Goal: Task Accomplishment & Management: Manage account settings

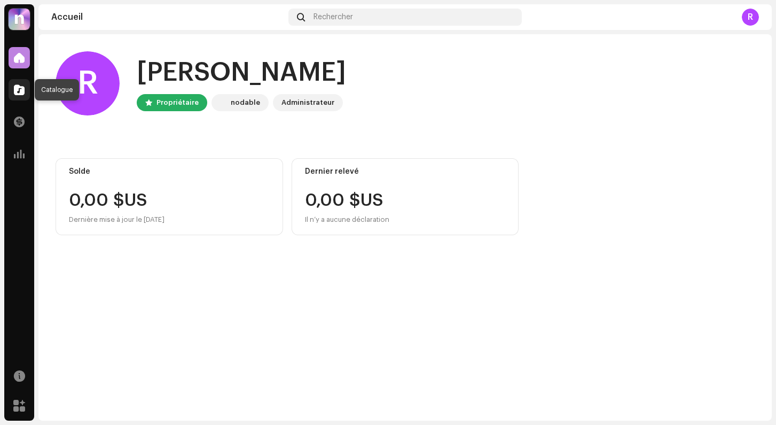
click at [22, 88] on span at bounding box center [19, 89] width 11 height 9
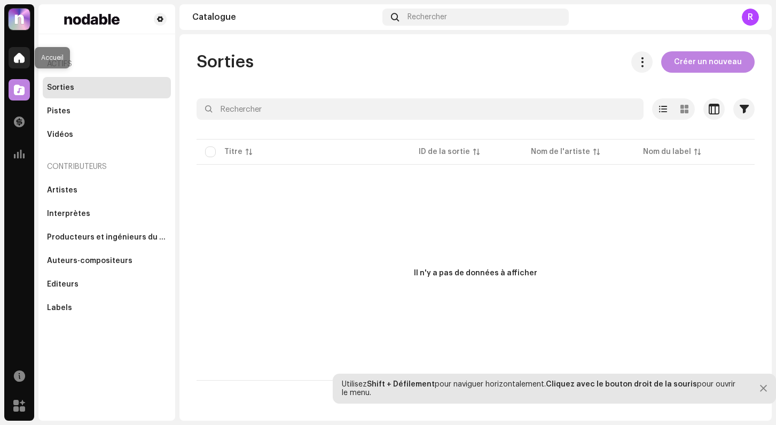
click at [28, 59] on div at bounding box center [19, 57] width 21 height 21
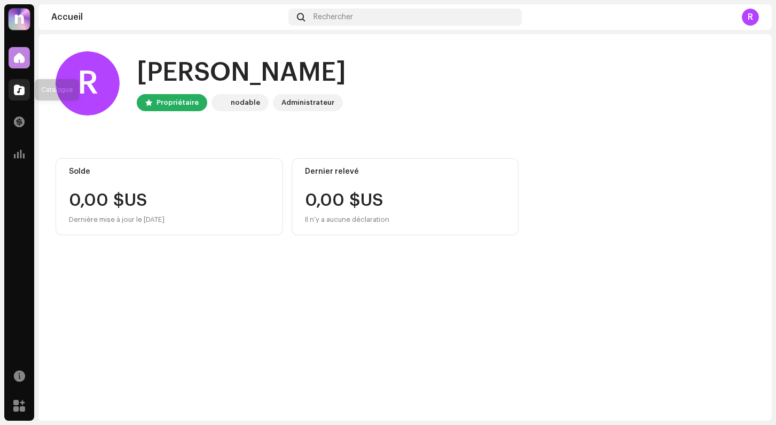
click at [12, 98] on div at bounding box center [19, 89] width 21 height 21
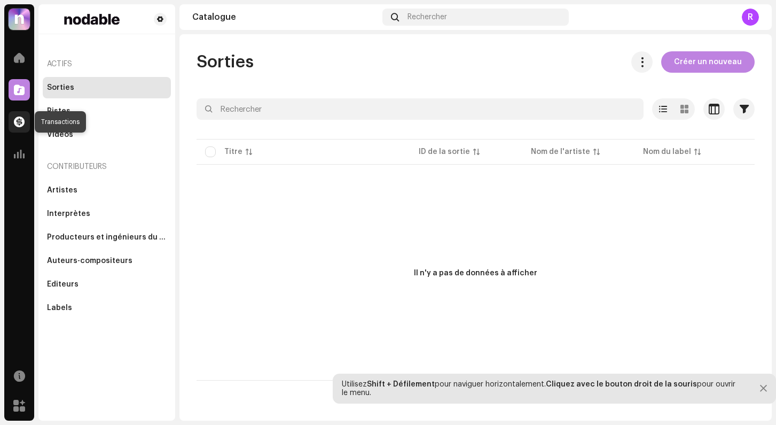
click at [15, 116] on div at bounding box center [19, 121] width 21 height 21
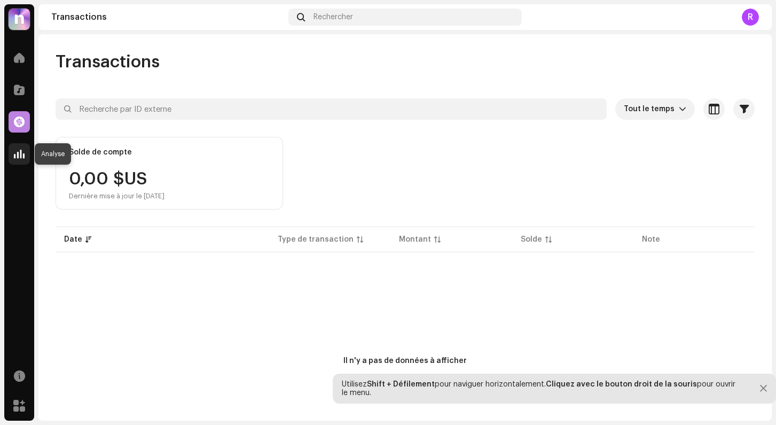
click at [23, 150] on span at bounding box center [19, 154] width 11 height 9
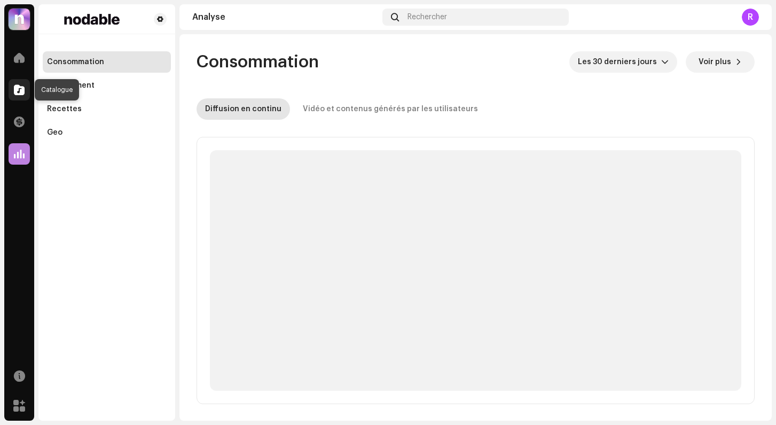
click at [16, 83] on div at bounding box center [19, 89] width 21 height 21
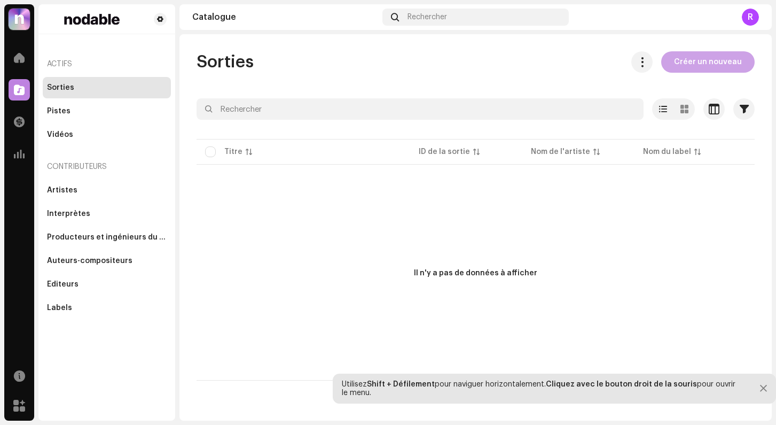
click at [719, 65] on span "Créer un nouveau" at bounding box center [708, 61] width 68 height 21
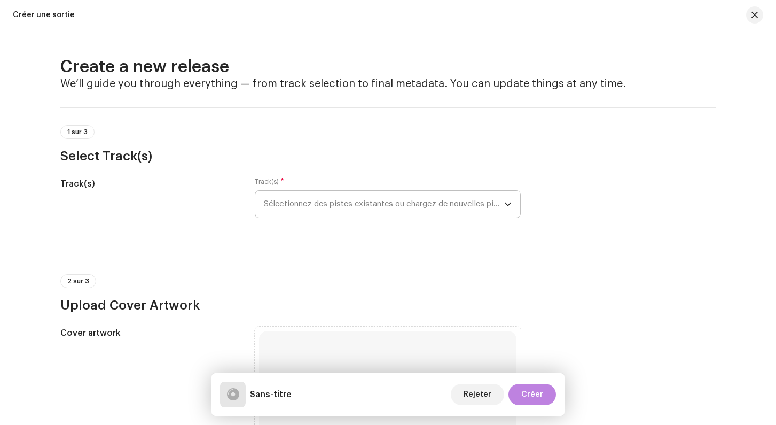
click at [351, 207] on span "Sélectionnez des pistes existantes ou chargez de nouvelles pistes" at bounding box center [384, 204] width 240 height 27
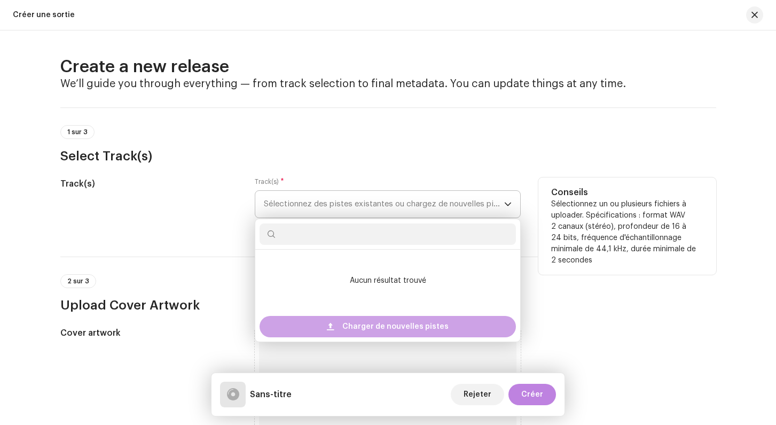
click at [332, 324] on span at bounding box center [330, 326] width 7 height 9
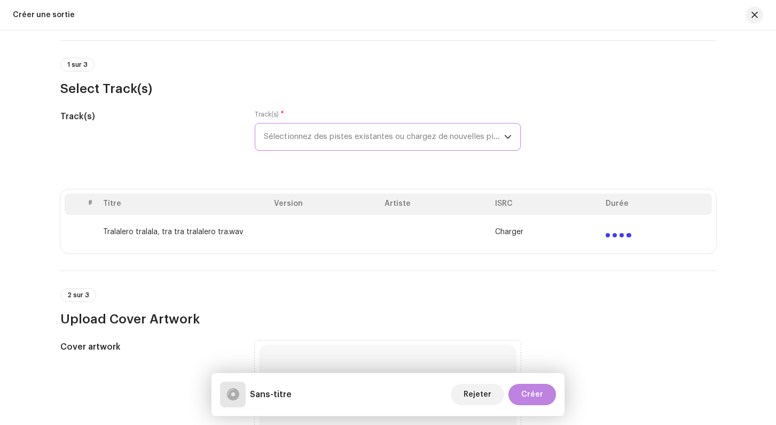
scroll to position [68, 0]
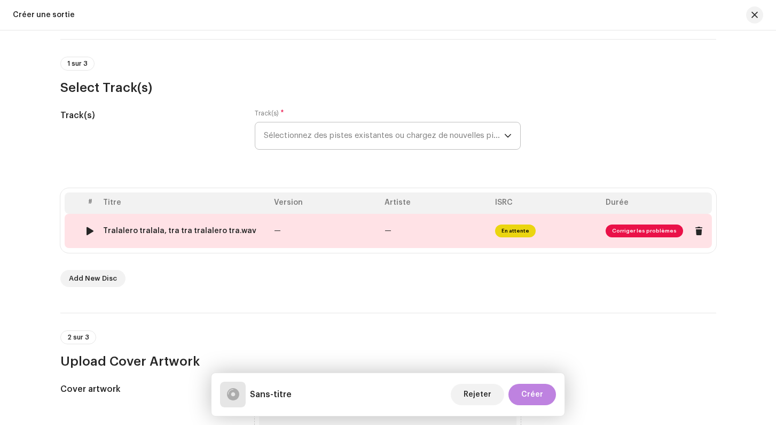
click at [640, 231] on span "Corriger les problèmes" at bounding box center [644, 230] width 77 height 13
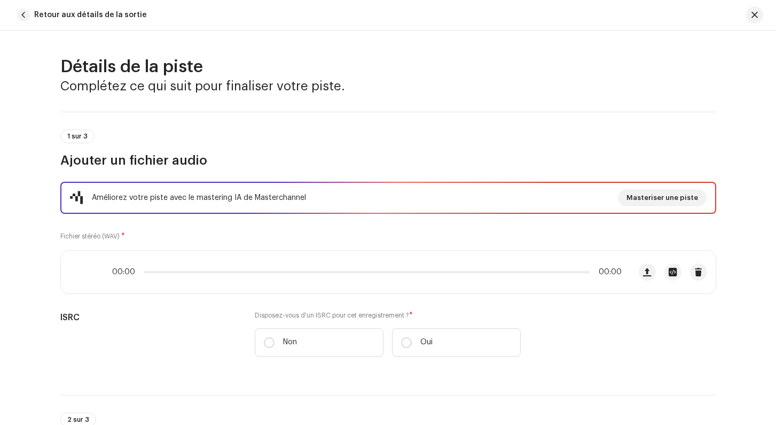
scroll to position [462, 0]
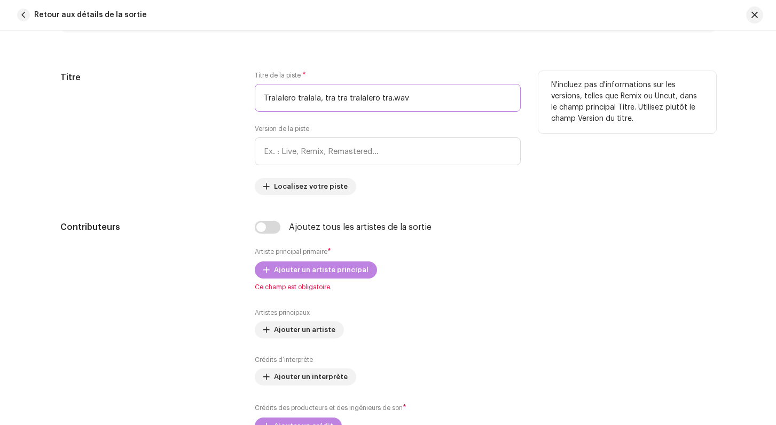
click at [302, 98] on input "Tralalero tralala, tra tra tralalero tra.wav" at bounding box center [388, 98] width 266 height 28
drag, startPoint x: 320, startPoint y: 98, endPoint x: 224, endPoint y: 95, distance: 96.2
click at [255, 95] on input "Tralalero tralala, tra tra tralalero tra.wav" at bounding box center [388, 98] width 266 height 28
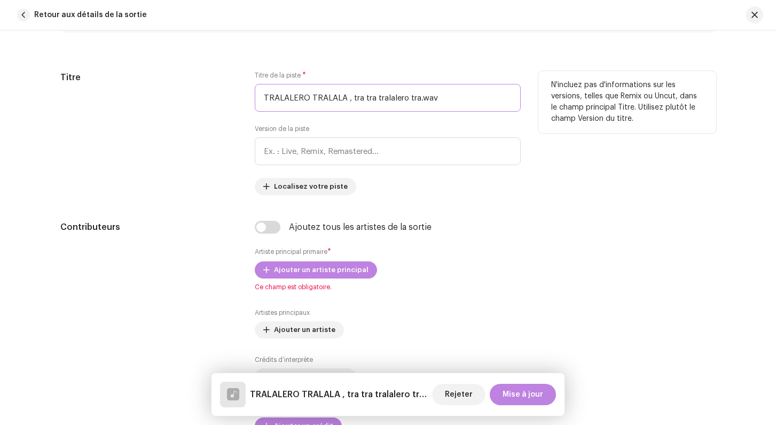
drag, startPoint x: 437, startPoint y: 99, endPoint x: 347, endPoint y: 96, distance: 89.8
click at [347, 96] on input "TRALALERO TRALALA , tra tra tralalero tra.wav" at bounding box center [388, 98] width 266 height 28
click at [365, 99] on input "TRALALERO TRALALA (DriptPhonks)" at bounding box center [388, 98] width 266 height 28
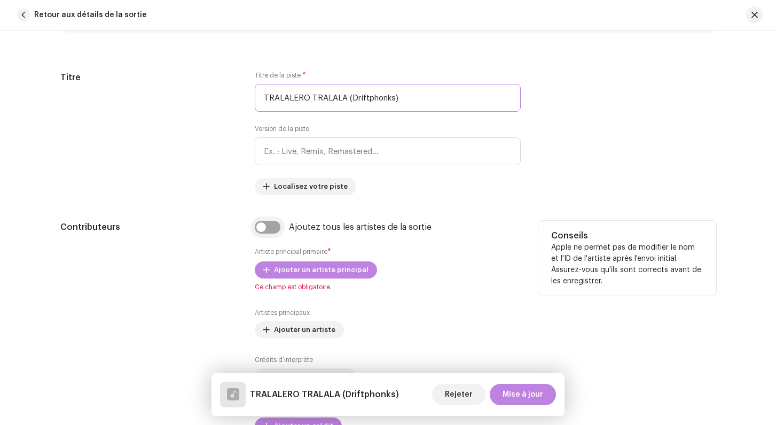
type input "TRALALERO TRALALA (Driftphonks)"
click at [267, 231] on input "checkbox" at bounding box center [268, 227] width 26 height 13
checkbox input "true"
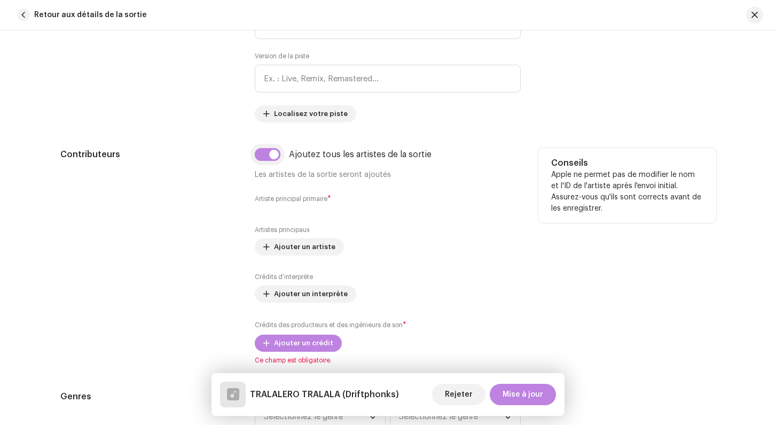
scroll to position [565, 0]
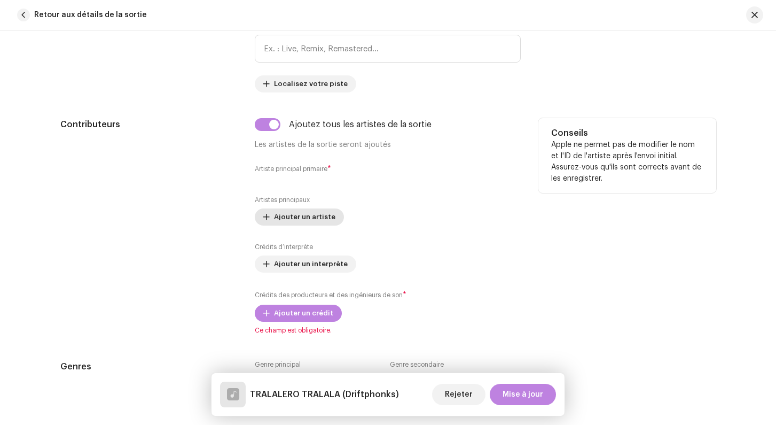
click at [284, 218] on span "Ajouter un artiste" at bounding box center [304, 216] width 61 height 21
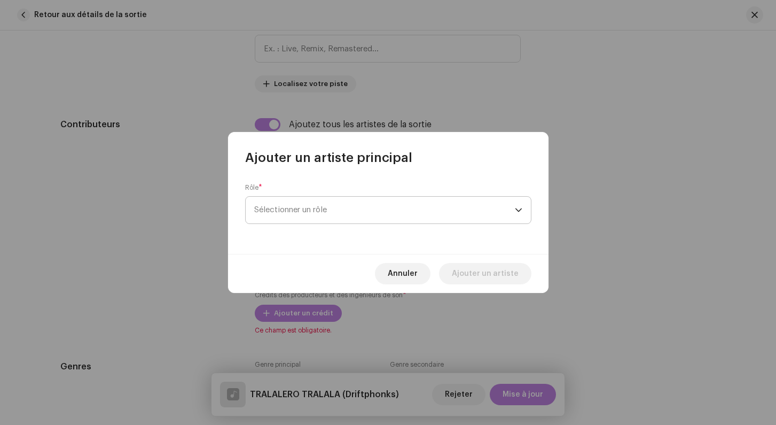
click at [294, 208] on span "Sélectionner un rôle" at bounding box center [384, 210] width 261 height 27
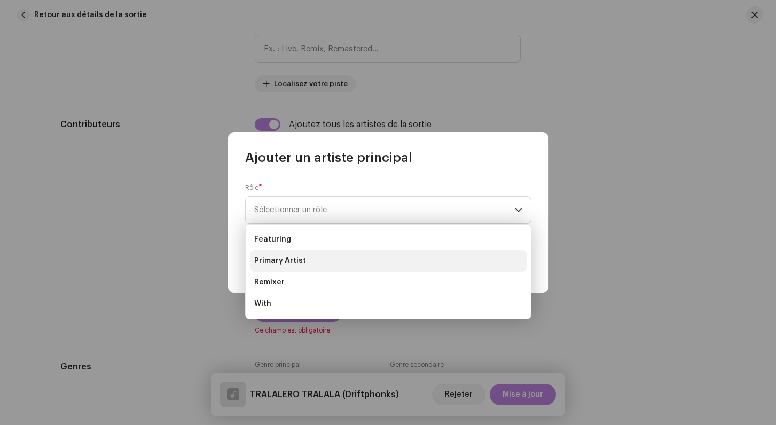
click at [290, 256] on span "Primary Artist" at bounding box center [280, 260] width 52 height 11
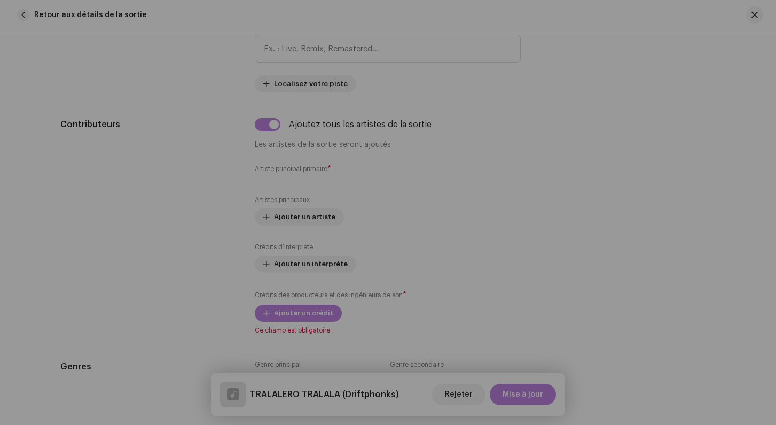
click at [190, 136] on div "Ajouter un artiste principal Rôle * Primary Artist Nom * Sélectionner un artist…" at bounding box center [388, 212] width 776 height 425
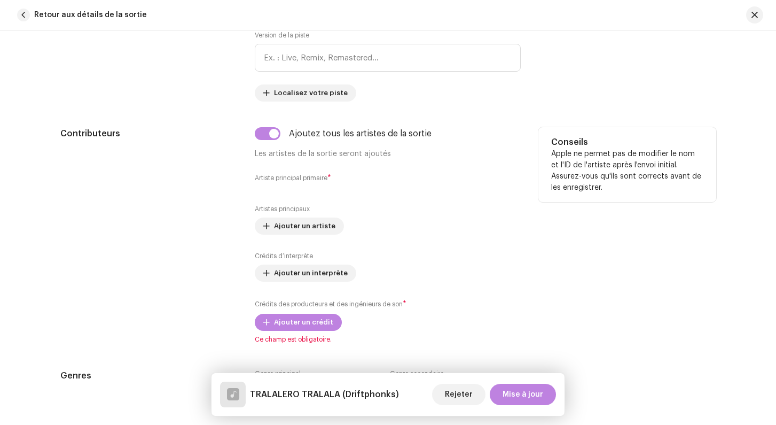
scroll to position [546, 0]
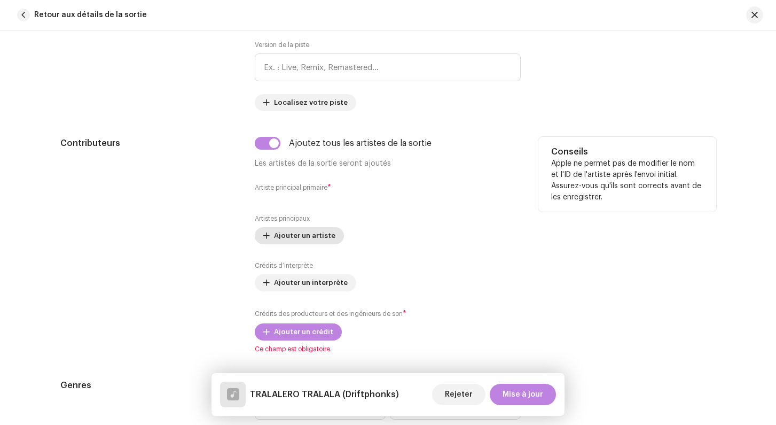
click at [287, 234] on span "Ajouter un artiste" at bounding box center [304, 235] width 61 height 21
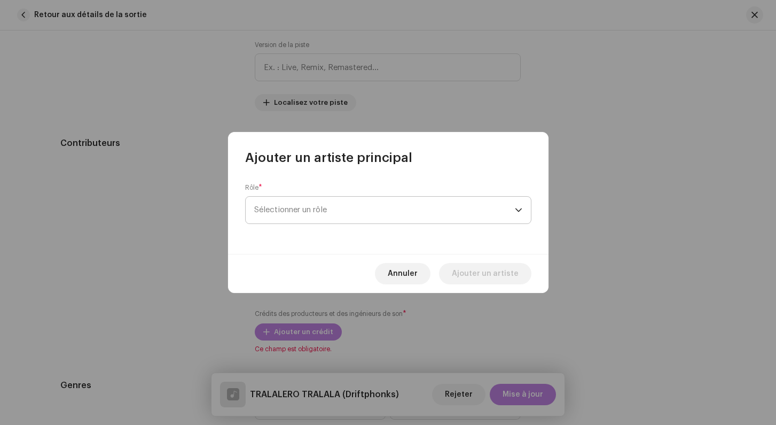
click at [295, 216] on span "Sélectionner un rôle" at bounding box center [384, 210] width 261 height 27
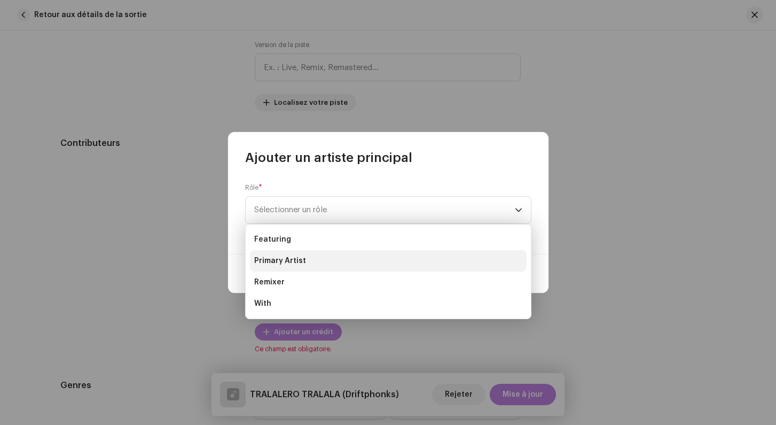
click at [309, 256] on li "Primary Artist" at bounding box center [388, 260] width 277 height 21
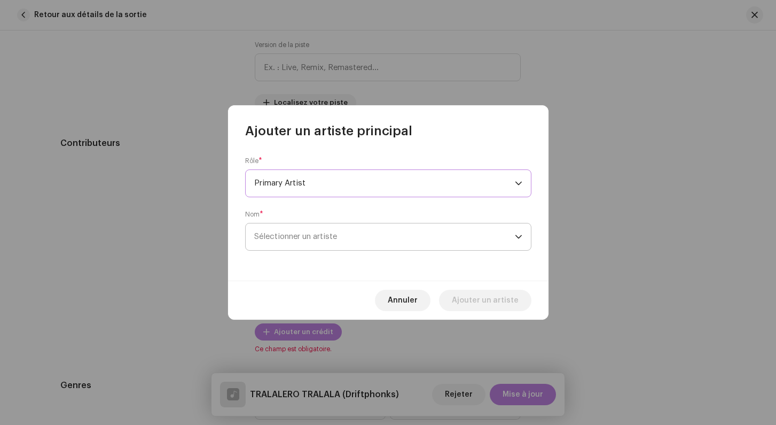
click at [355, 237] on span "Sélectionner un artiste" at bounding box center [384, 236] width 261 height 27
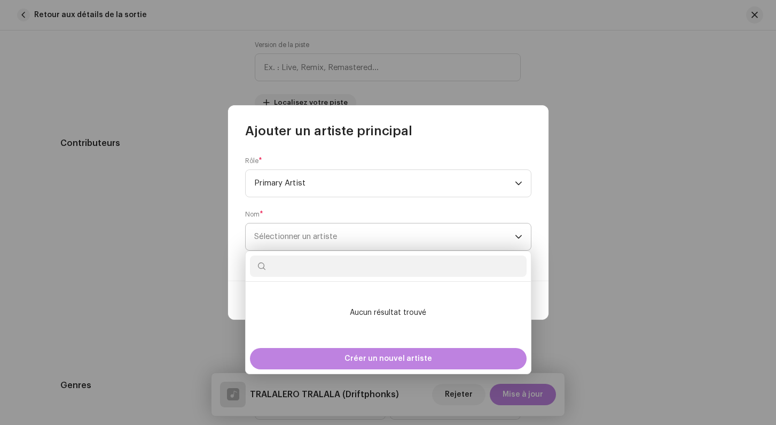
click at [334, 236] on span "Sélectionner un artiste" at bounding box center [295, 236] width 83 height 8
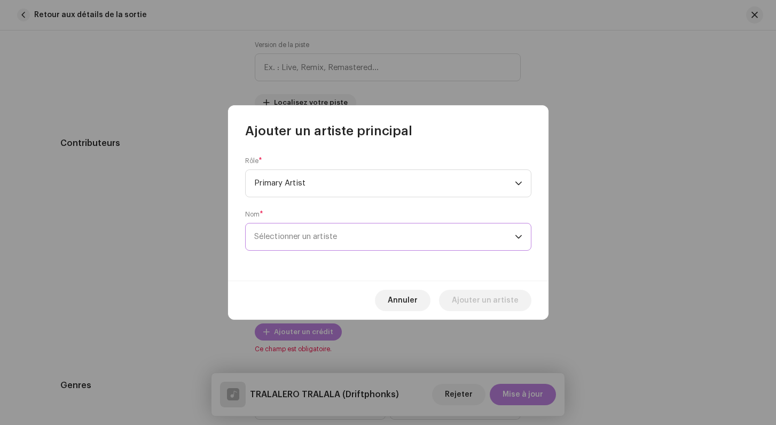
click at [317, 229] on span "Sélectionner un artiste" at bounding box center [384, 236] width 261 height 27
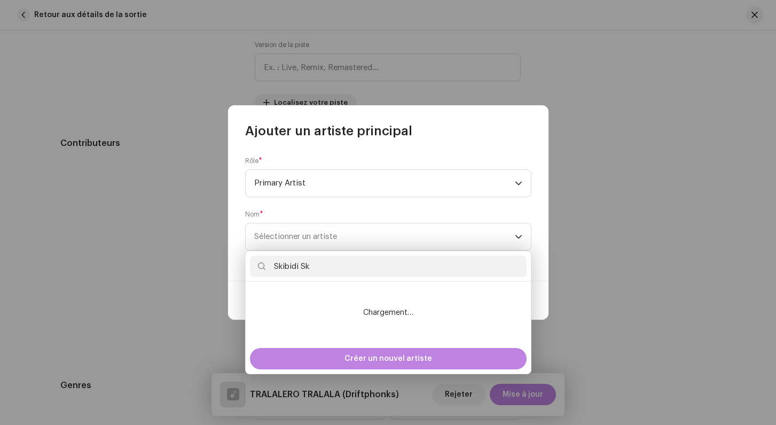
type input "Skibidi Sk"
click at [355, 346] on div "Créer un nouvel artiste" at bounding box center [388, 358] width 285 height 30
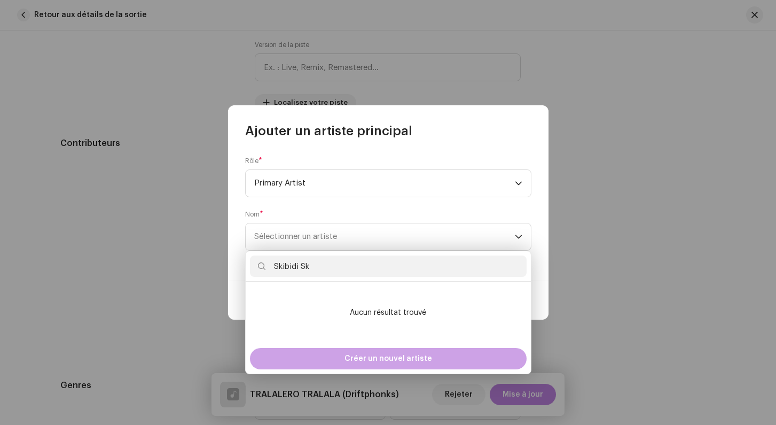
click at [357, 361] on span "Créer un nouvel artiste" at bounding box center [388, 358] width 88 height 21
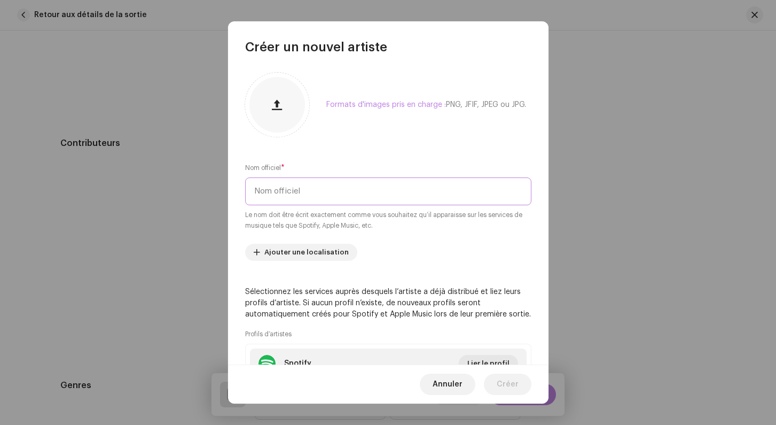
click at [306, 200] on input "text" at bounding box center [388, 191] width 286 height 28
click at [256, 190] on input "Skibidi Skibidi Wah" at bounding box center [388, 191] width 286 height 28
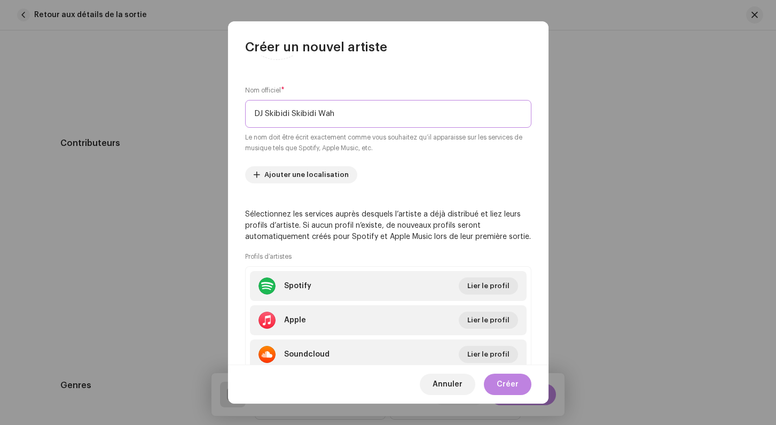
scroll to position [99, 0]
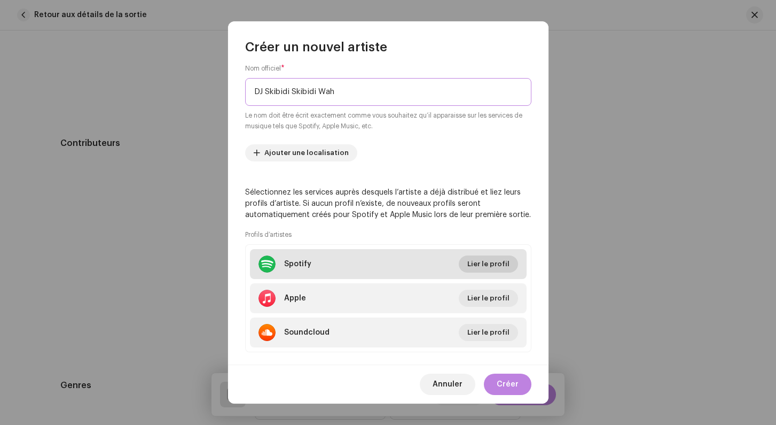
type input "DJ Skibidi Skibidi Wah"
click at [495, 267] on span "Lier le profil" at bounding box center [488, 263] width 42 height 21
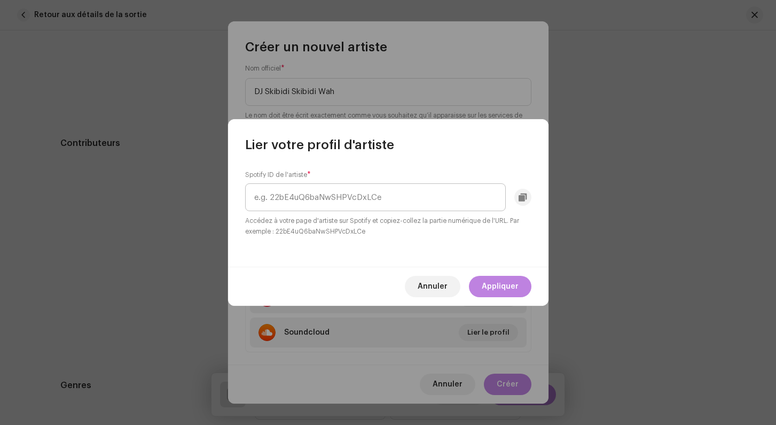
click at [384, 207] on input "text" at bounding box center [375, 197] width 261 height 28
drag, startPoint x: 281, startPoint y: 196, endPoint x: 207, endPoint y: 192, distance: 73.8
click at [245, 192] on input "[URL][DOMAIN_NAME]" at bounding box center [375, 197] width 261 height 28
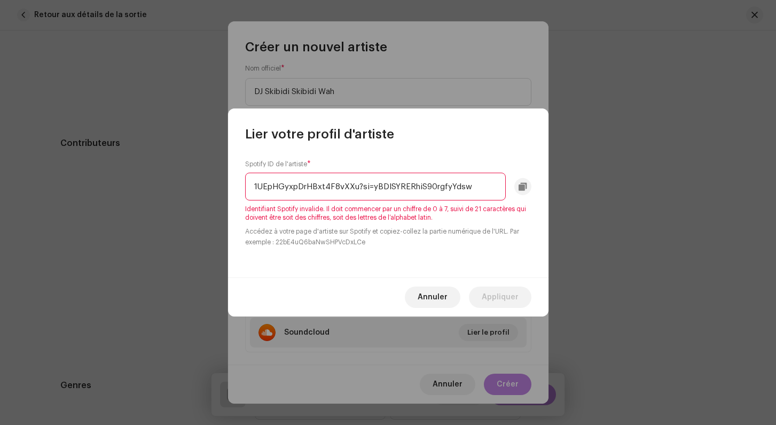
click at [301, 187] on input "1UEpHGyxpDrHBxt4F8vXXu?si=yBDISYRERhiS90rgfyYdsw" at bounding box center [375, 187] width 261 height 28
paste input "text"
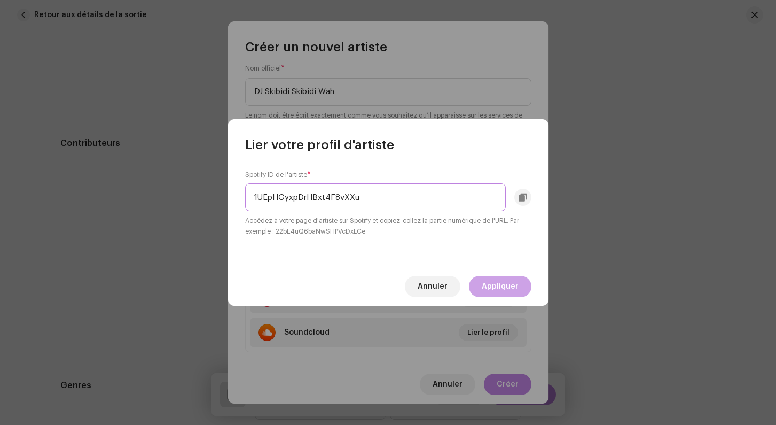
type input "1UEpHGyxpDrHBxt4F8vXXu"
click at [492, 285] on span "Appliquer" at bounding box center [500, 286] width 37 height 21
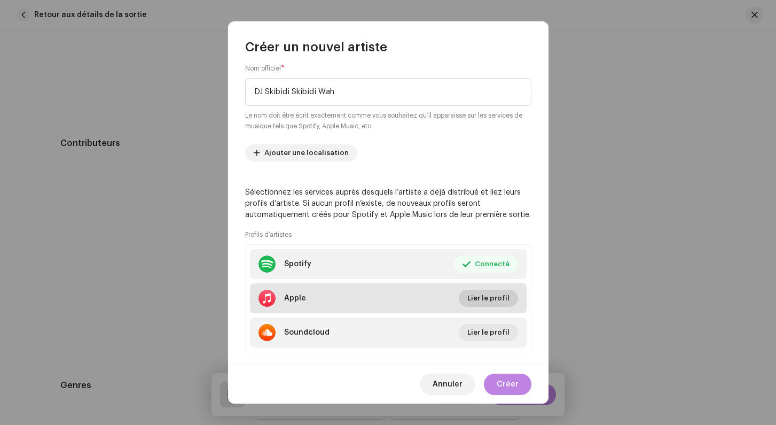
click at [487, 299] on span "Lier le profil" at bounding box center [488, 297] width 42 height 21
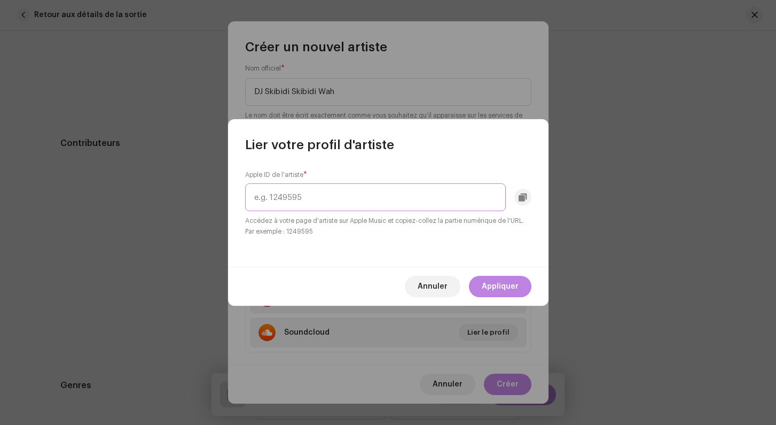
paste input "1843027731"
type input "1843027731"
click at [498, 289] on span "Appliquer" at bounding box center [500, 286] width 37 height 21
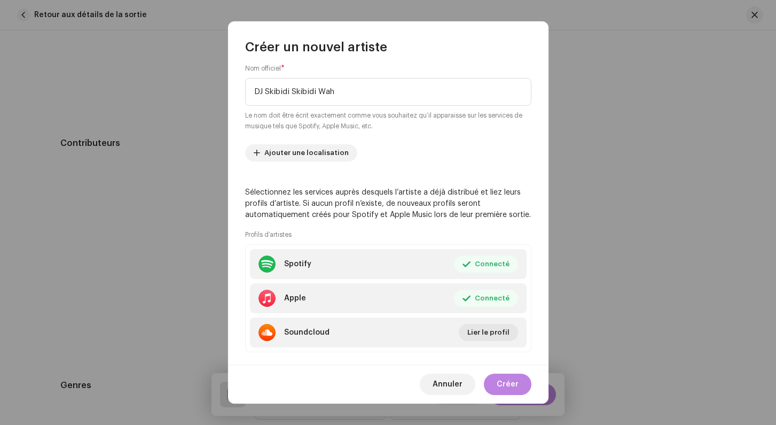
scroll to position [117, 0]
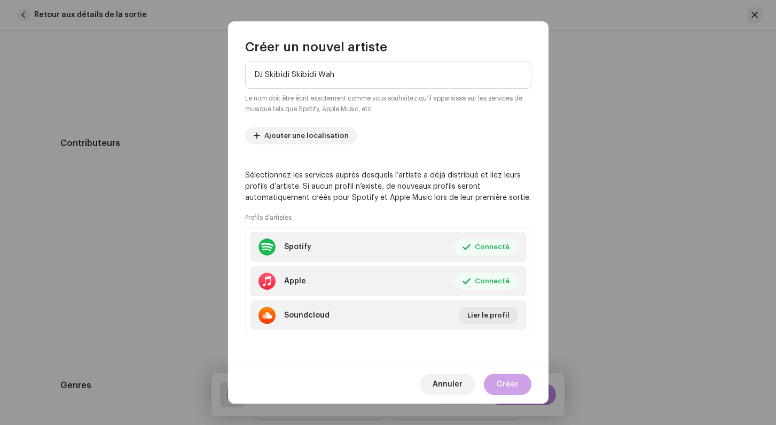
click at [508, 381] on span "Créer" at bounding box center [508, 383] width 22 height 21
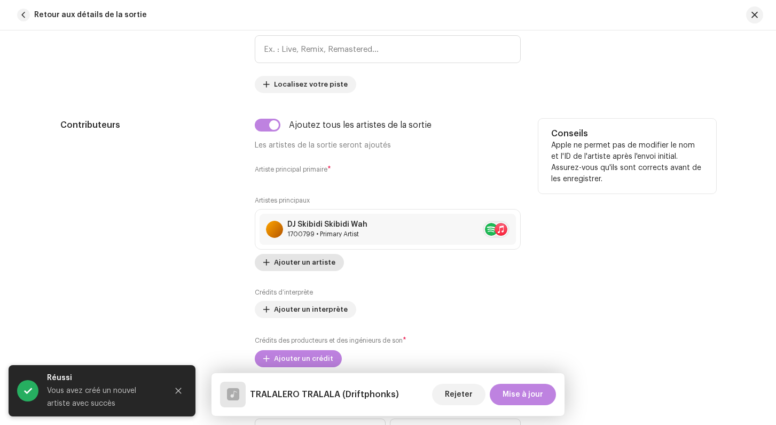
scroll to position [580, 0]
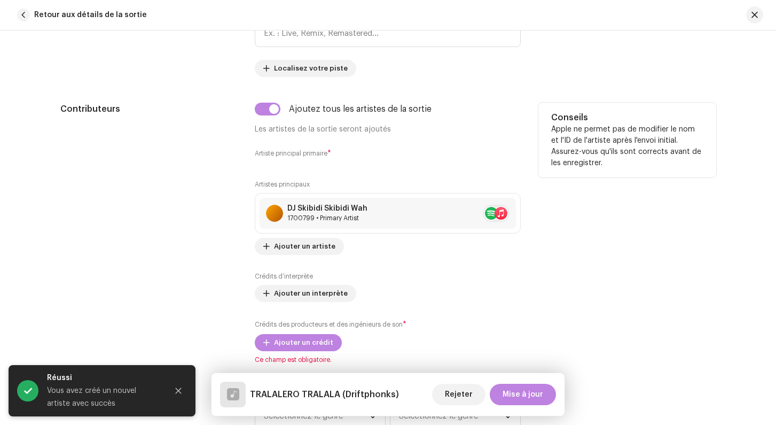
click at [330, 153] on span "*" at bounding box center [329, 153] width 4 height 7
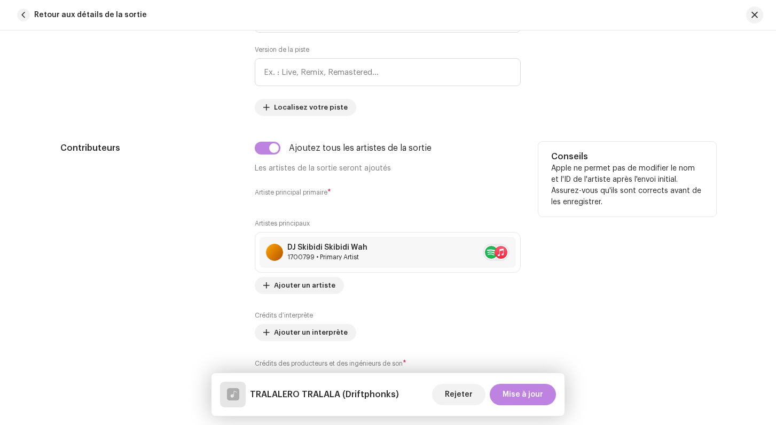
scroll to position [527, 0]
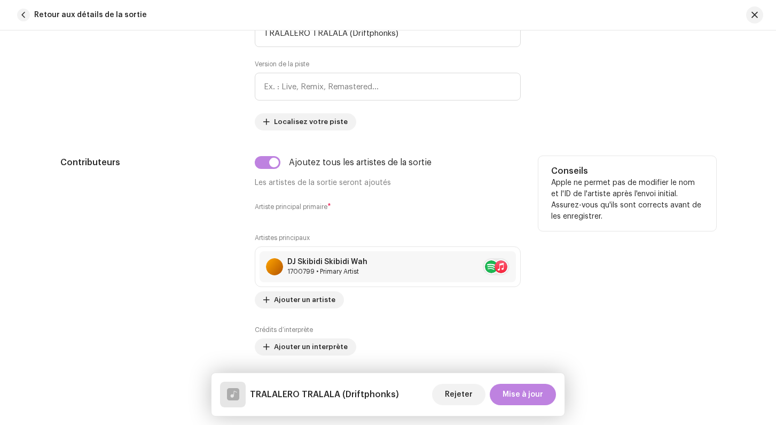
click at [206, 208] on div "Contributeurs" at bounding box center [149, 286] width 178 height 261
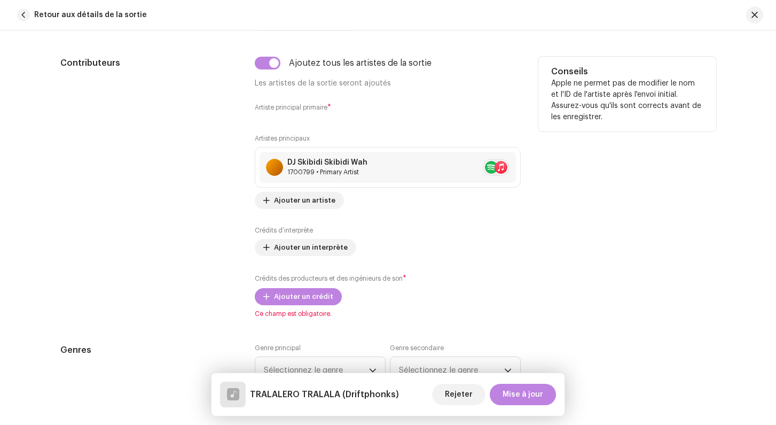
scroll to position [664, 0]
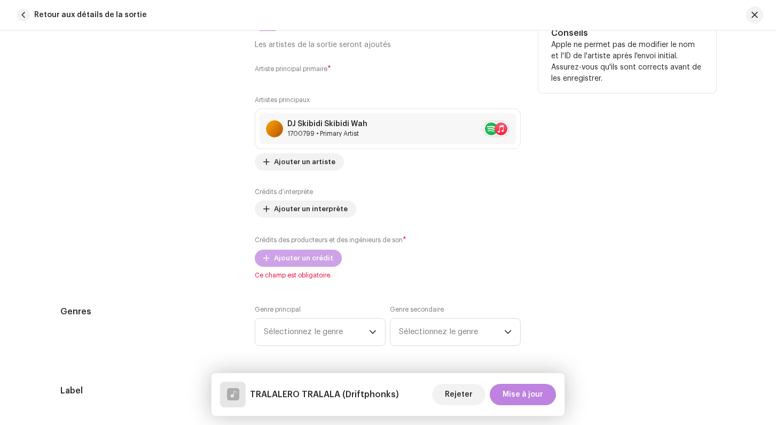
click at [291, 257] on span "Ajouter un crédit" at bounding box center [303, 257] width 59 height 21
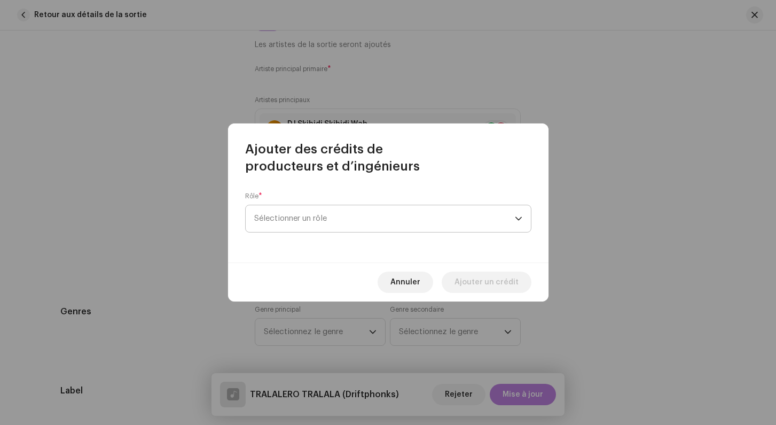
click at [296, 223] on span "Sélectionner un rôle" at bounding box center [384, 218] width 261 height 27
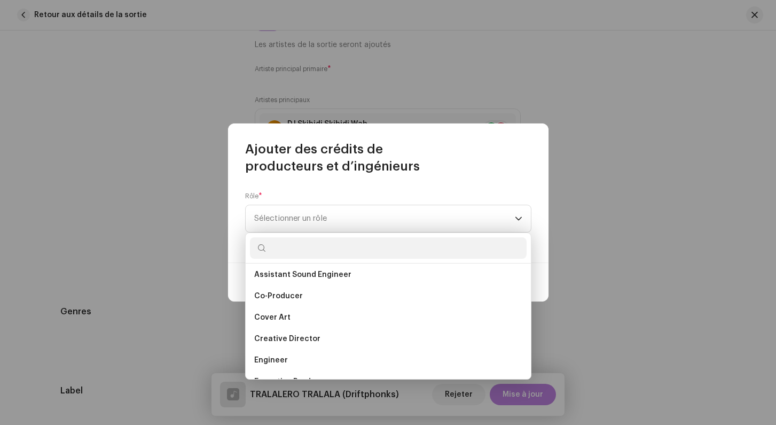
scroll to position [148, 0]
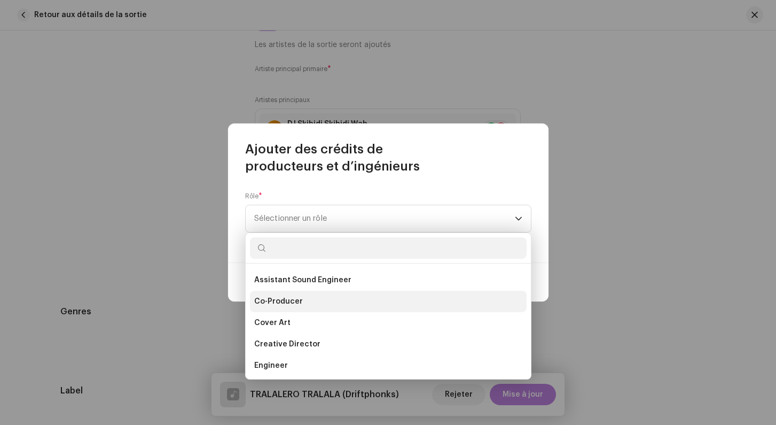
click at [292, 298] on span "Co-Producer" at bounding box center [278, 301] width 49 height 11
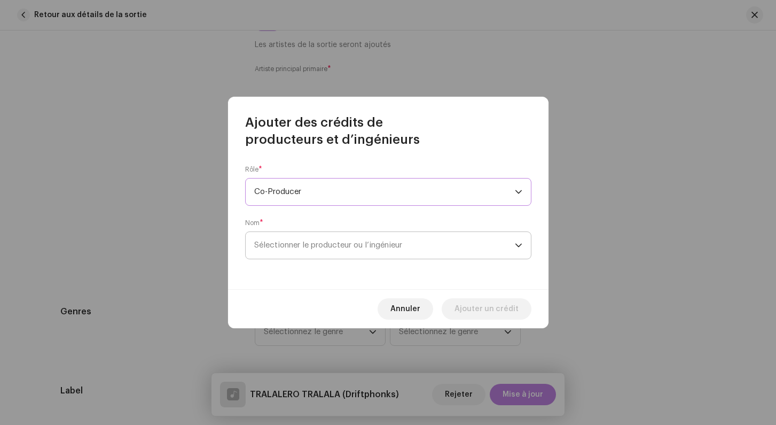
click at [291, 246] on span "Sélectionner le producteur ou l’ingénieur" at bounding box center [328, 245] width 148 height 8
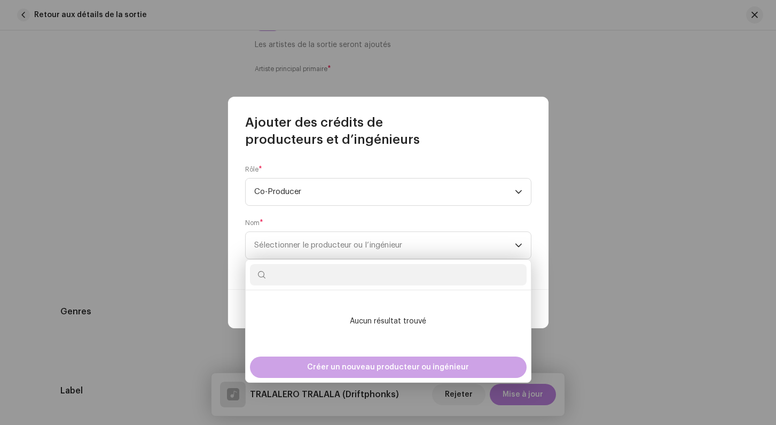
click at [333, 365] on span "Créer un nouveau producteur ou ingénieur" at bounding box center [388, 366] width 162 height 21
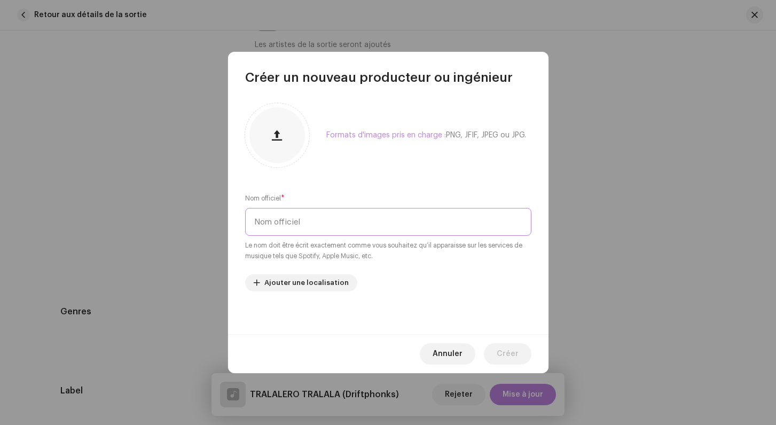
click at [289, 213] on input "text" at bounding box center [388, 222] width 286 height 28
type input "DJ Skibidi Skibidi Wah"
click at [508, 352] on span "Créer" at bounding box center [508, 353] width 22 height 21
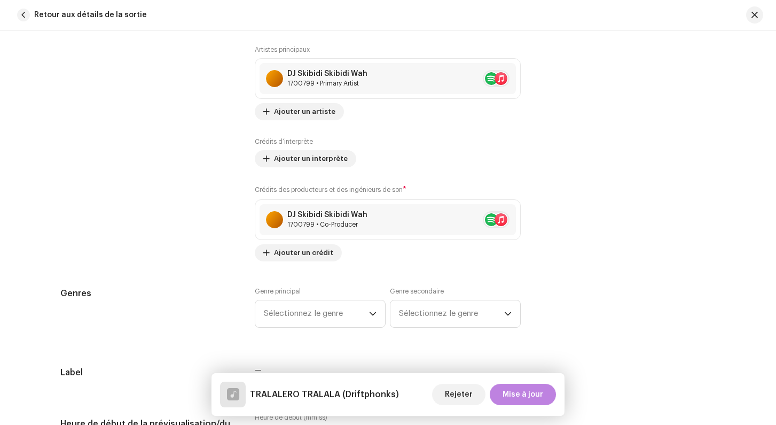
scroll to position [729, 0]
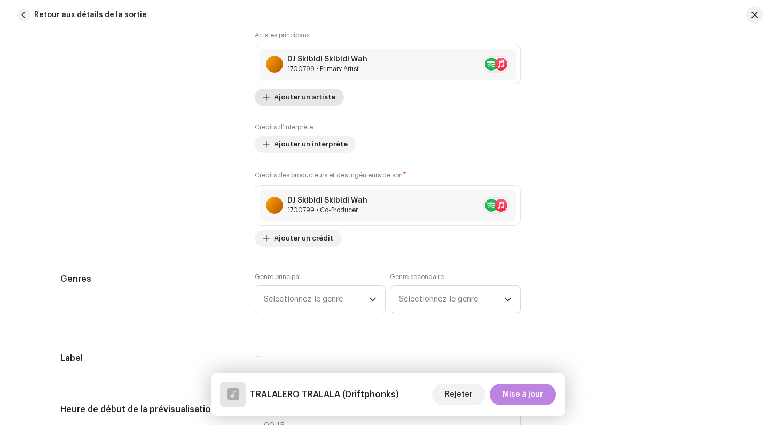
click at [293, 97] on span "Ajouter un artiste" at bounding box center [304, 97] width 61 height 21
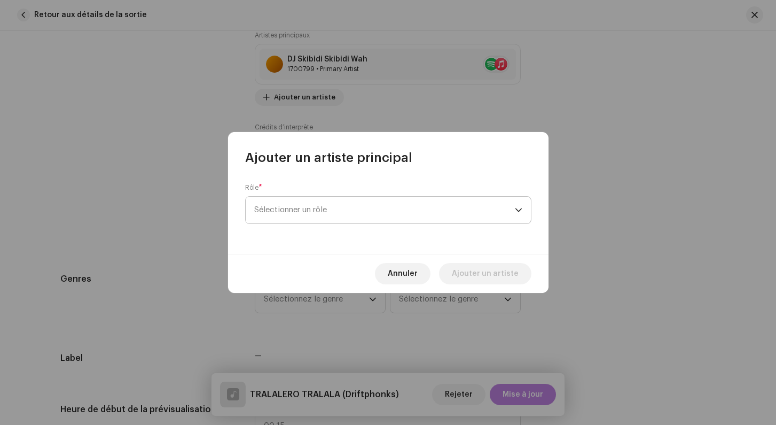
click at [288, 207] on span "Sélectionner un rôle" at bounding box center [384, 210] width 261 height 27
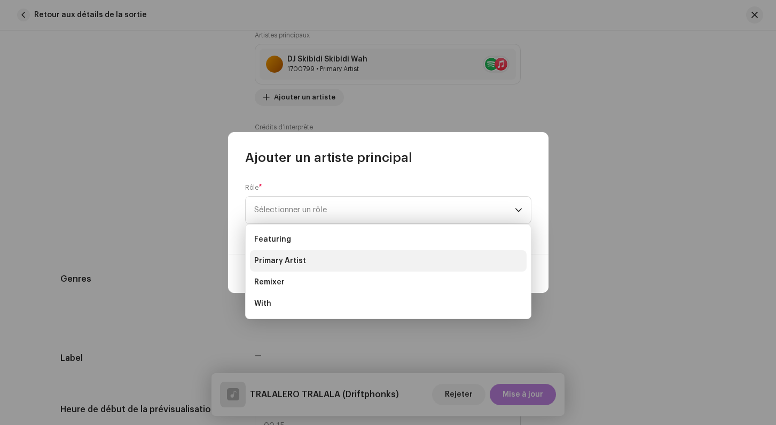
click at [288, 254] on li "Primary Artist" at bounding box center [388, 260] width 277 height 21
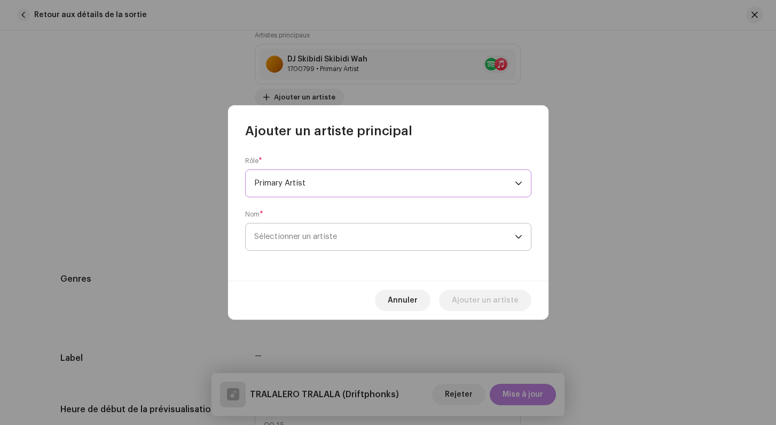
click at [285, 249] on span "Sélectionner un artiste" at bounding box center [384, 236] width 261 height 27
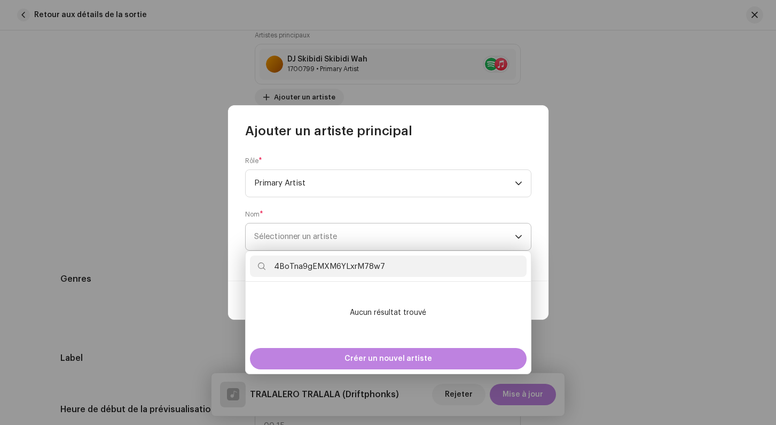
type input "4BoTna9gEMXM6YLxrM78w7"
click at [315, 241] on span "Sélectionner un artiste" at bounding box center [384, 236] width 261 height 27
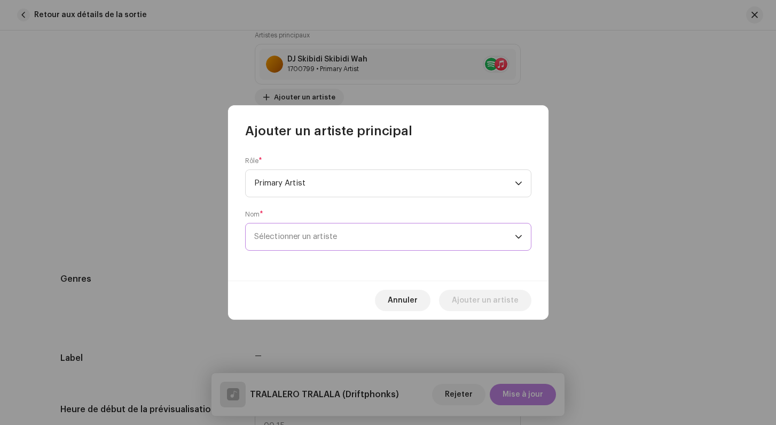
click at [397, 242] on span "Sélectionner un artiste" at bounding box center [384, 236] width 261 height 27
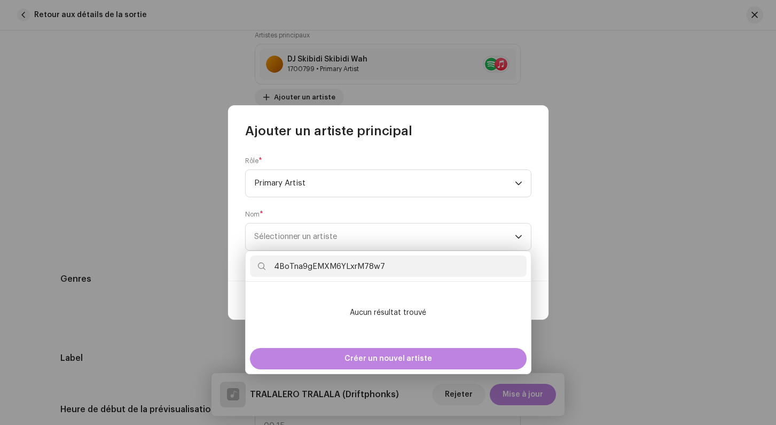
click at [394, 212] on div "Nom * Sélectionner un artiste" at bounding box center [388, 230] width 286 height 41
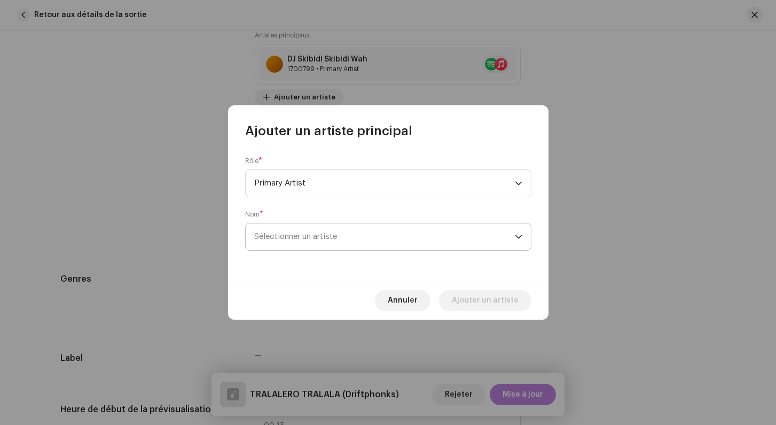
click at [355, 228] on span "Sélectionner un artiste" at bounding box center [384, 236] width 261 height 27
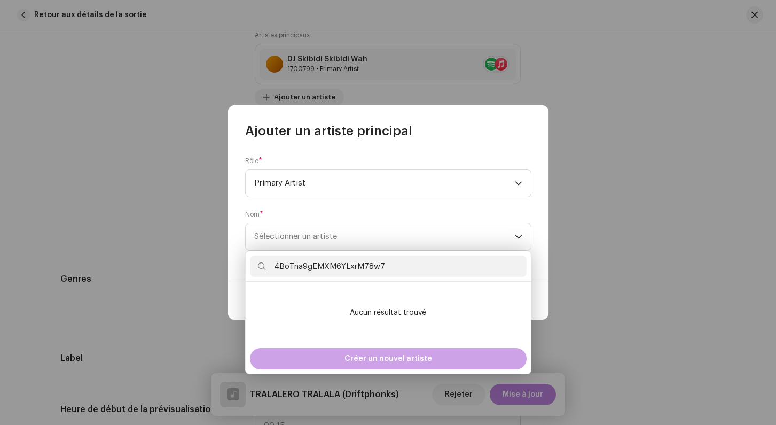
click at [382, 357] on span "Créer un nouvel artiste" at bounding box center [388, 358] width 88 height 21
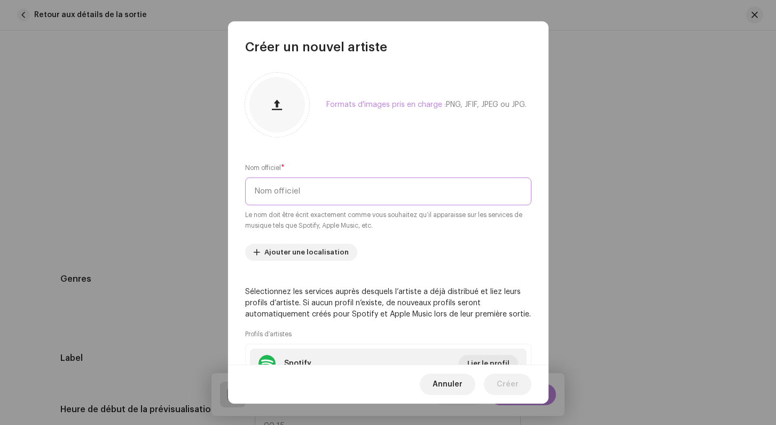
click at [298, 184] on input "text" at bounding box center [388, 191] width 286 height 28
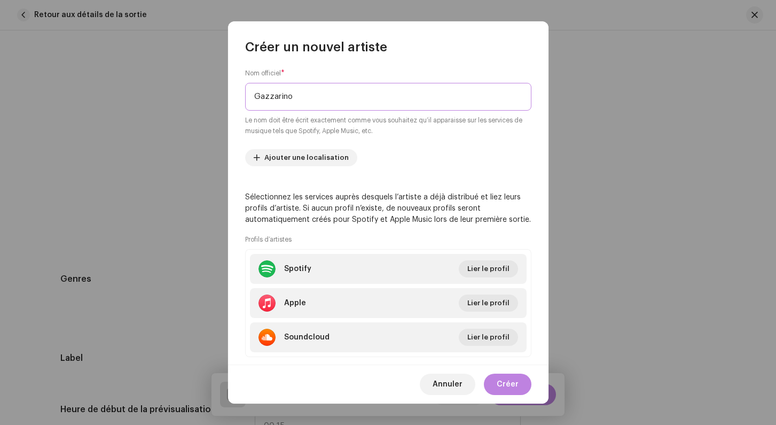
scroll to position [112, 0]
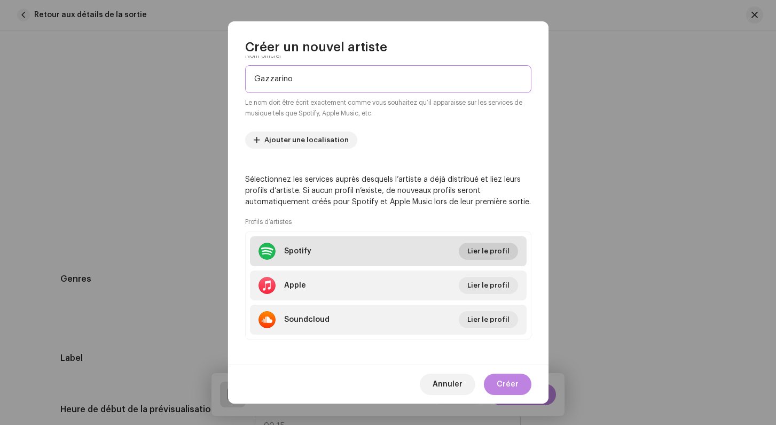
type input "Gazzarino"
click at [488, 243] on span "Lier le profil" at bounding box center [488, 250] width 42 height 21
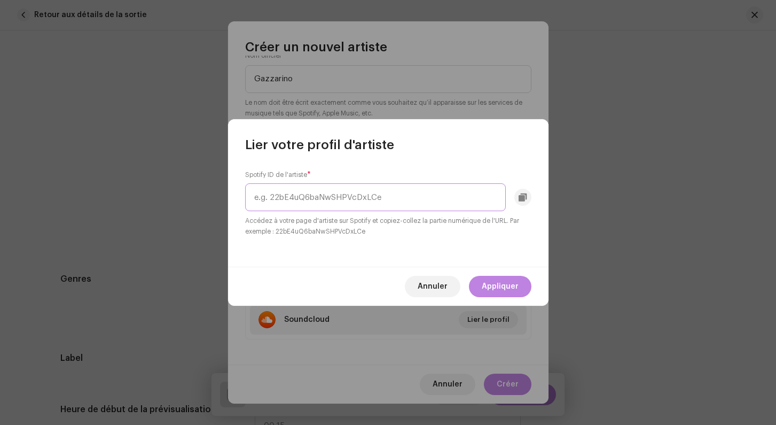
click at [333, 198] on input "text" at bounding box center [375, 197] width 261 height 28
paste input "4BoTna9gEMXM6YLxrM78w7"
type input "4BoTna9gEMXM6YLxrM78w7"
click at [495, 286] on span "Appliquer" at bounding box center [500, 286] width 37 height 21
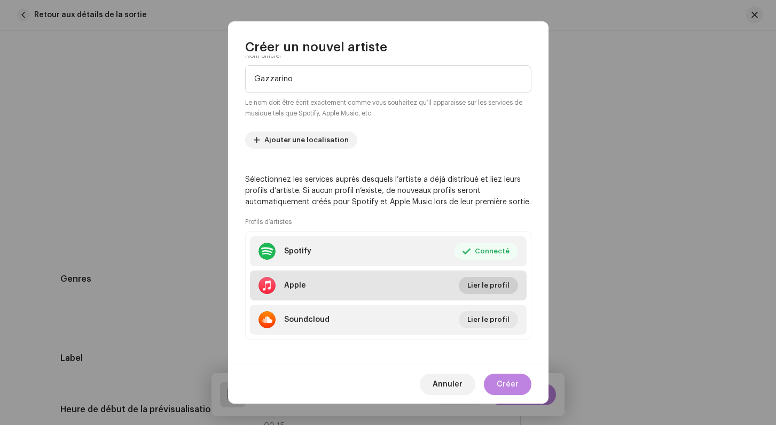
click at [503, 284] on span "Lier le profil" at bounding box center [488, 285] width 42 height 21
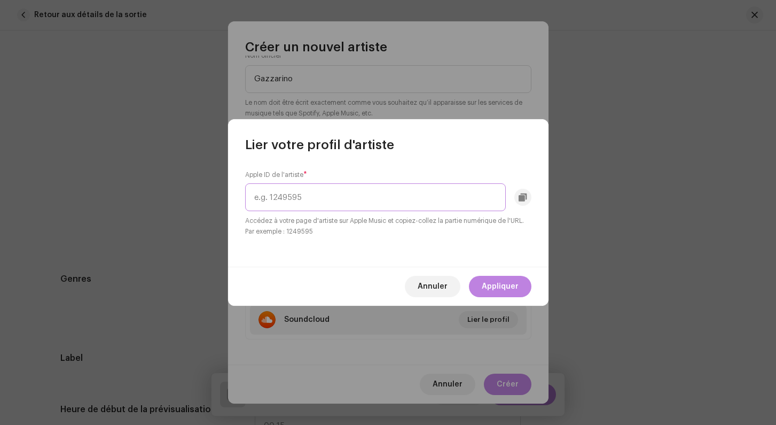
paste input "1812099109"
type input "1812099109"
click at [498, 280] on span "Appliquer" at bounding box center [500, 286] width 37 height 21
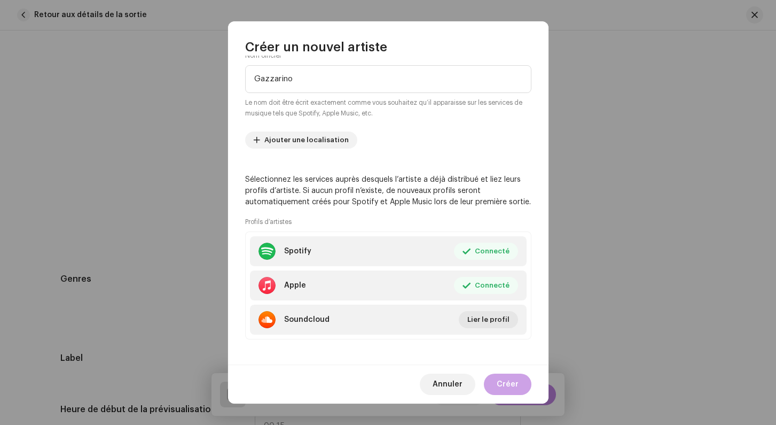
click at [505, 382] on span "Créer" at bounding box center [508, 383] width 22 height 21
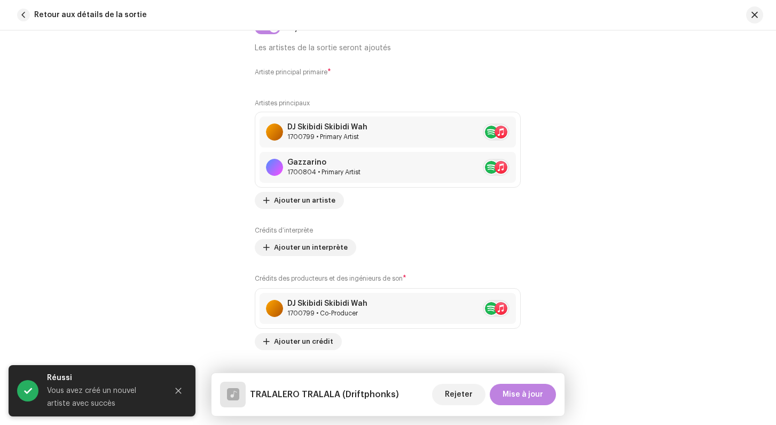
scroll to position [660, 0]
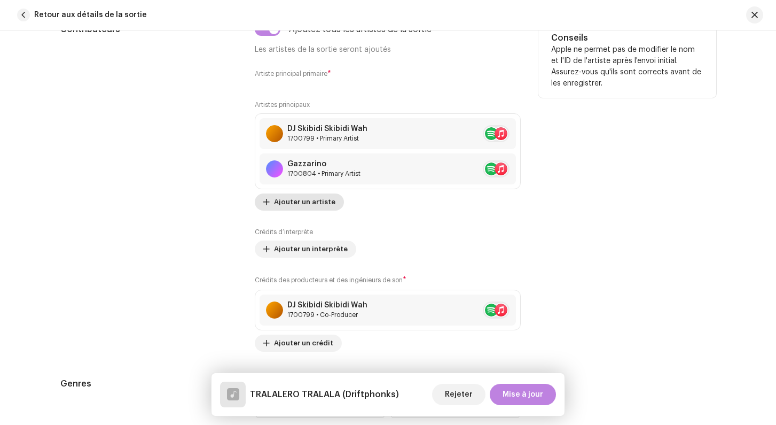
click at [306, 207] on span "Ajouter un artiste" at bounding box center [304, 201] width 61 height 21
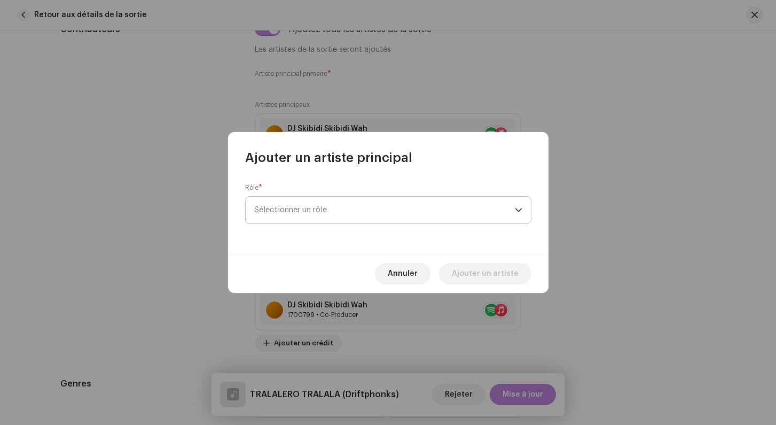
click at [373, 217] on span "Sélectionner un rôle" at bounding box center [384, 210] width 261 height 27
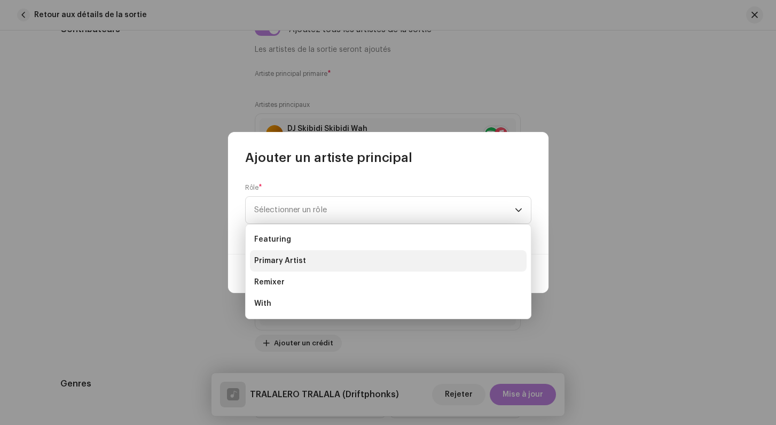
click at [318, 259] on li "Primary Artist" at bounding box center [388, 260] width 277 height 21
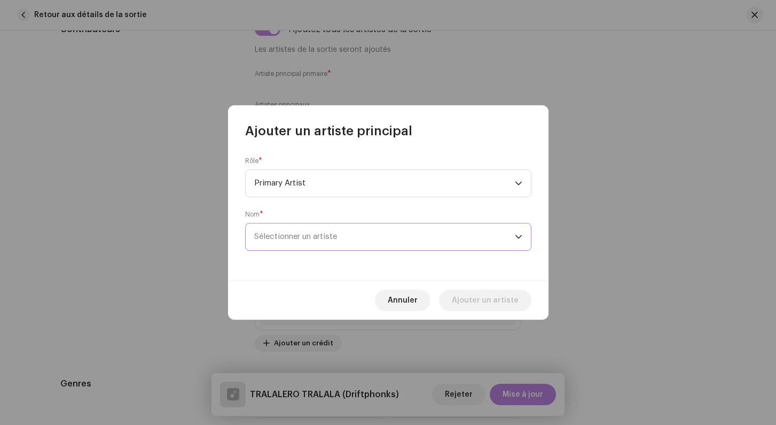
click at [390, 249] on span "Sélectionner un artiste" at bounding box center [384, 236] width 261 height 27
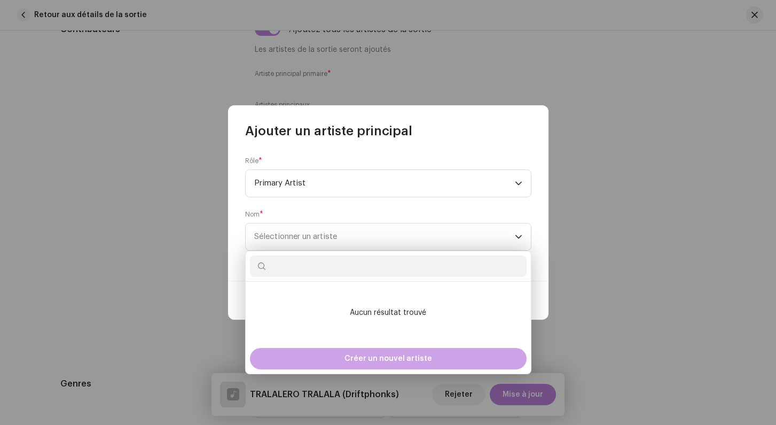
click at [402, 360] on span "Créer un nouvel artiste" at bounding box center [388, 358] width 88 height 21
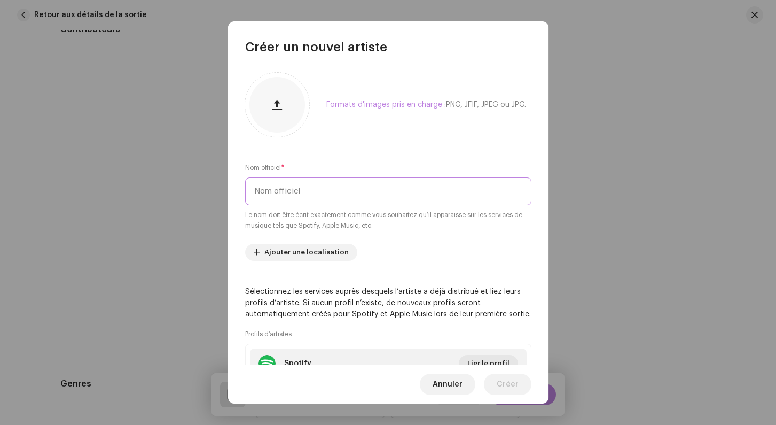
click at [298, 192] on input "text" at bounding box center [388, 191] width 286 height 28
paste input "1812099109"
type input "1812099109"
click at [279, 191] on input "1812099109" at bounding box center [388, 191] width 286 height 28
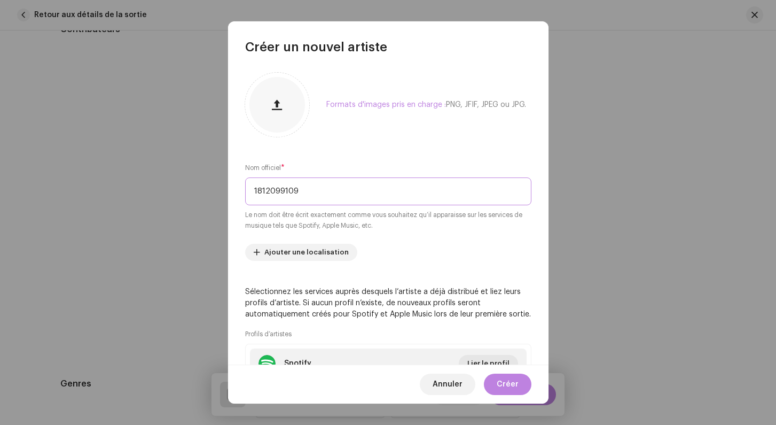
click at [279, 191] on input "1812099109" at bounding box center [388, 191] width 286 height 28
type input "SXYGX"
click at [342, 160] on div "Formats d'images pris en charge : PNG, JFIF, JPEG ou JPG. Nom officiel * SXYGX …" at bounding box center [388, 210] width 320 height 309
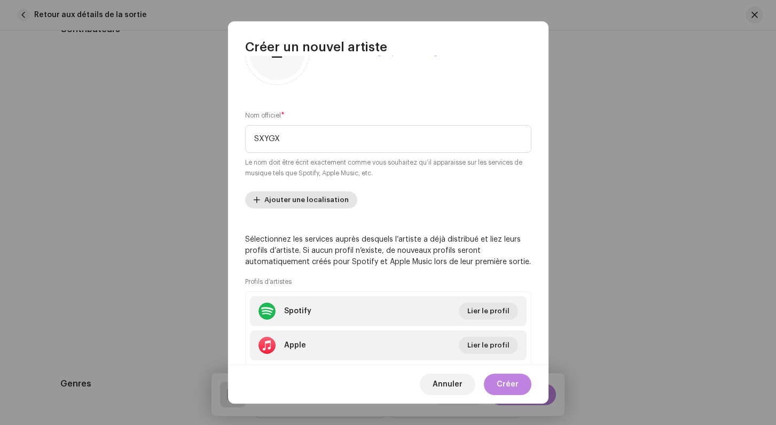
scroll to position [69, 0]
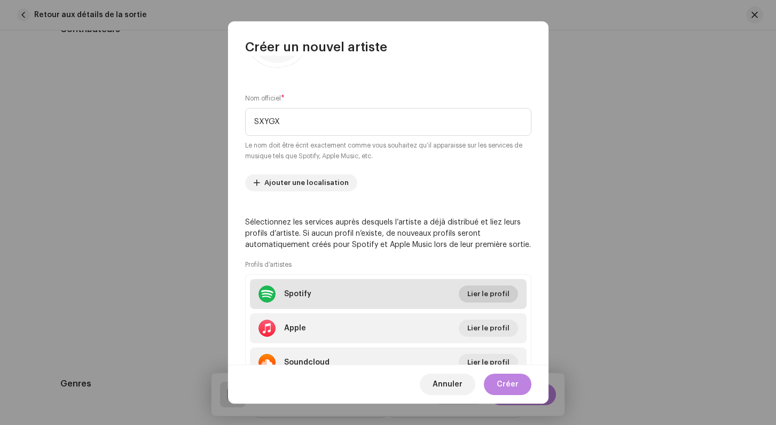
click at [485, 289] on span "Lier le profil" at bounding box center [488, 293] width 42 height 21
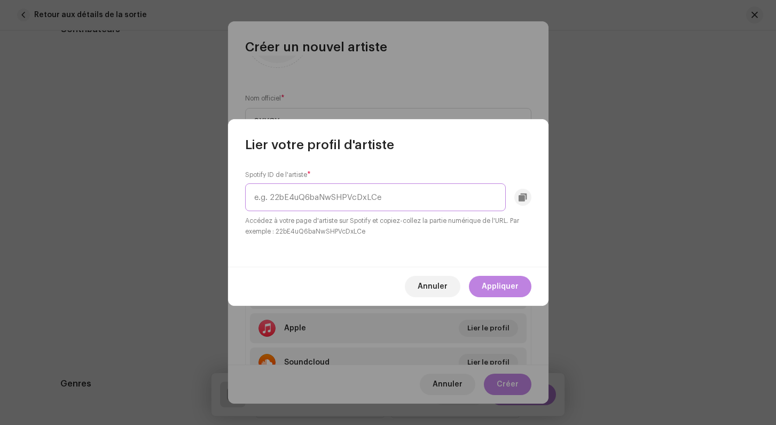
paste input "4ymc4WQ8tgyS7lKqIR8sOU"
type input "4ymc4WQ8tgyS7lKqIR8sOU"
click at [494, 287] on span "Appliquer" at bounding box center [500, 286] width 37 height 21
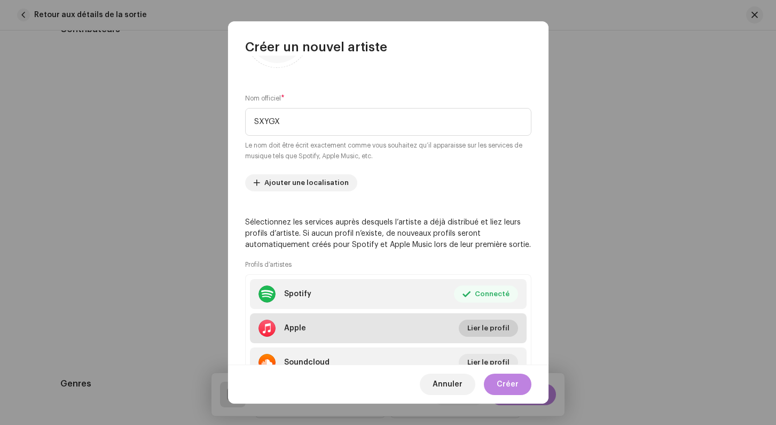
click at [483, 324] on span "Lier le profil" at bounding box center [488, 327] width 42 height 21
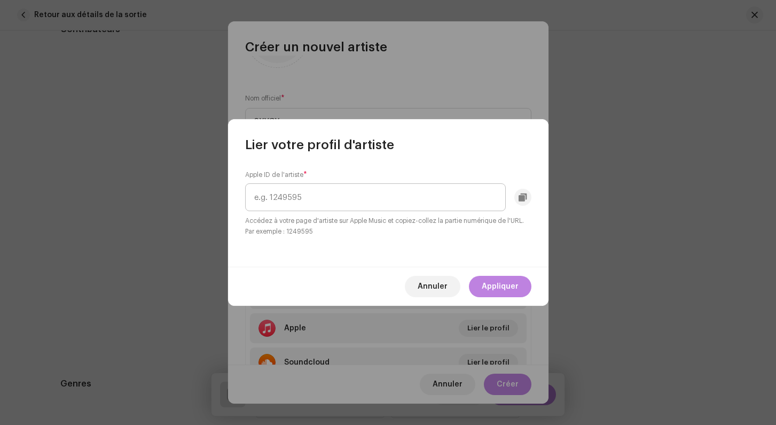
click at [386, 195] on input "text" at bounding box center [375, 197] width 261 height 28
type input "1788961443"
click at [513, 284] on span "Appliquer" at bounding box center [500, 286] width 37 height 21
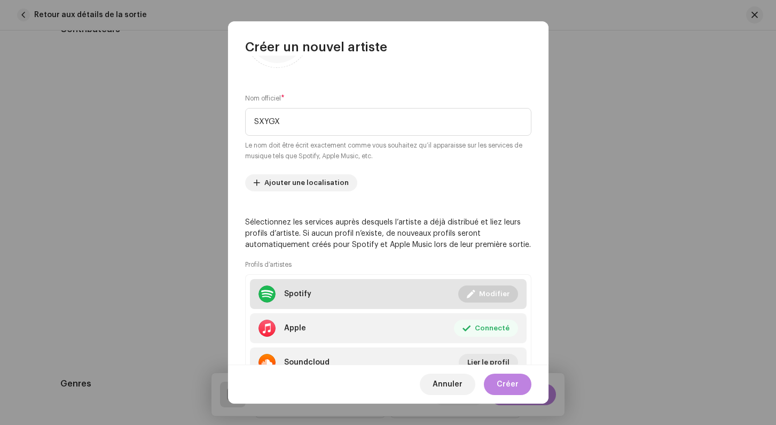
scroll to position [117, 0]
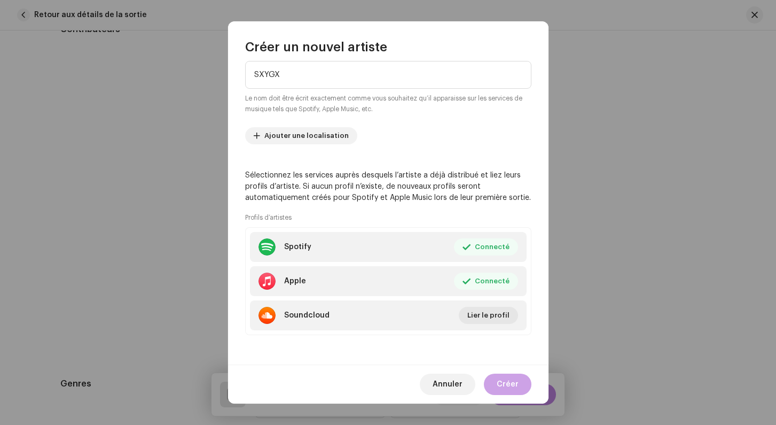
click at [517, 385] on span "Créer" at bounding box center [508, 383] width 22 height 21
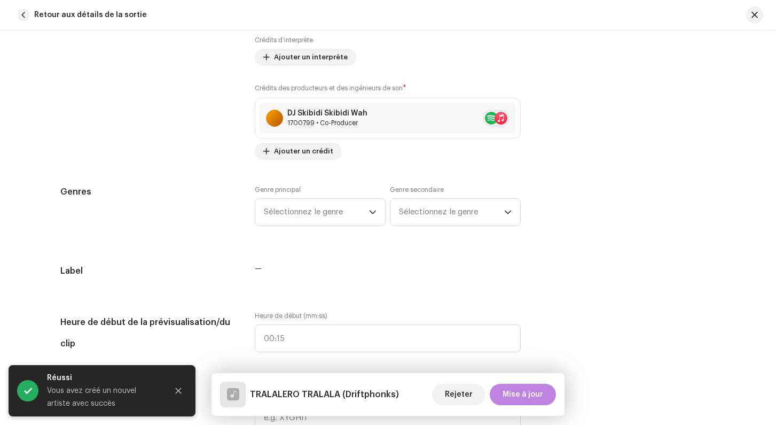
scroll to position [855, 0]
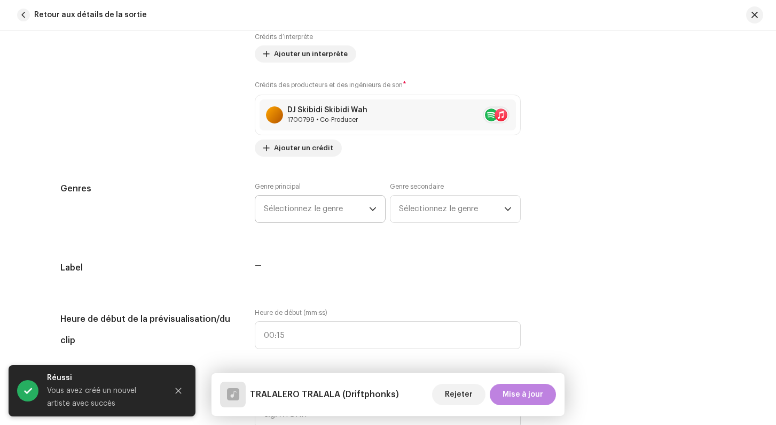
click at [306, 212] on span "Sélectionnez le genre" at bounding box center [316, 208] width 105 height 27
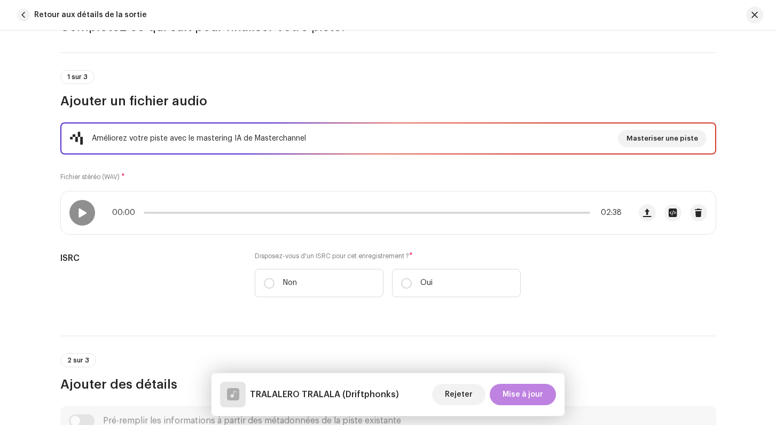
scroll to position [167, 0]
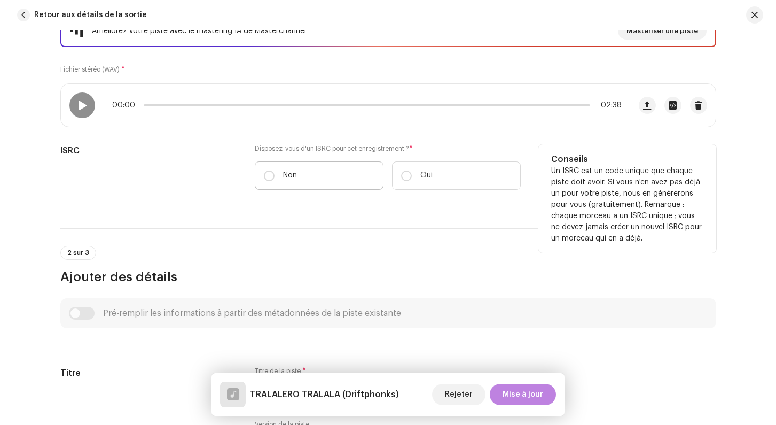
click at [277, 181] on label "Non" at bounding box center [319, 175] width 129 height 28
click at [275, 181] on input "Non" at bounding box center [269, 175] width 11 height 11
radio input "true"
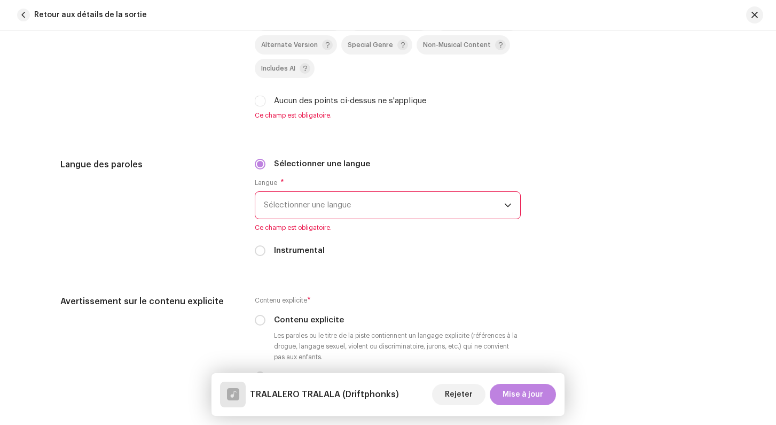
scroll to position [1698, 0]
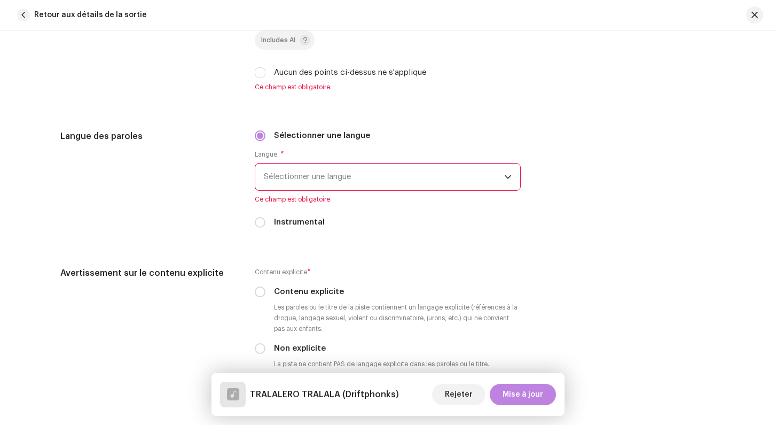
click at [275, 184] on span "Sélectionner une langue" at bounding box center [384, 176] width 240 height 27
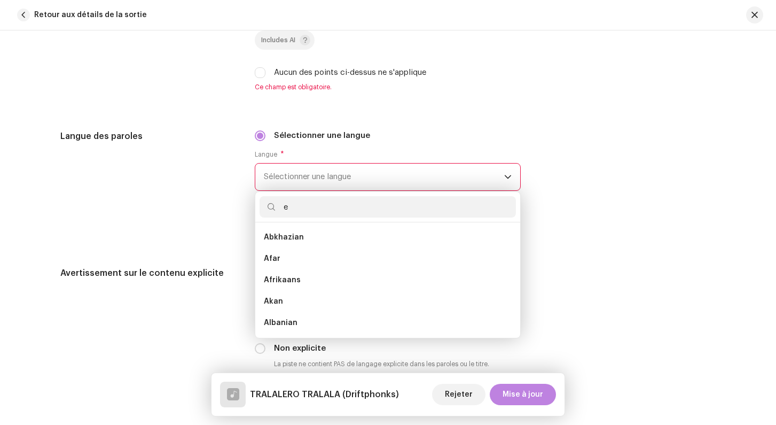
scroll to position [4, 0]
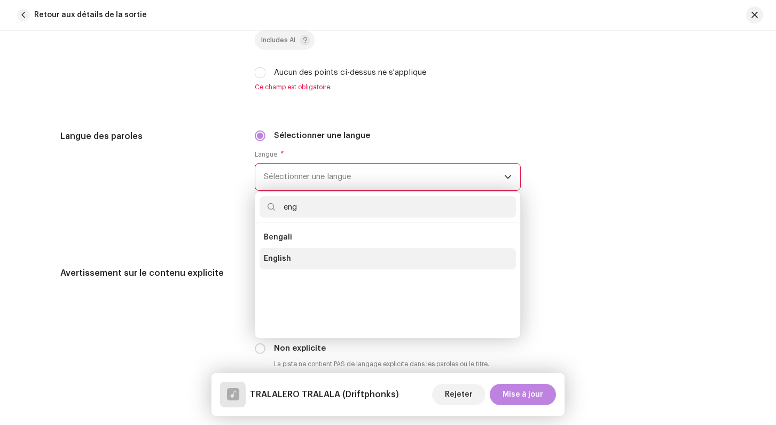
type input "eng"
click at [291, 261] on li "English" at bounding box center [388, 258] width 256 height 21
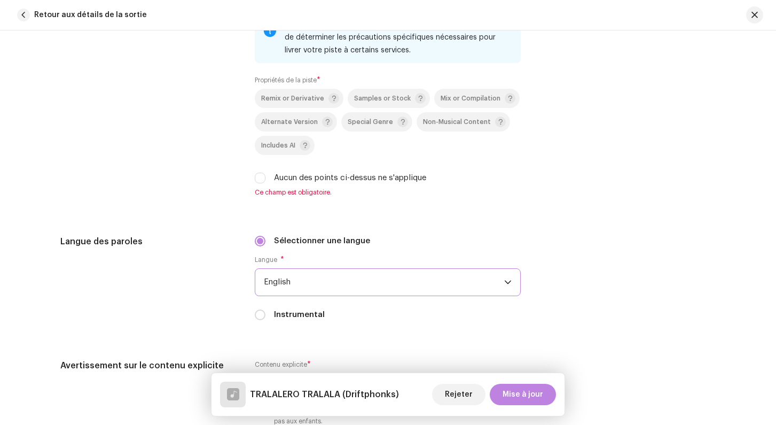
scroll to position [1571, 0]
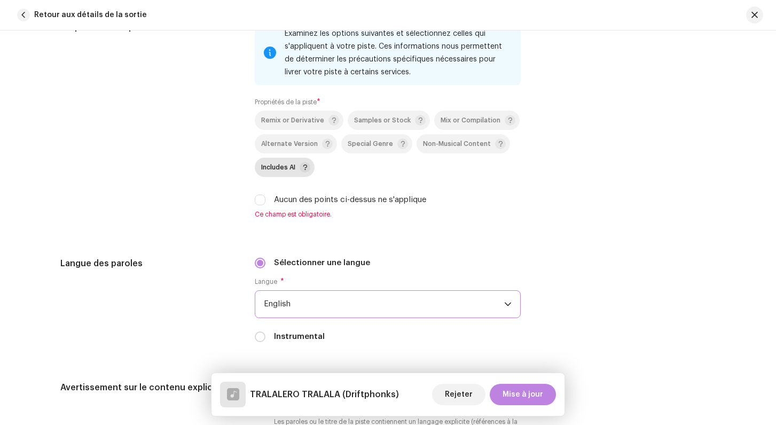
click at [268, 171] on span "Includes AI" at bounding box center [278, 167] width 34 height 7
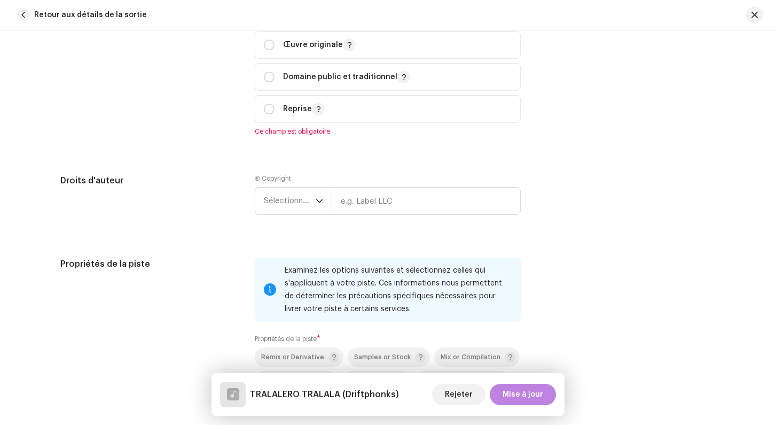
scroll to position [1333, 0]
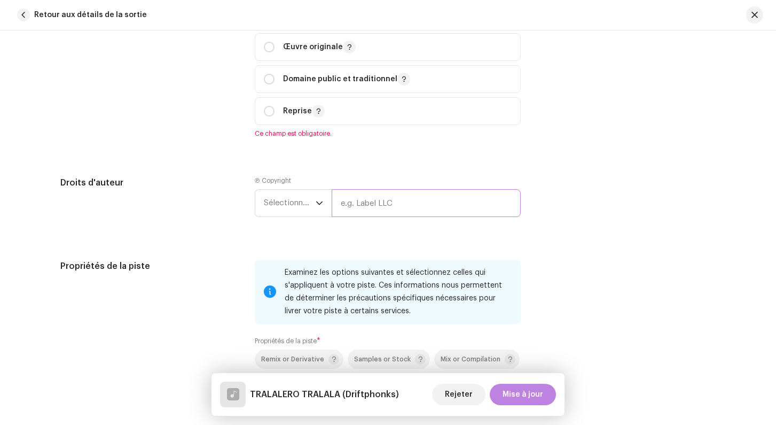
click at [337, 198] on input "text" at bounding box center [426, 203] width 189 height 28
type input "Skibidi"
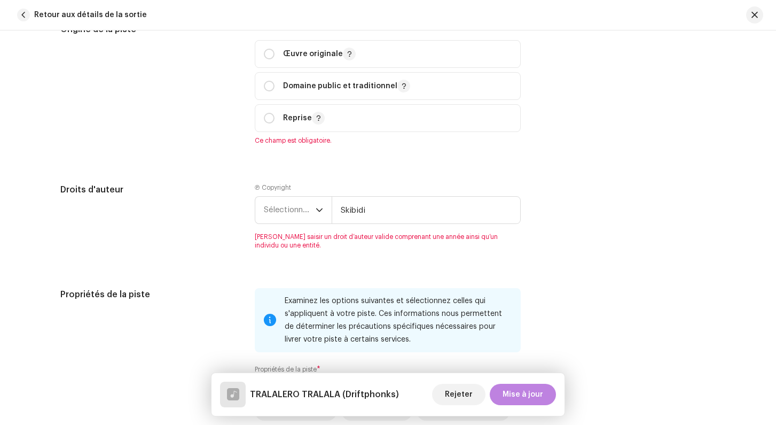
scroll to position [1323, 0]
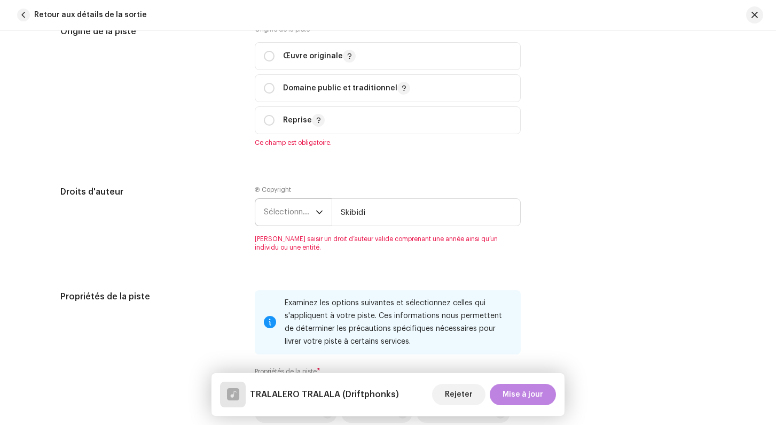
click at [298, 213] on span "Sélectionner une année" at bounding box center [290, 212] width 52 height 27
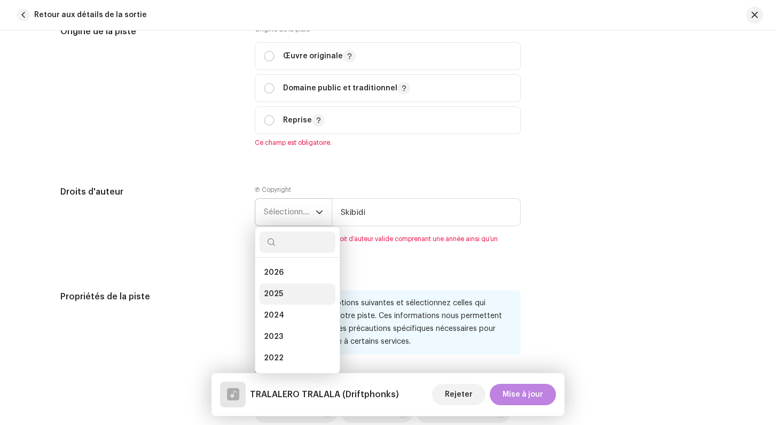
click at [292, 291] on li "2025" at bounding box center [298, 293] width 76 height 21
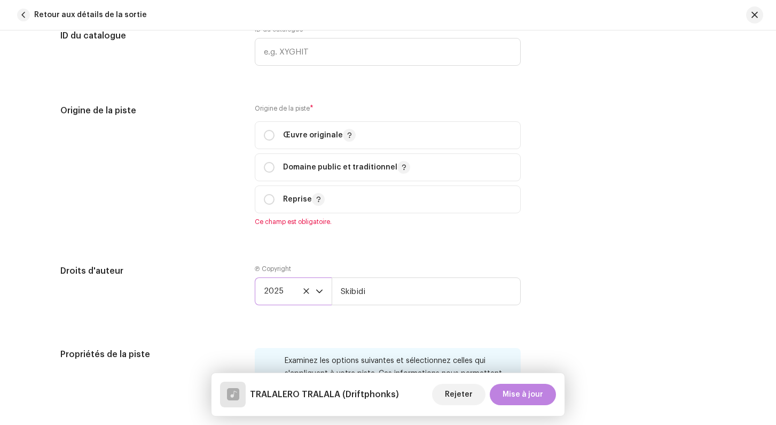
scroll to position [1216, 0]
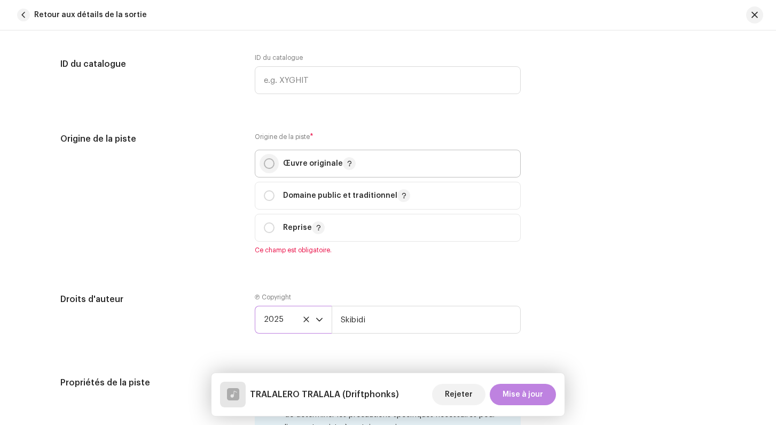
click at [268, 166] on input "radio" at bounding box center [269, 163] width 11 height 11
radio input "true"
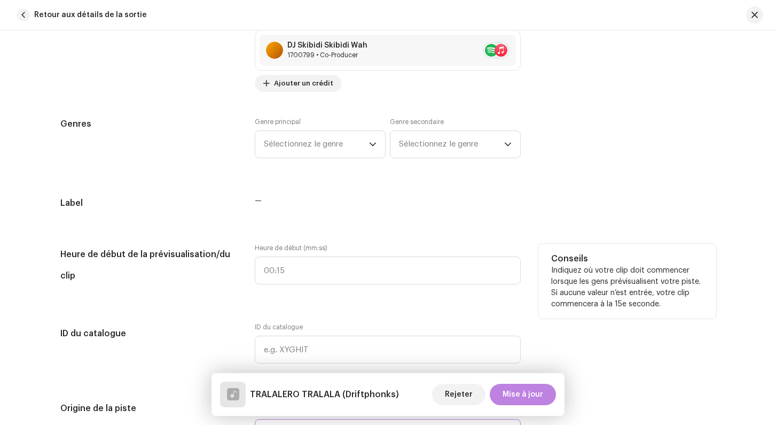
scroll to position [942, 0]
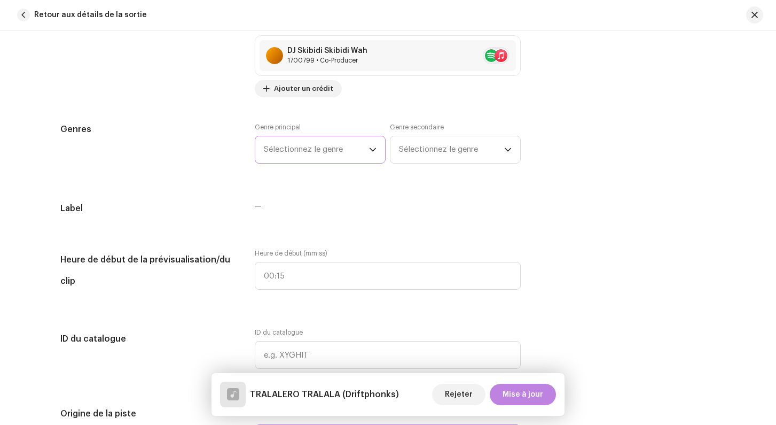
click at [290, 159] on span "Sélectionnez le genre" at bounding box center [316, 149] width 105 height 27
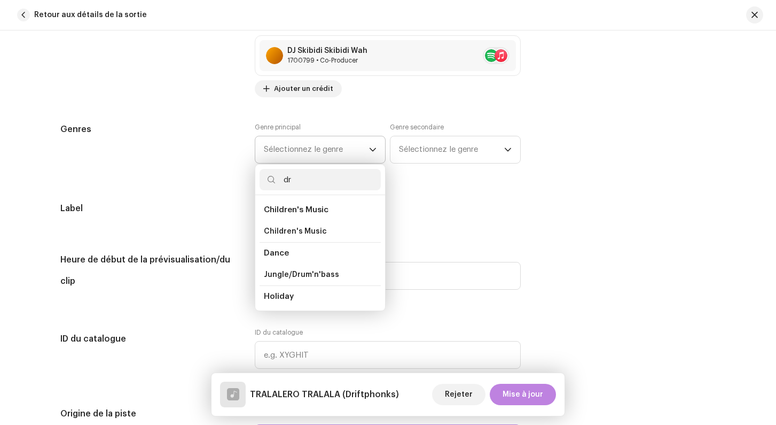
type input "d"
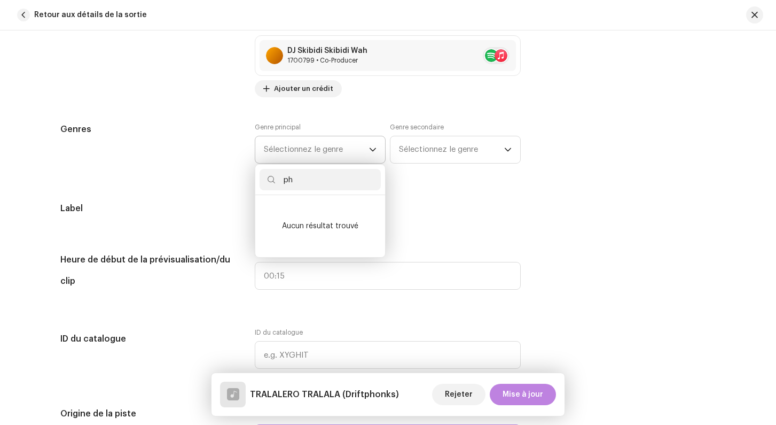
type input "p"
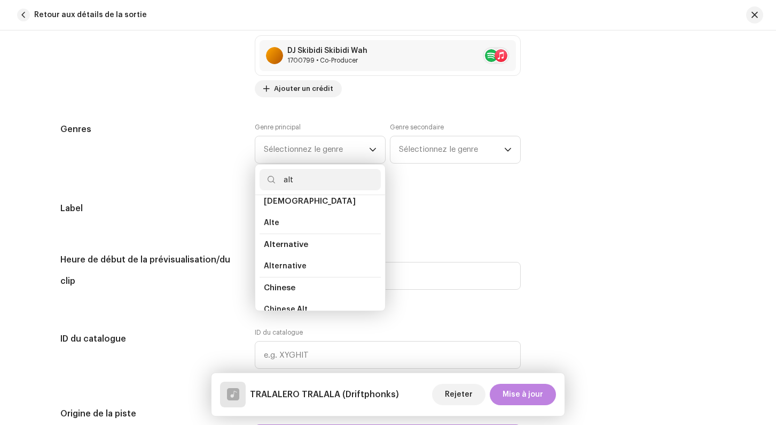
scroll to position [0, 0]
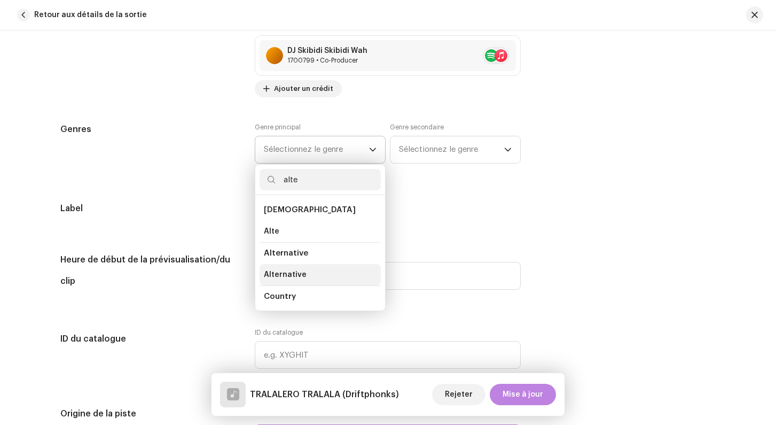
type input "alte"
click at [295, 272] on span "Alternative" at bounding box center [285, 274] width 43 height 11
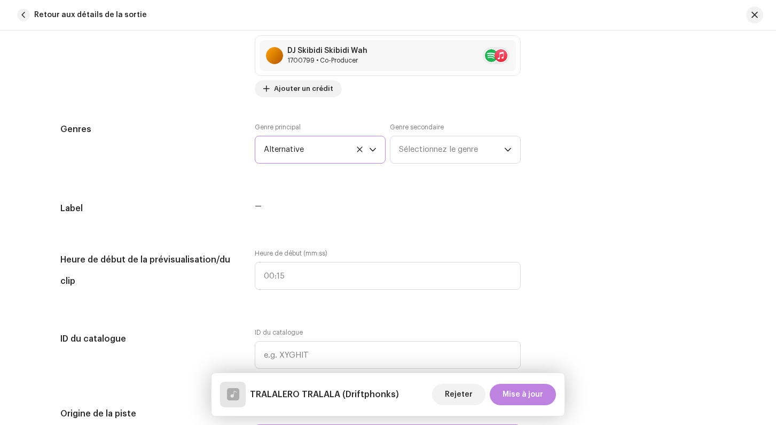
click at [242, 176] on div "Genres Genre principal Alternative Genre secondaire Sélectionnez le genre" at bounding box center [388, 149] width 656 height 53
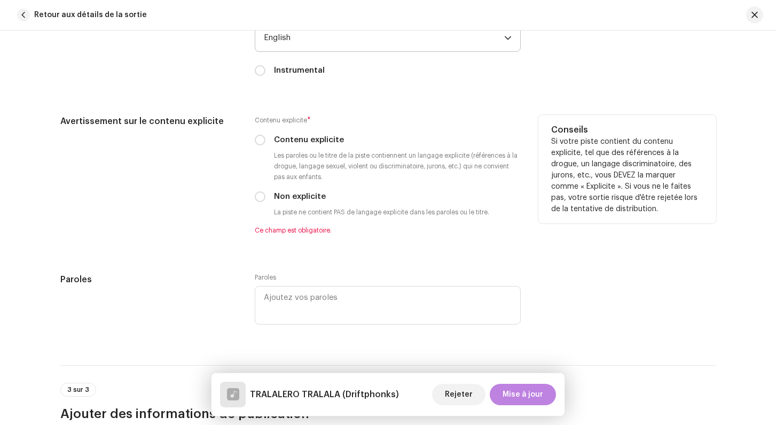
scroll to position [1827, 0]
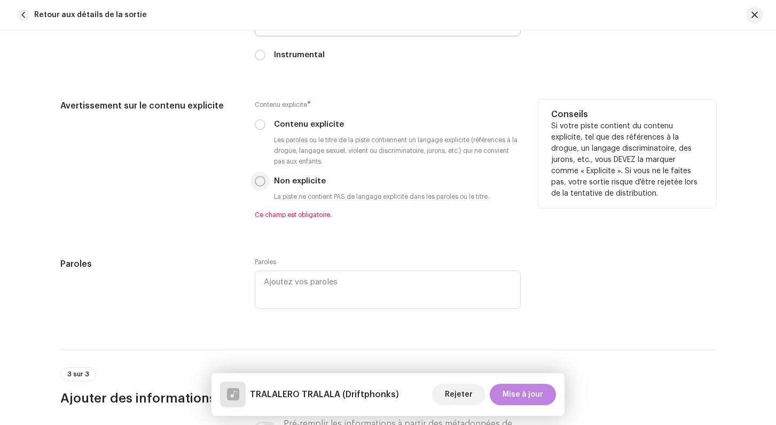
click at [262, 183] on input "Non explicite" at bounding box center [260, 181] width 11 height 11
radio input "true"
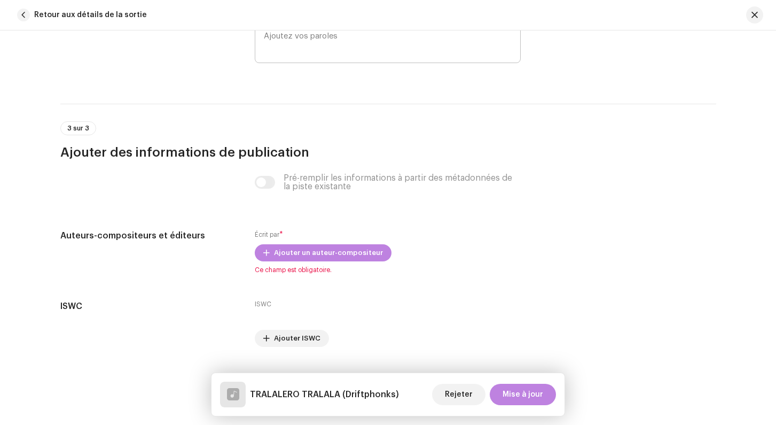
scroll to position [2087, 0]
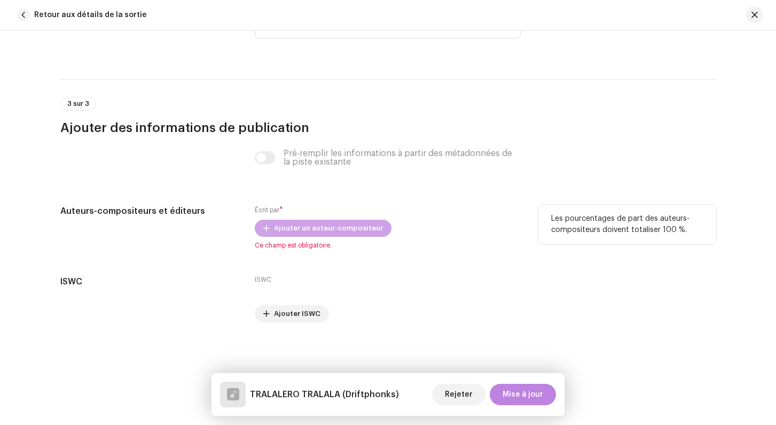
click at [269, 231] on span at bounding box center [266, 228] width 6 height 9
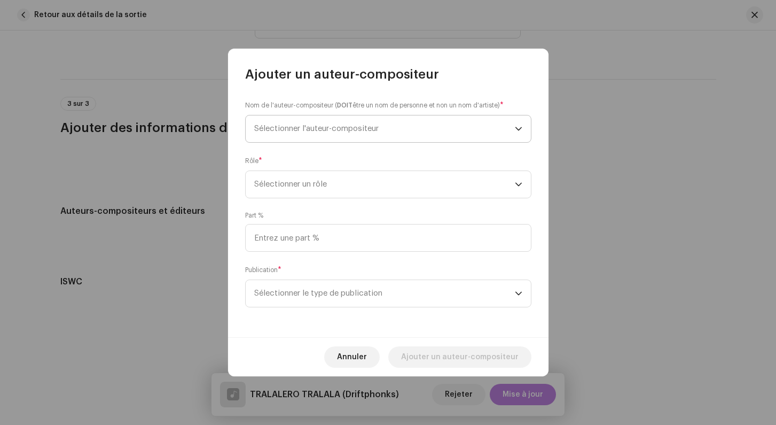
click at [294, 130] on span "Sélectionner l'auteur-compositeur" at bounding box center [316, 128] width 124 height 8
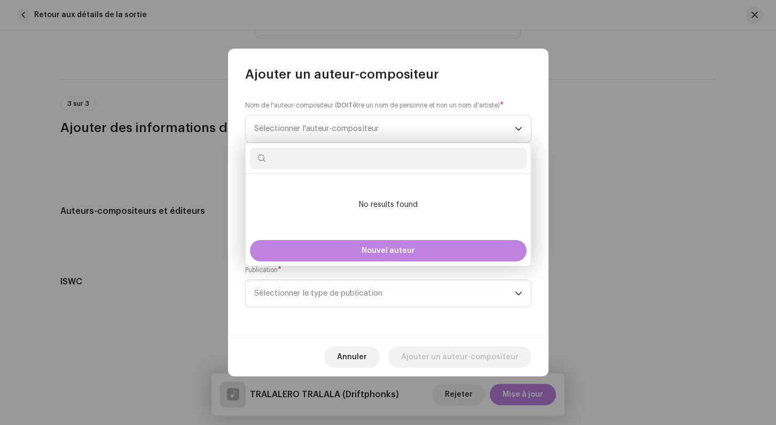
click at [281, 108] on small "Nom de l'auteur-compositeur ( DOIT être un nom de personne et non un nom d'arti…" at bounding box center [372, 105] width 255 height 11
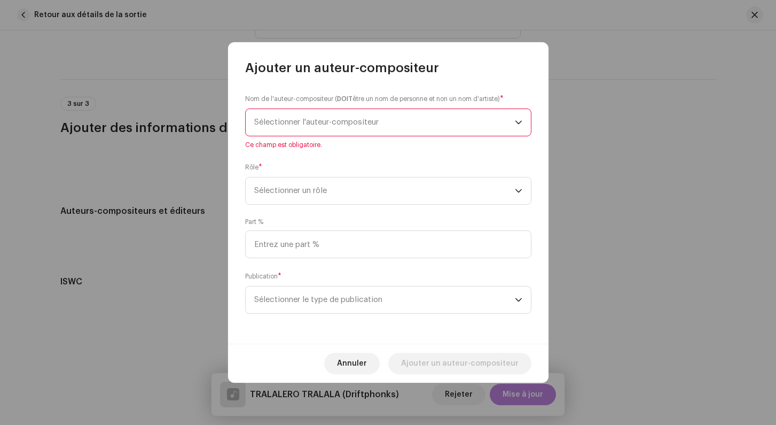
click at [283, 126] on span "Sélectionner l'auteur-compositeur" at bounding box center [316, 122] width 124 height 8
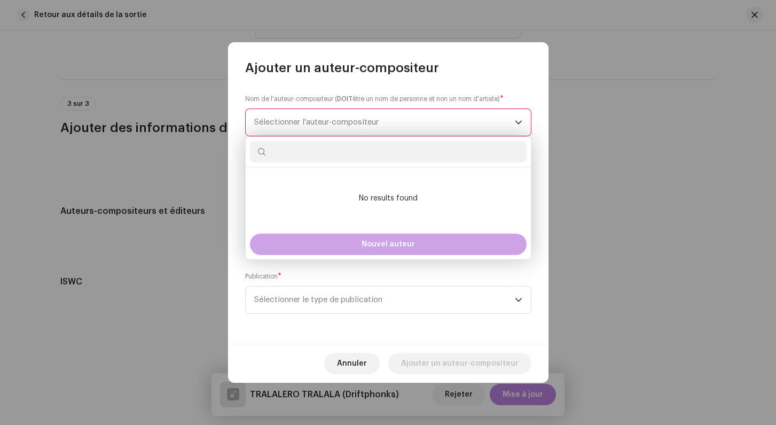
click at [351, 241] on button "Nouvel auteur" at bounding box center [388, 243] width 277 height 21
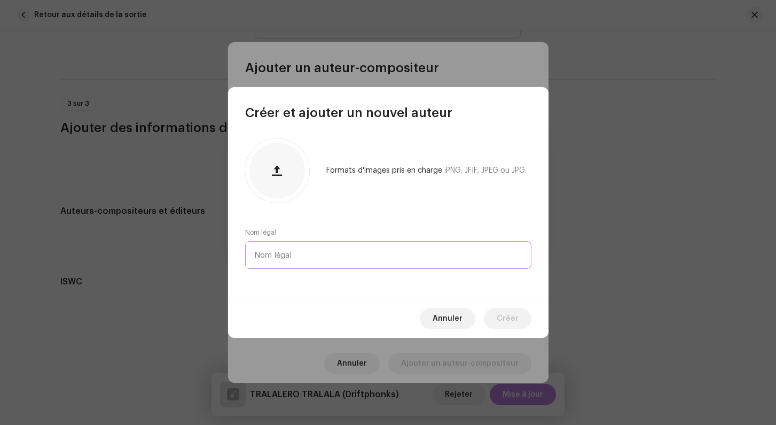
click at [311, 243] on input "text" at bounding box center [388, 255] width 286 height 28
type input "[PERSON_NAME]"
click at [515, 310] on span "Créer" at bounding box center [508, 318] width 22 height 21
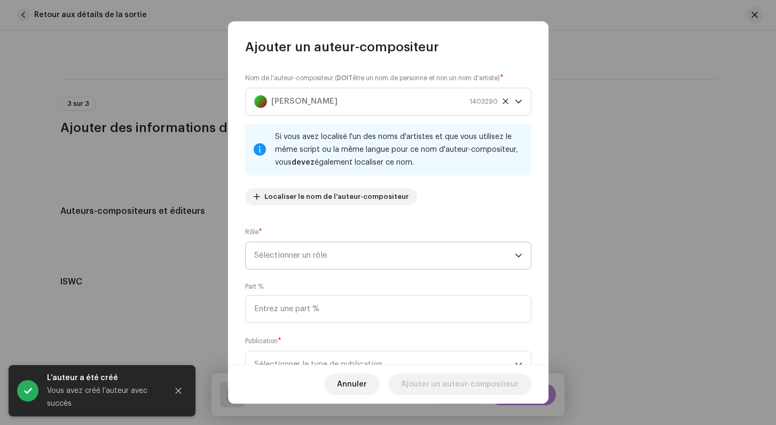
click at [308, 261] on span "Sélectionner un rôle" at bounding box center [384, 255] width 261 height 27
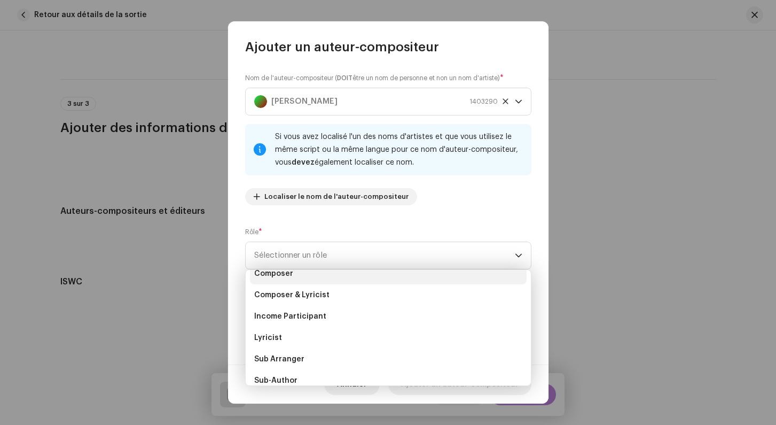
scroll to position [66, 0]
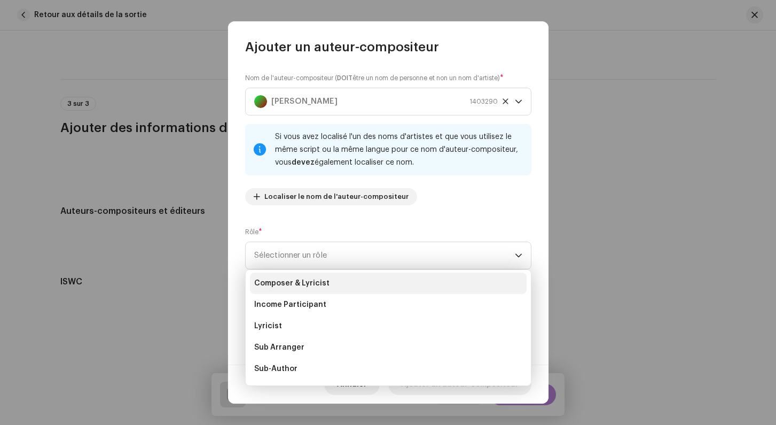
click at [310, 286] on span "Composer & Lyricist" at bounding box center [291, 283] width 75 height 11
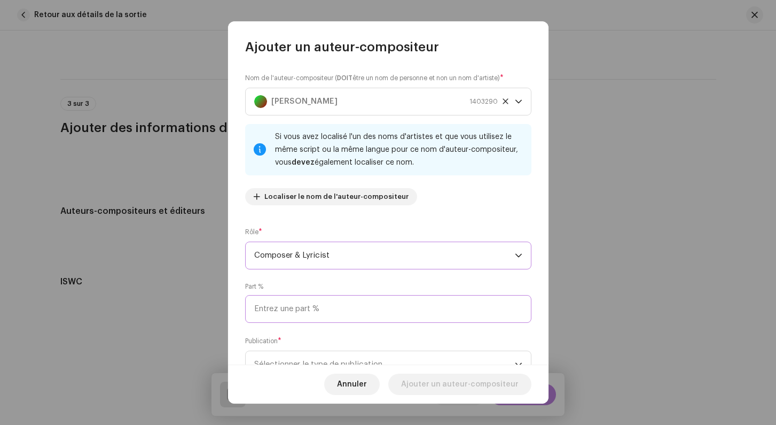
click at [288, 313] on input at bounding box center [388, 309] width 286 height 28
type input "100,00"
click at [320, 283] on div "Part % 100,00" at bounding box center [388, 302] width 286 height 41
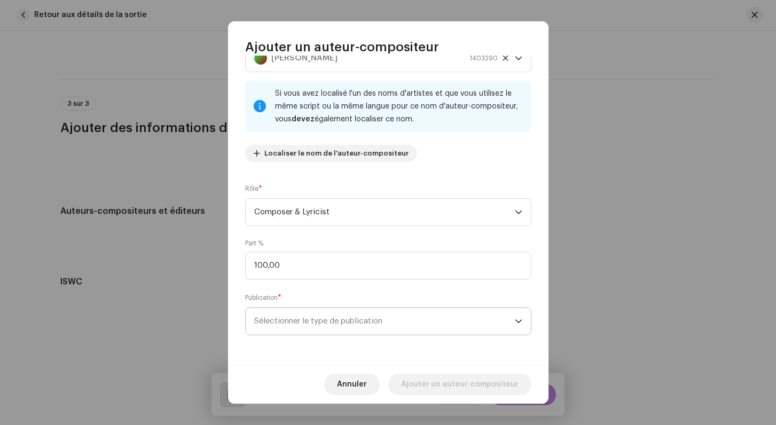
click at [314, 310] on span "Sélectionner le type de publication" at bounding box center [384, 321] width 261 height 27
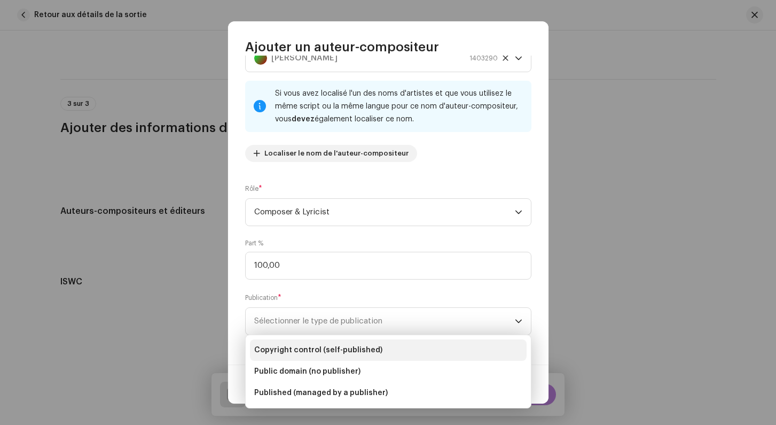
click at [310, 343] on li "Copyright control (self-published)" at bounding box center [388, 349] width 277 height 21
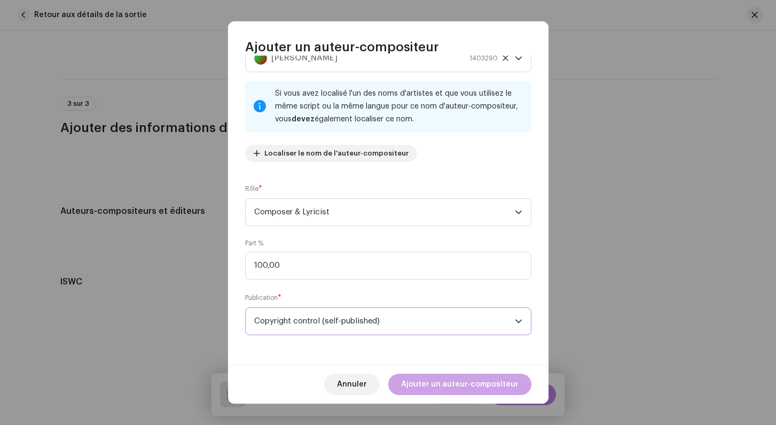
click at [456, 381] on span "Ajouter un auteur-compositeur" at bounding box center [460, 383] width 118 height 21
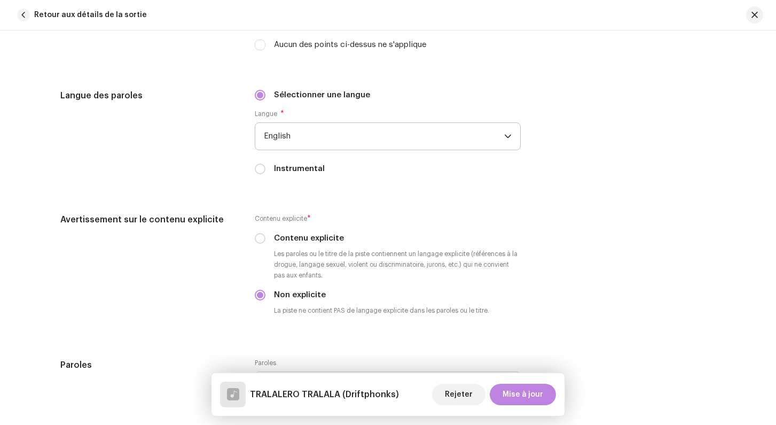
scroll to position [1712, 0]
click at [525, 389] on span "Mise à jour" at bounding box center [523, 393] width 41 height 21
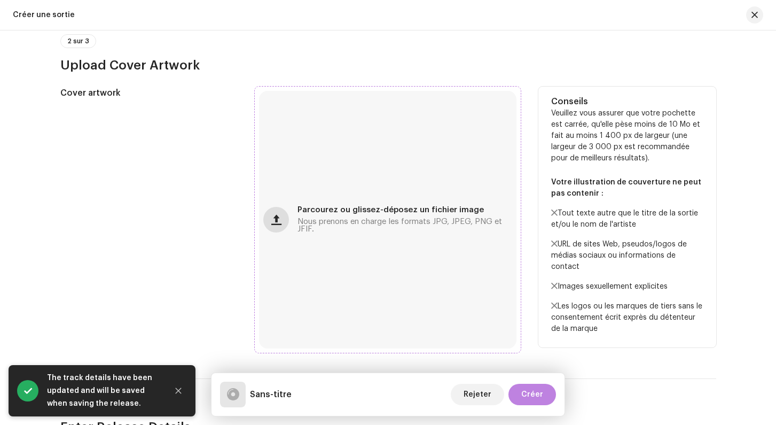
scroll to position [372, 0]
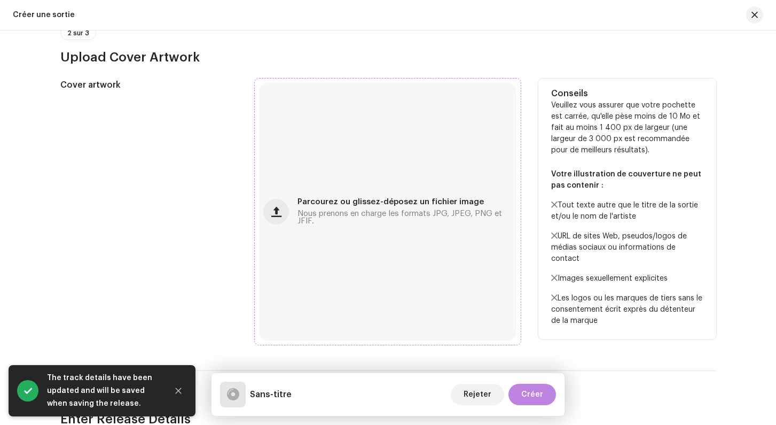
click at [280, 199] on div "Parcourez ou glissez-déposez un fichier image Nous prenons en charge les format…" at bounding box center [387, 211] width 257 height 257
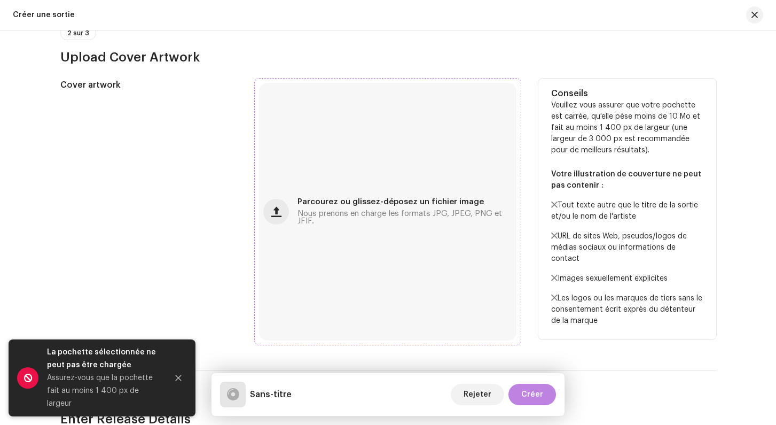
click at [391, 222] on span "Nous prenons en charge les formats JPG, JPEG, PNG et JFIF." at bounding box center [404, 217] width 215 height 15
click at [367, 202] on span "Parcourez ou glissez-déposez un fichier image" at bounding box center [390, 201] width 186 height 7
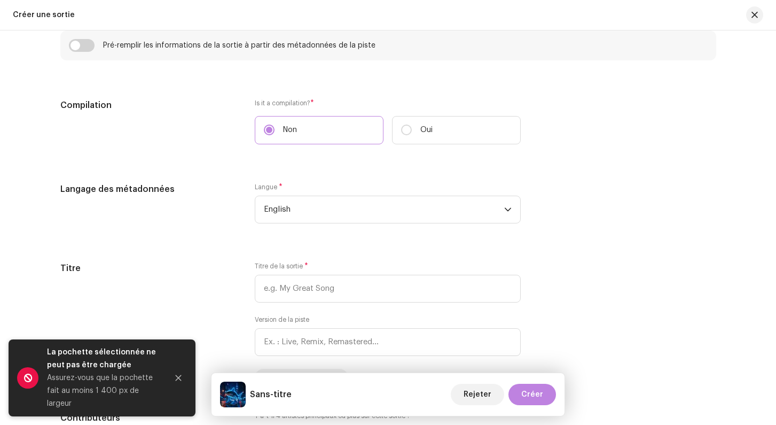
scroll to position [806, 0]
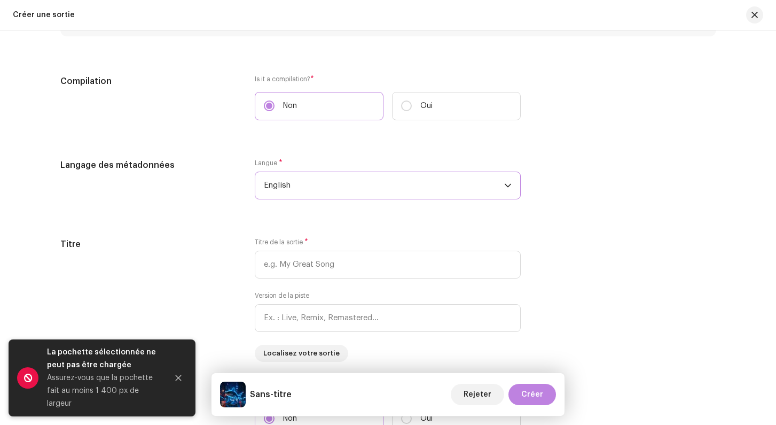
click at [304, 189] on span "English" at bounding box center [384, 185] width 240 height 27
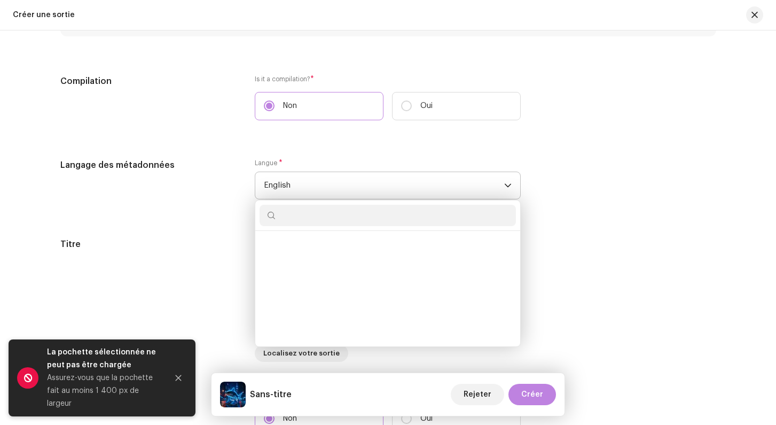
scroll to position [987, 0]
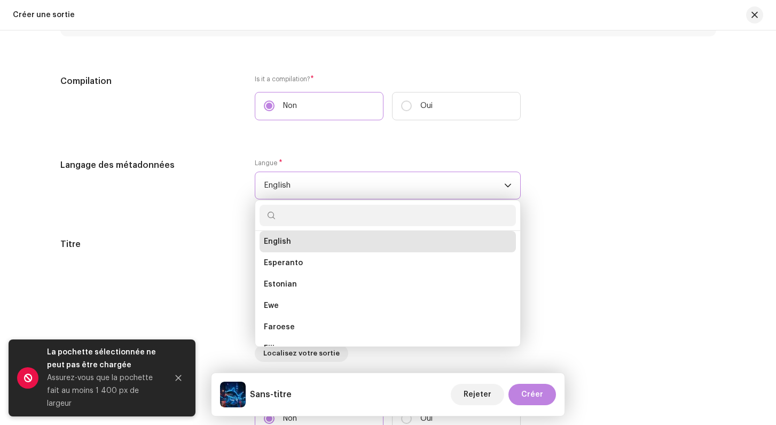
click at [304, 189] on span "English" at bounding box center [384, 185] width 240 height 27
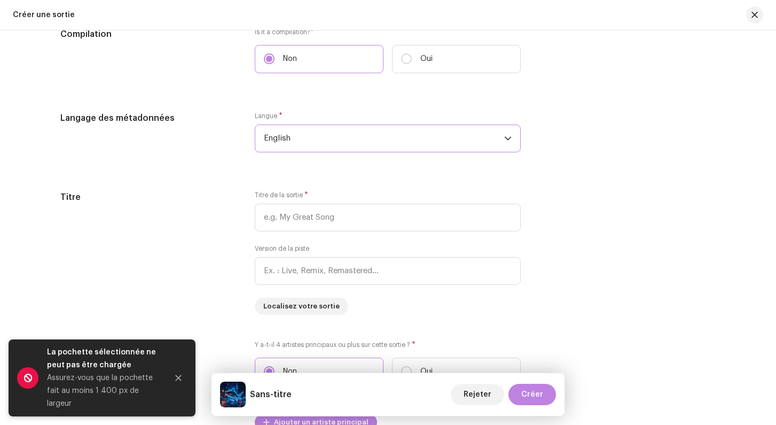
scroll to position [887, 0]
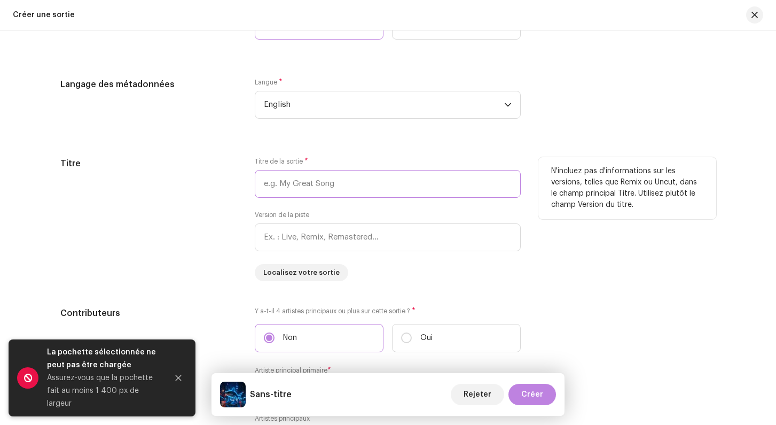
click at [295, 185] on input "text" at bounding box center [388, 184] width 266 height 28
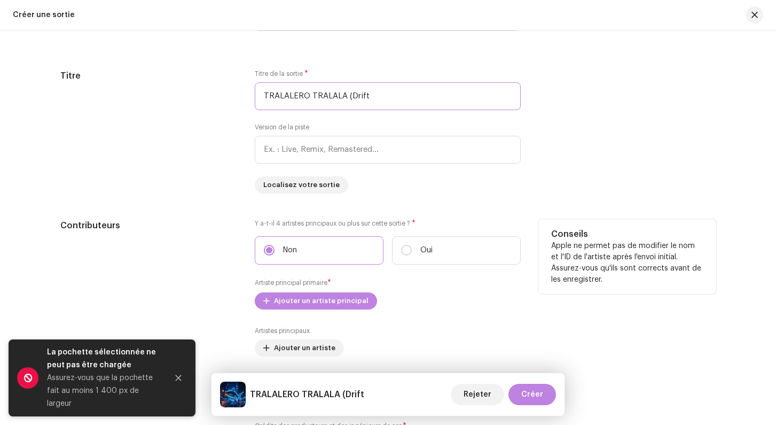
scroll to position [973, 0]
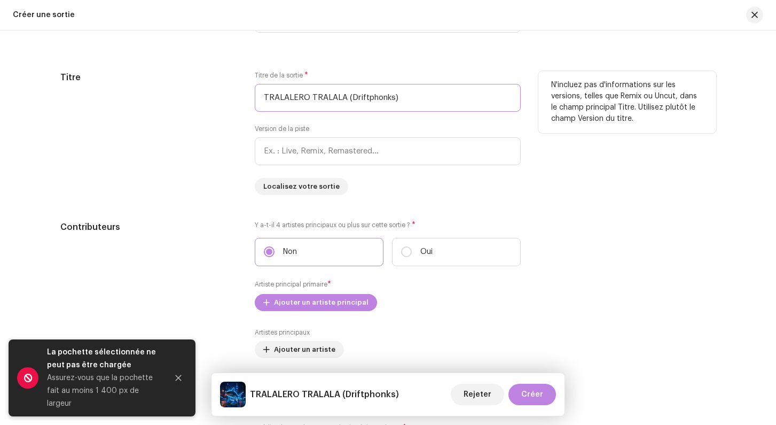
type input "TRALALERO TRALALA (Driftphonks)"
click at [225, 130] on div "Titre" at bounding box center [149, 133] width 178 height 124
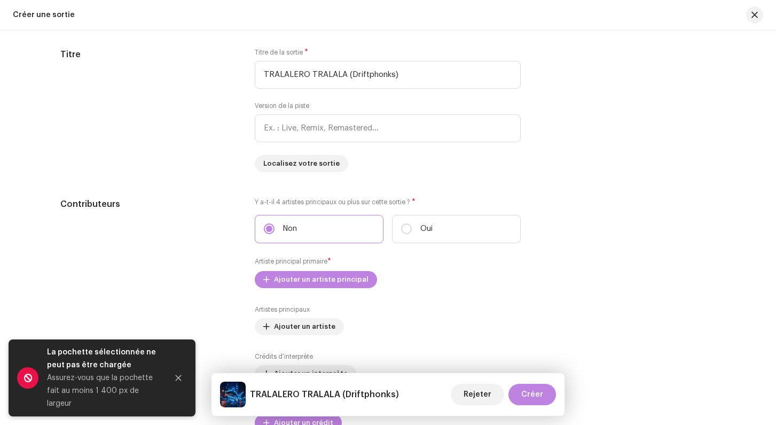
scroll to position [1001, 0]
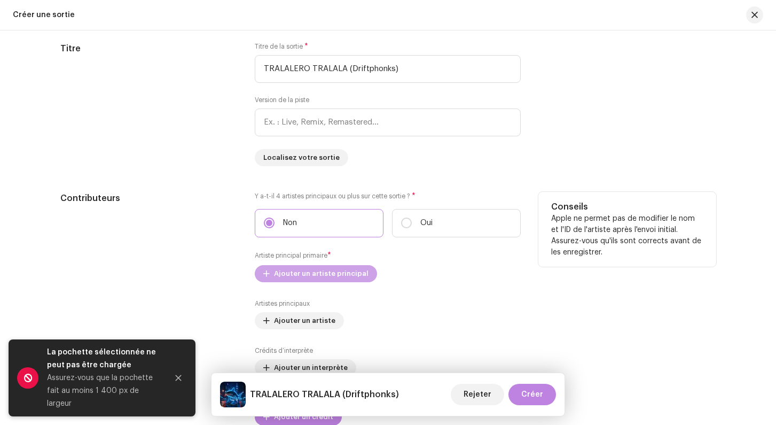
click at [297, 273] on span "Ajouter un artiste principal" at bounding box center [321, 273] width 95 height 21
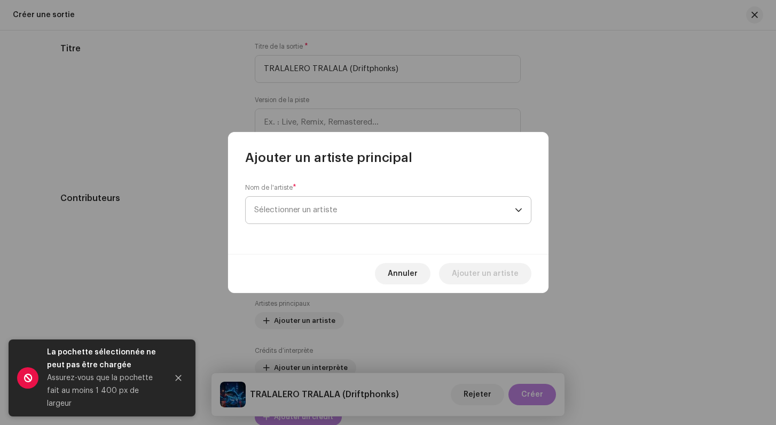
click at [303, 202] on span "Sélectionner un artiste" at bounding box center [384, 210] width 261 height 27
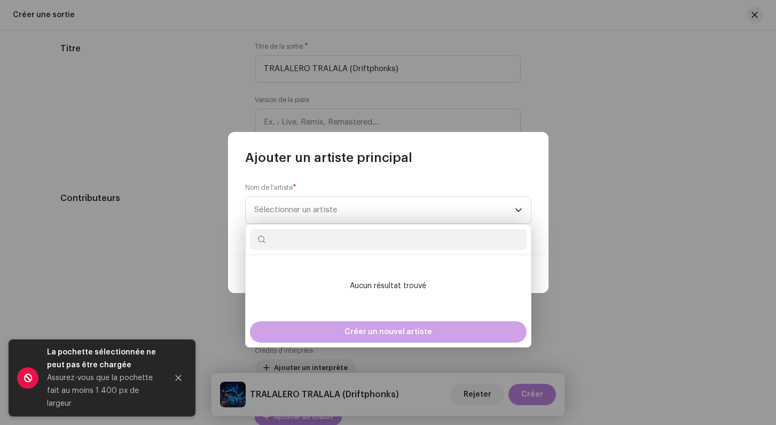
click at [358, 334] on span "Créer un nouvel artiste" at bounding box center [388, 331] width 88 height 21
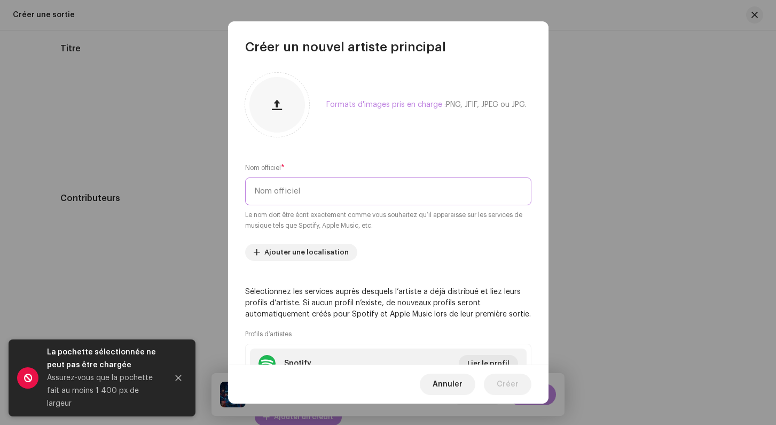
click at [300, 198] on input "text" at bounding box center [388, 191] width 286 height 28
click at [285, 200] on input "text" at bounding box center [388, 191] width 286 height 28
type input "DJ Skibidi Skibidi Wah"
click at [395, 127] on div "Formats d'images pris en charge : PNG, JFIF, JPEG ou JPG." at bounding box center [388, 105] width 286 height 64
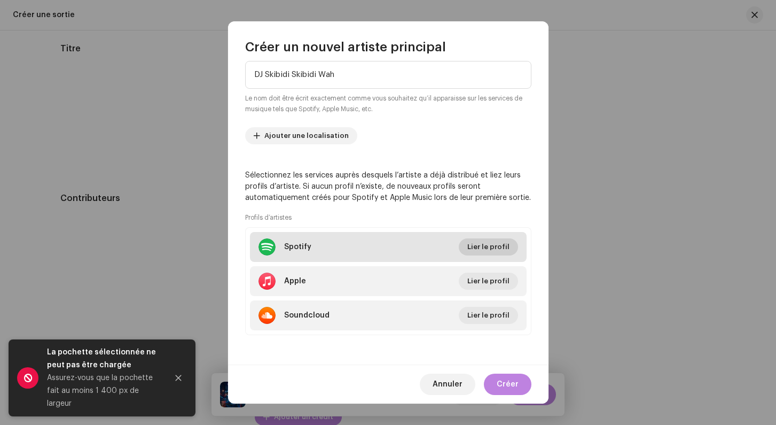
click at [490, 245] on span "Lier le profil" at bounding box center [488, 246] width 42 height 21
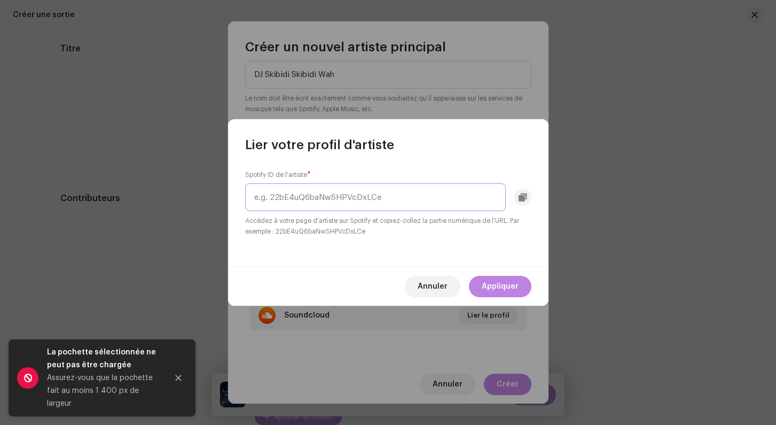
paste input "1UEpHGyxpDrHBxt4F8vXXu"
type input "1UEpHGyxpDrHBxt4F8vXXu"
click at [498, 283] on span "Appliquer" at bounding box center [500, 286] width 37 height 21
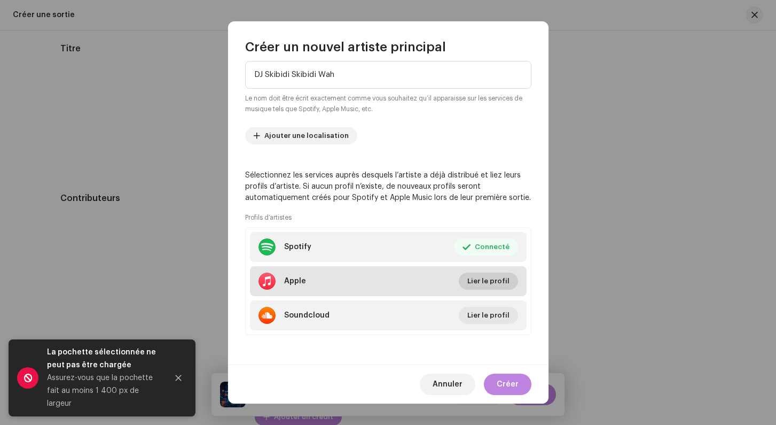
click at [483, 284] on span "Lier le profil" at bounding box center [488, 280] width 42 height 21
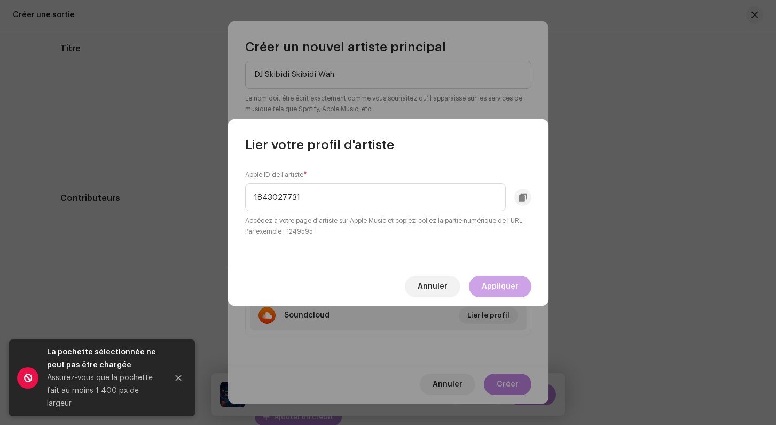
type input "1843027731"
click at [503, 287] on span "Appliquer" at bounding box center [500, 286] width 37 height 21
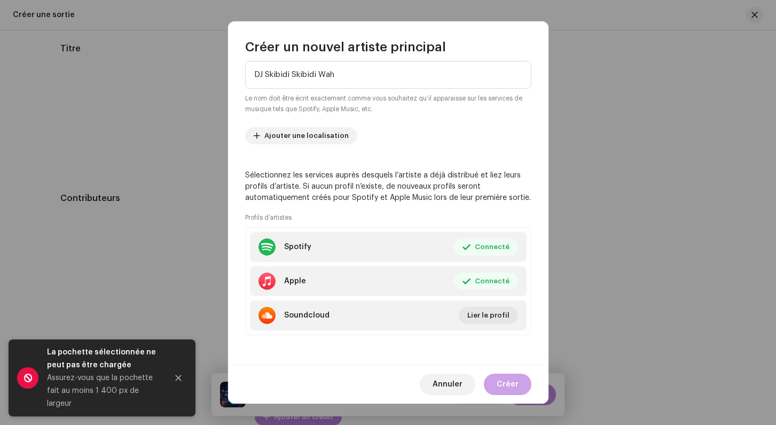
click at [505, 390] on span "Créer" at bounding box center [508, 383] width 22 height 21
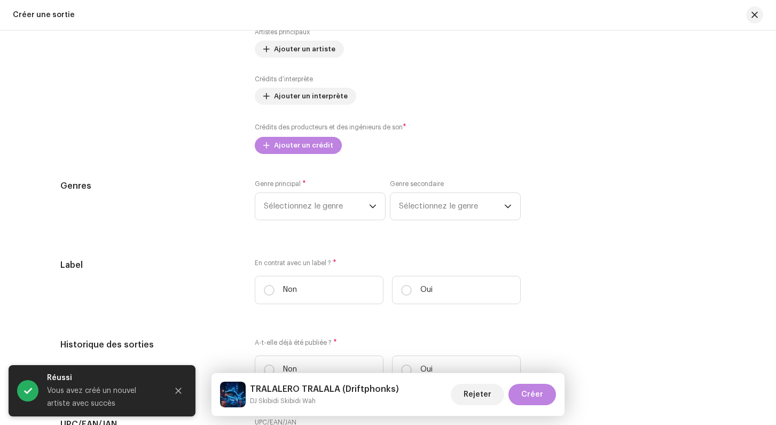
scroll to position [1295, 0]
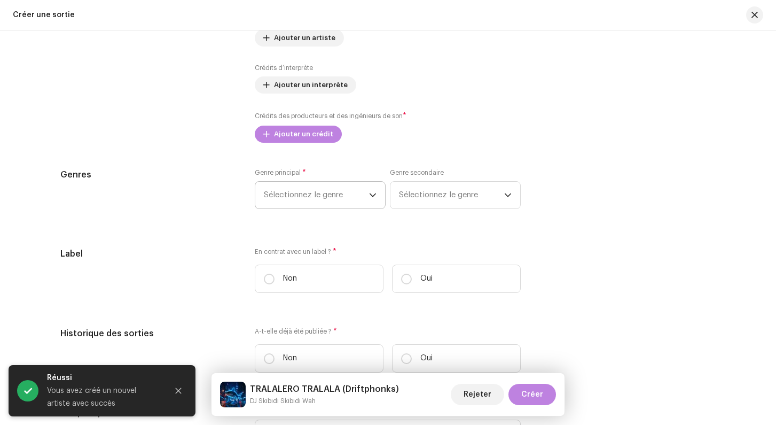
click at [326, 195] on span "Sélectionnez le genre" at bounding box center [316, 195] width 105 height 27
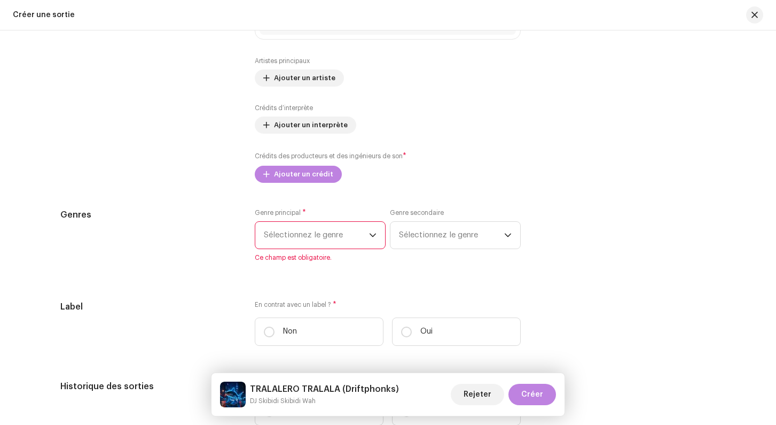
scroll to position [1260, 0]
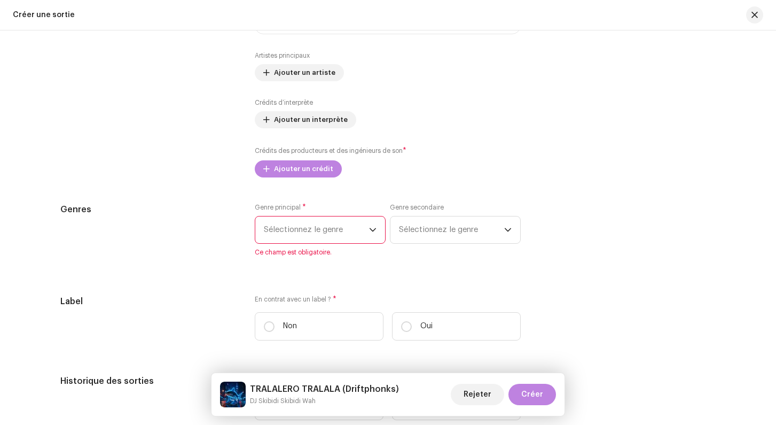
click at [290, 235] on span "Sélectionnez le genre" at bounding box center [316, 229] width 105 height 27
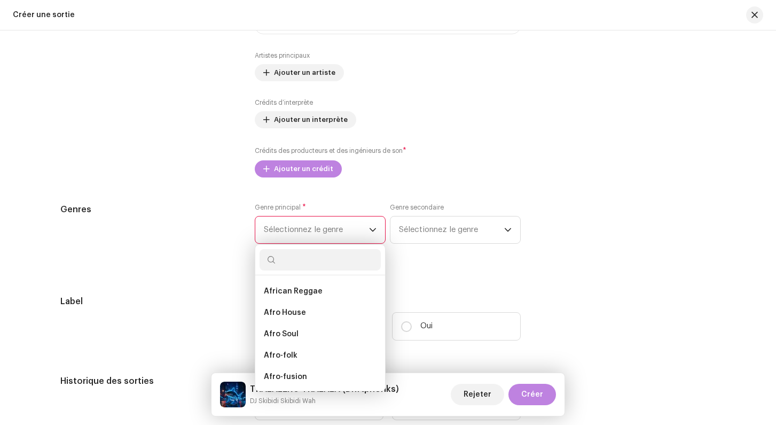
scroll to position [0, 0]
type input "alt"
click at [278, 359] on span "Alternative" at bounding box center [285, 354] width 43 height 11
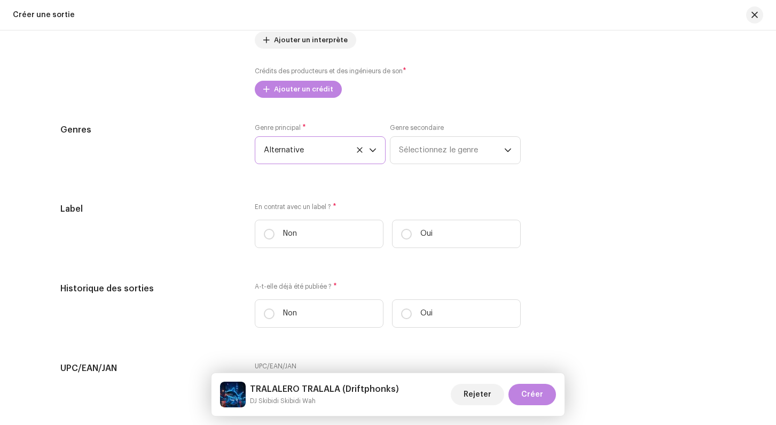
scroll to position [1393, 0]
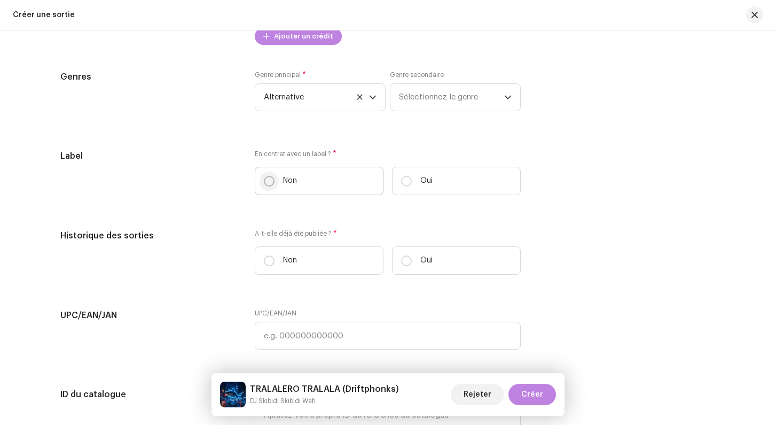
click at [268, 186] on input "Non" at bounding box center [269, 181] width 11 height 11
radio input "true"
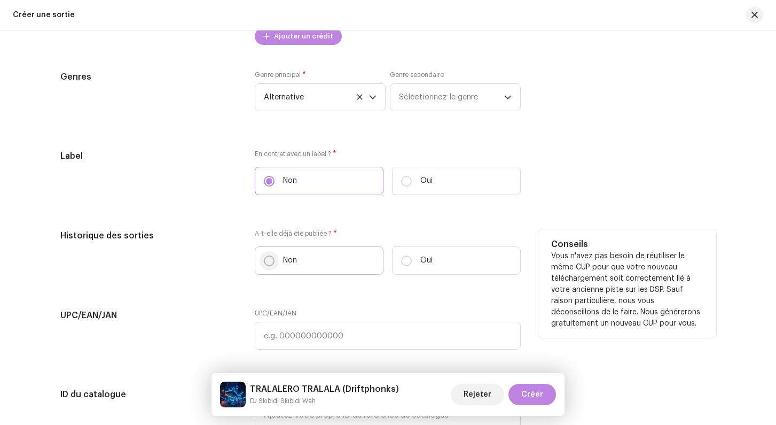
click at [272, 261] on input "Non" at bounding box center [269, 260] width 11 height 11
radio input "true"
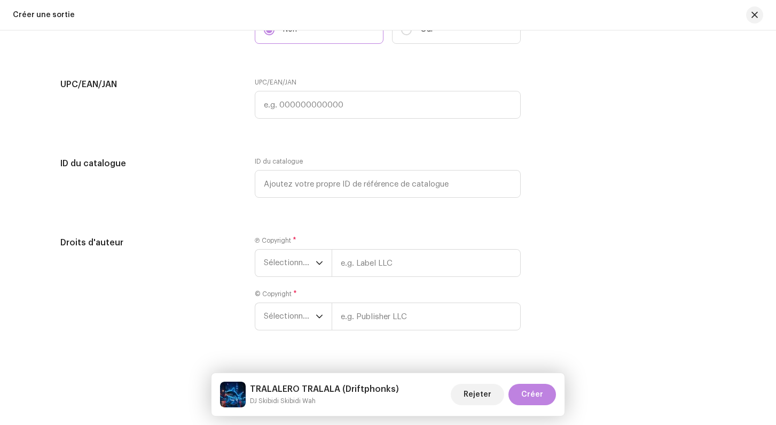
scroll to position [1648, 0]
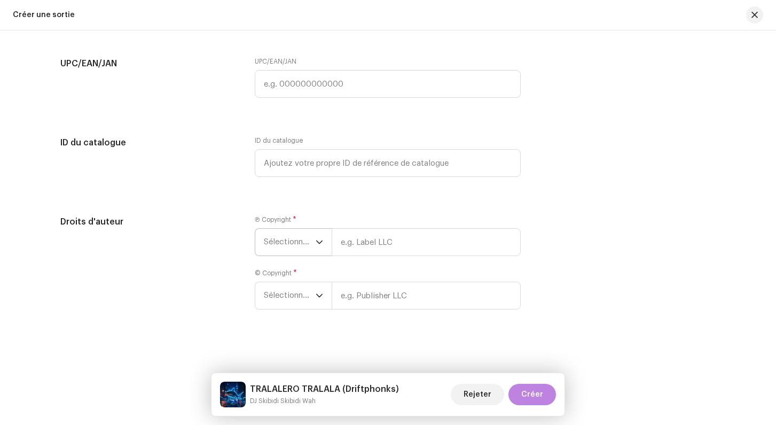
click at [288, 247] on span "Sélectionner une année" at bounding box center [290, 242] width 52 height 27
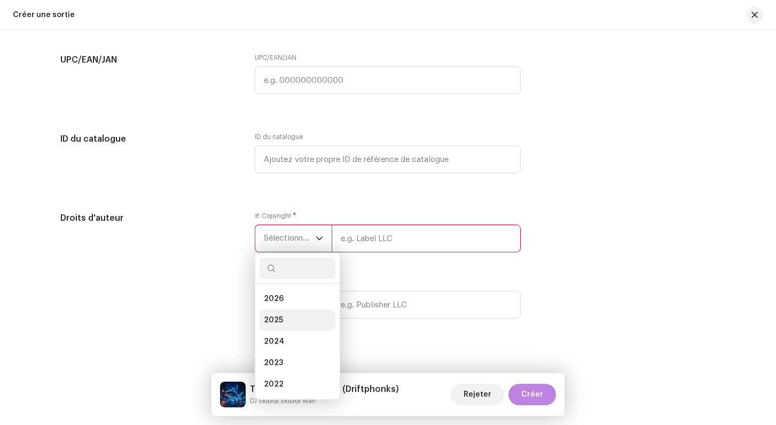
click at [279, 316] on li "2025" at bounding box center [298, 319] width 76 height 21
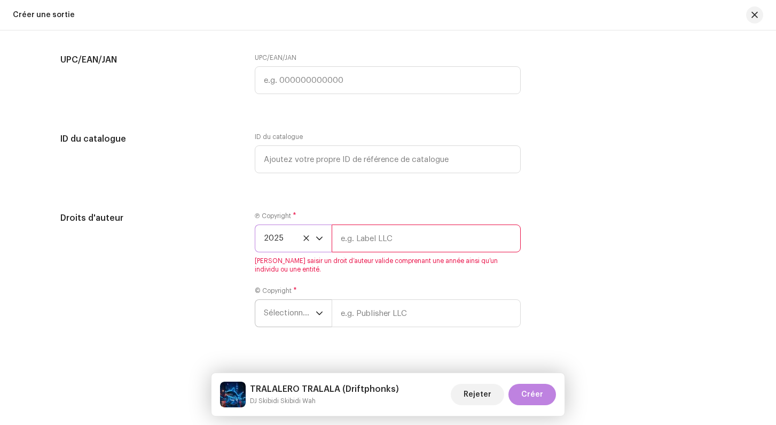
click at [292, 319] on span "Sélectionner une année" at bounding box center [290, 313] width 52 height 27
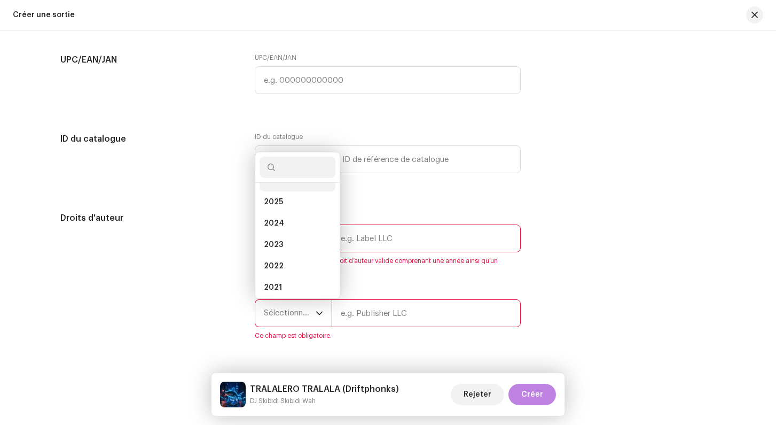
scroll to position [4, 0]
click at [285, 215] on li "2025" at bounding box center [298, 214] width 76 height 21
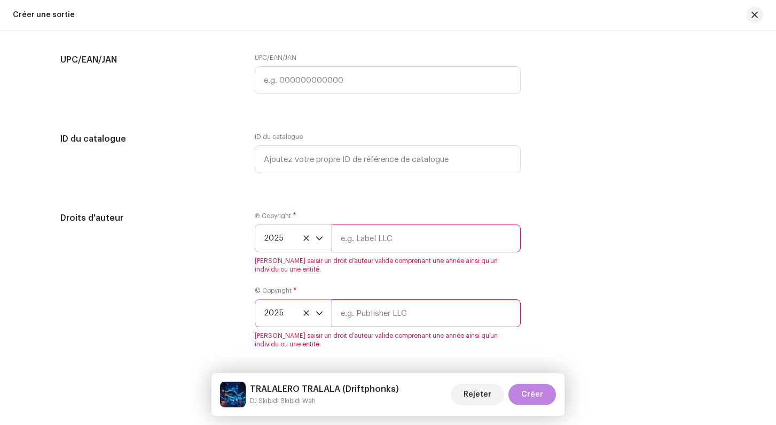
click at [381, 243] on input "text" at bounding box center [426, 238] width 189 height 28
type input "Skibidi"
click at [406, 307] on input "text" at bounding box center [426, 313] width 189 height 28
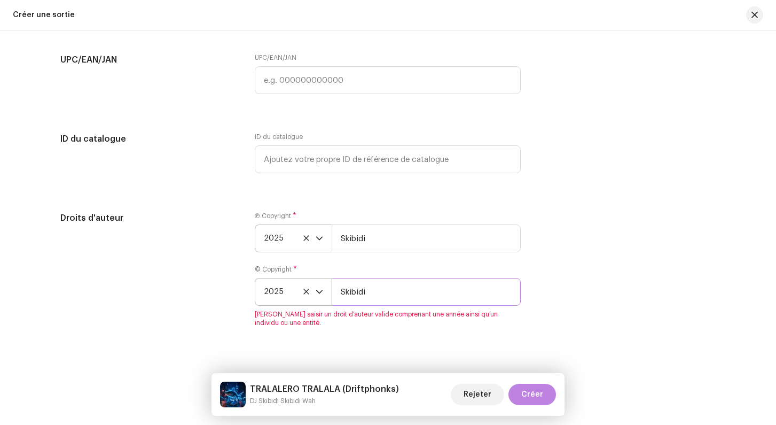
type input "Skibidi"
click at [218, 251] on div "Droits d'auteur" at bounding box center [149, 276] width 178 height 128
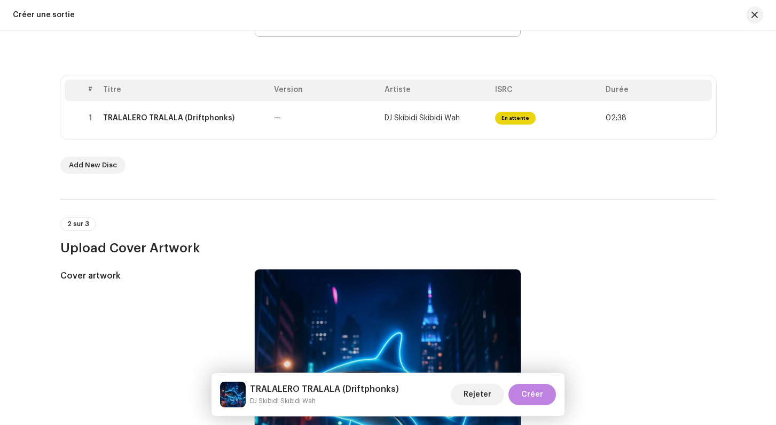
scroll to position [0, 0]
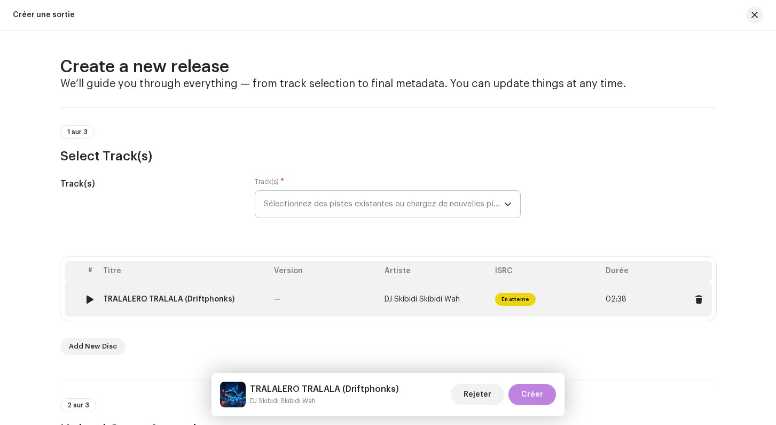
click at [646, 300] on span "02:38" at bounding box center [657, 299] width 102 height 17
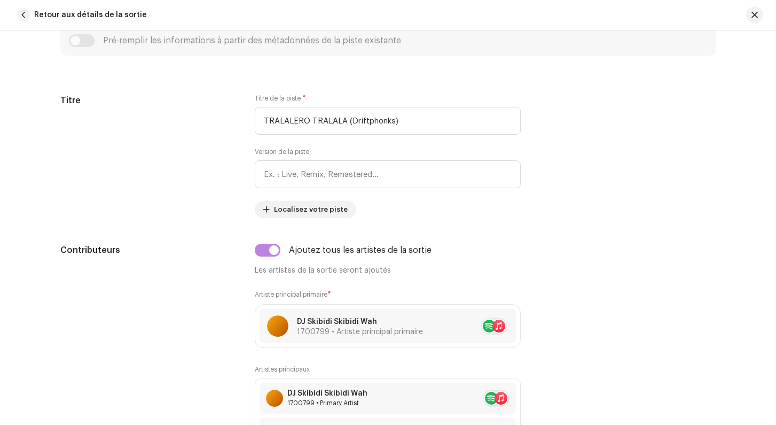
scroll to position [636, 0]
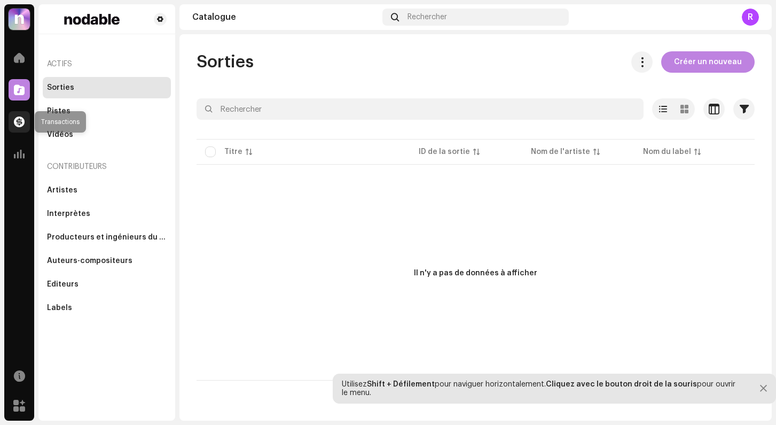
click at [24, 119] on span at bounding box center [19, 122] width 11 height 9
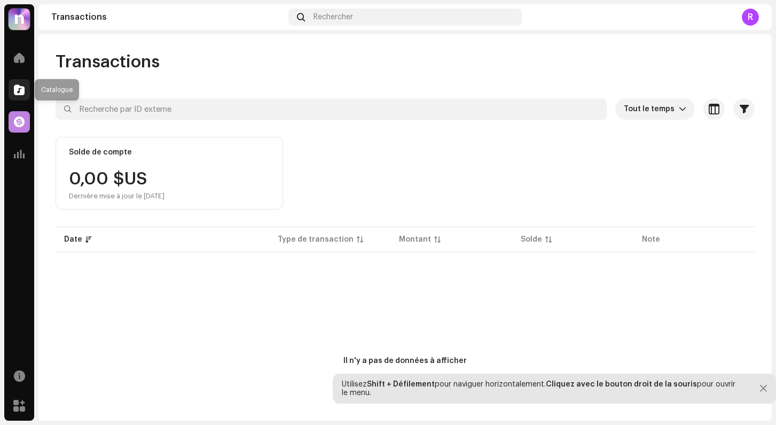
click at [19, 96] on div at bounding box center [19, 89] width 21 height 21
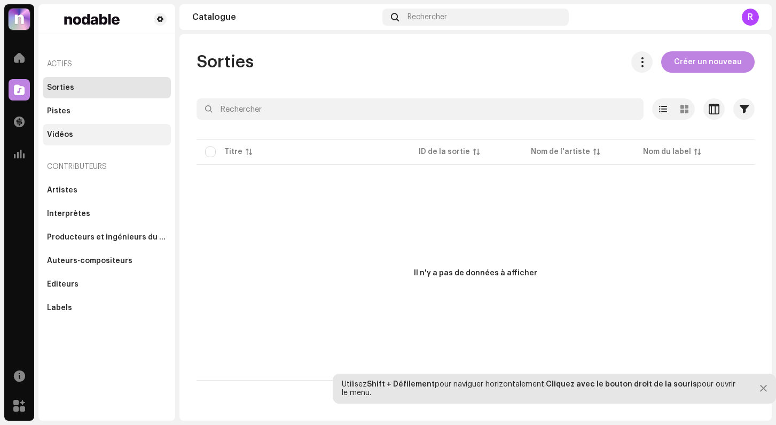
click at [94, 127] on div "Vidéos" at bounding box center [107, 134] width 128 height 21
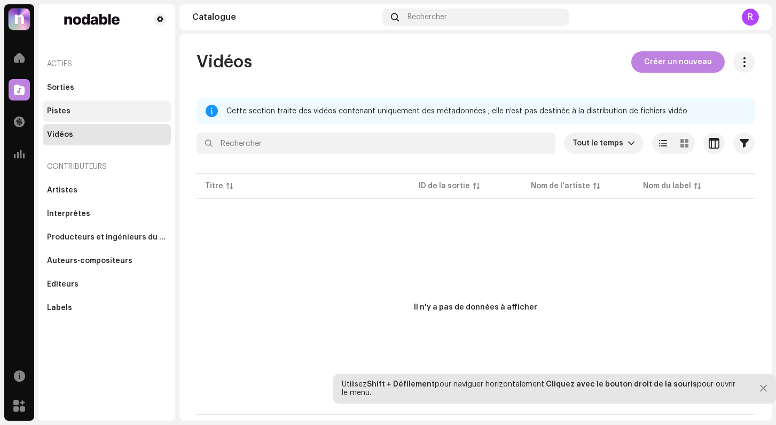
click at [89, 114] on div "Pistes" at bounding box center [107, 111] width 120 height 9
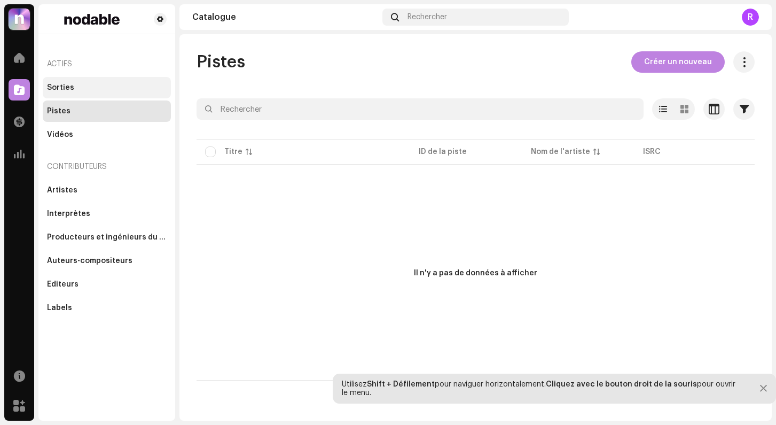
click at [87, 89] on div "Sorties" at bounding box center [107, 87] width 120 height 9
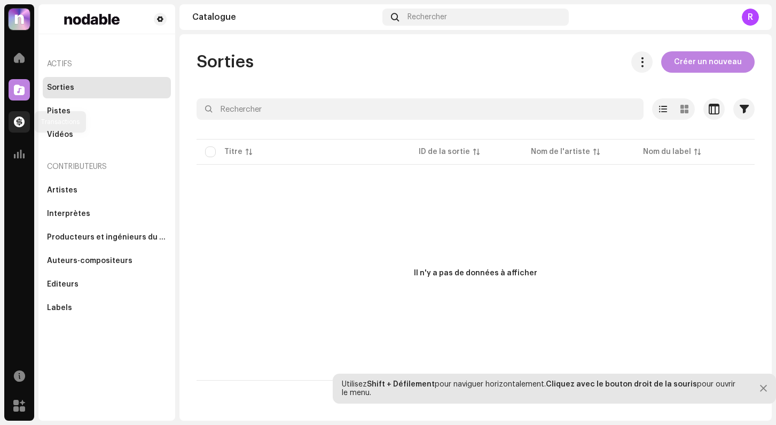
click at [16, 121] on span at bounding box center [19, 122] width 11 height 9
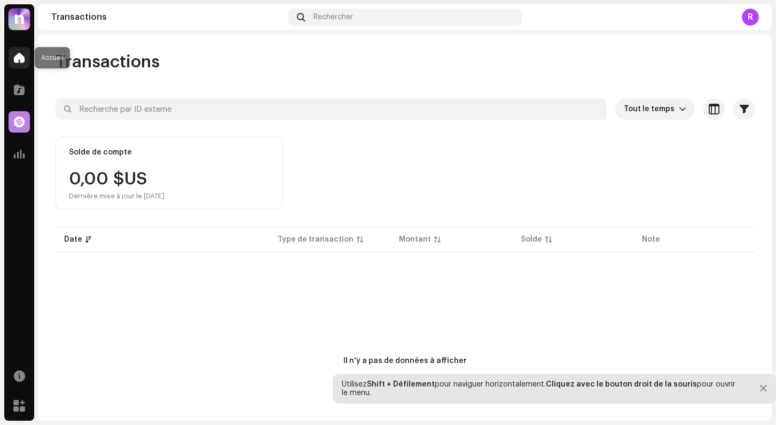
click at [19, 56] on span at bounding box center [19, 57] width 11 height 9
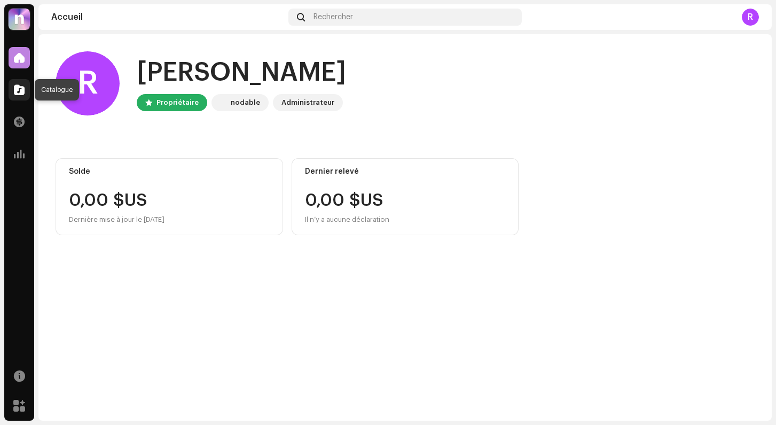
click at [15, 89] on span at bounding box center [19, 89] width 11 height 9
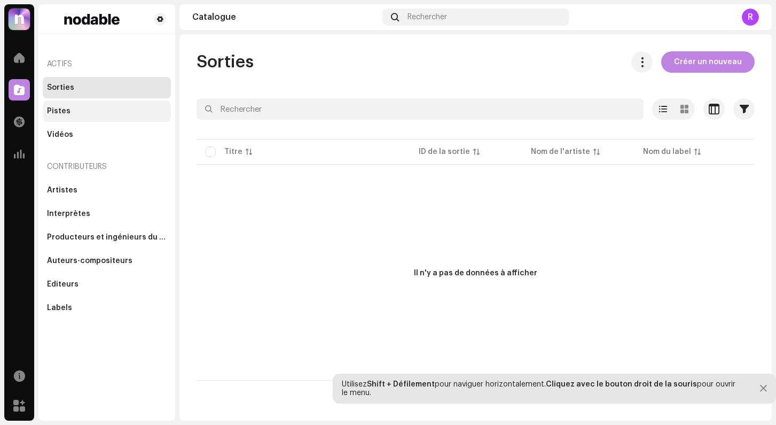
click at [72, 105] on div "Pistes" at bounding box center [107, 110] width 128 height 21
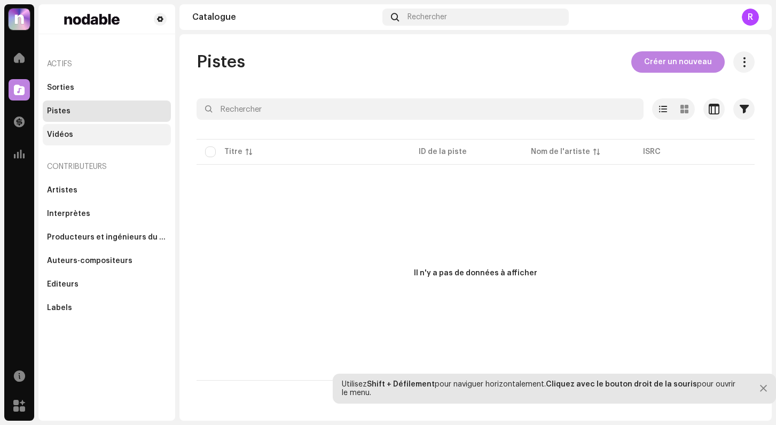
click at [80, 134] on div "Vidéos" at bounding box center [107, 134] width 120 height 9
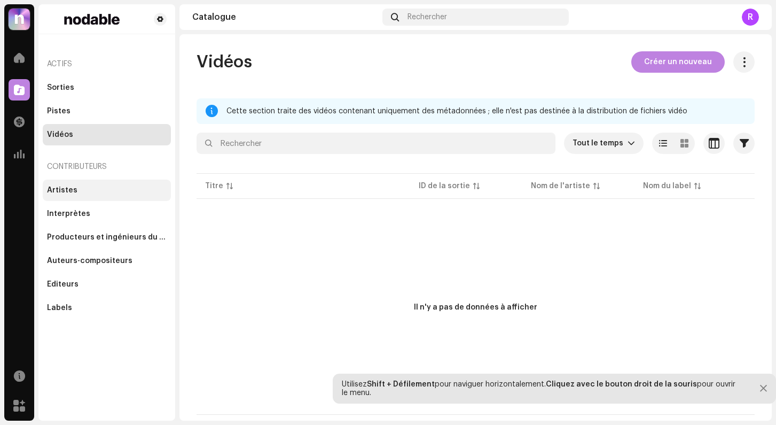
click at [77, 189] on div "Artistes" at bounding box center [107, 190] width 120 height 9
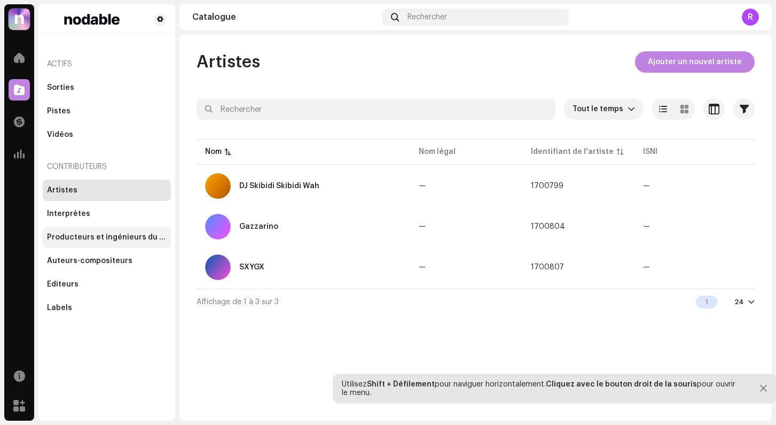
click at [102, 230] on div "Producteurs et ingénieurs du son" at bounding box center [107, 236] width 128 height 21
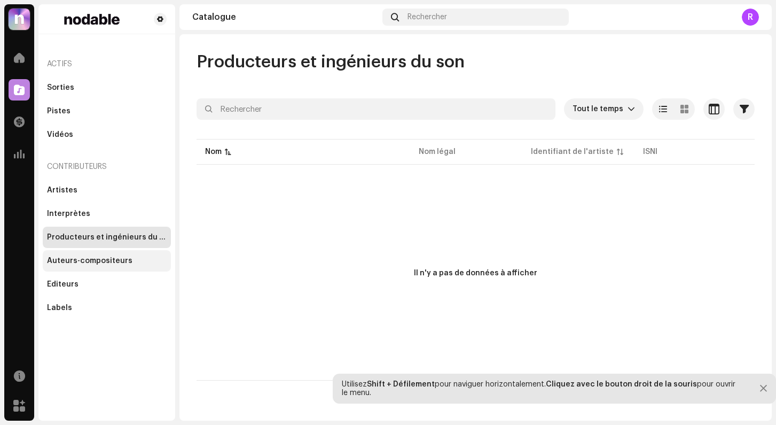
click at [104, 260] on div "Auteurs-compositeurs" at bounding box center [89, 260] width 85 height 9
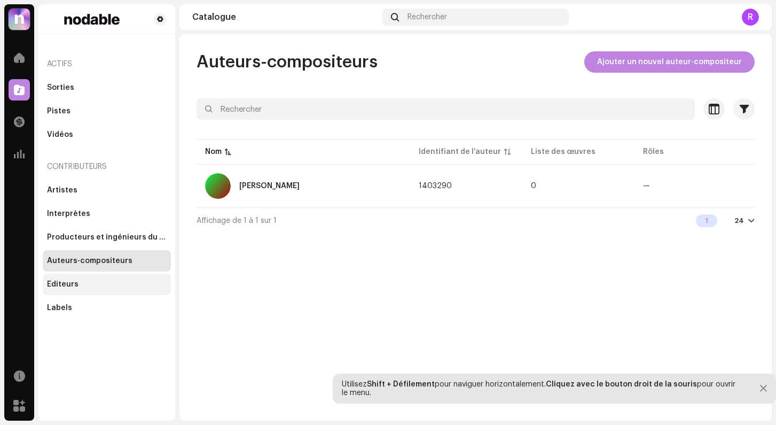
click at [103, 276] on div "Éditeurs" at bounding box center [107, 283] width 128 height 21
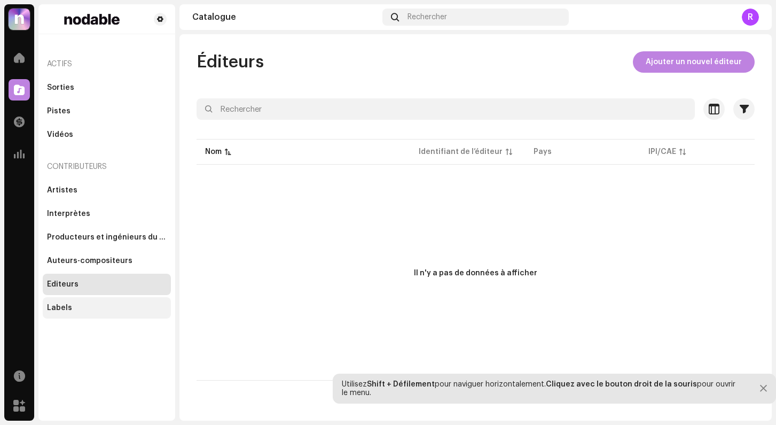
click at [93, 302] on div "Labels" at bounding box center [107, 307] width 128 height 21
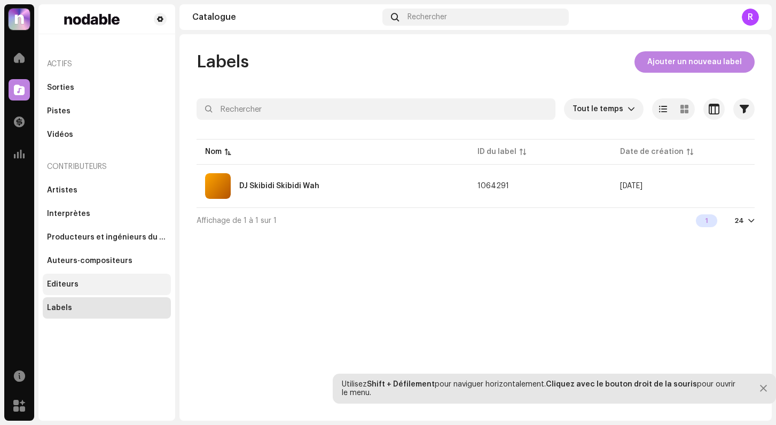
click at [88, 280] on div "Éditeurs" at bounding box center [107, 284] width 120 height 9
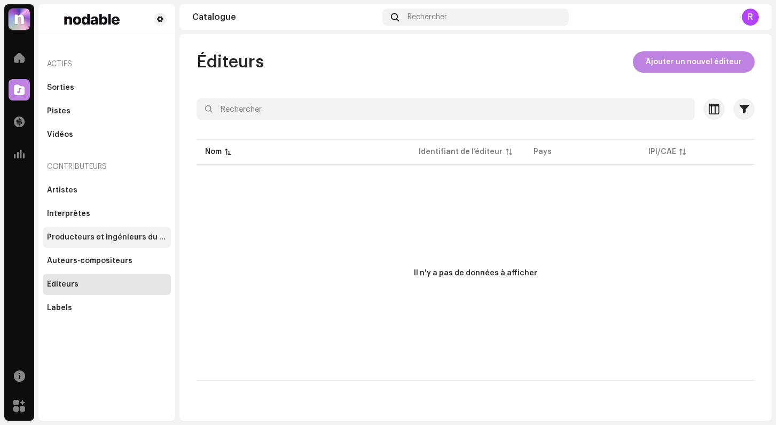
click at [88, 246] on div "Producteurs et ingénieurs du son" at bounding box center [107, 236] width 128 height 21
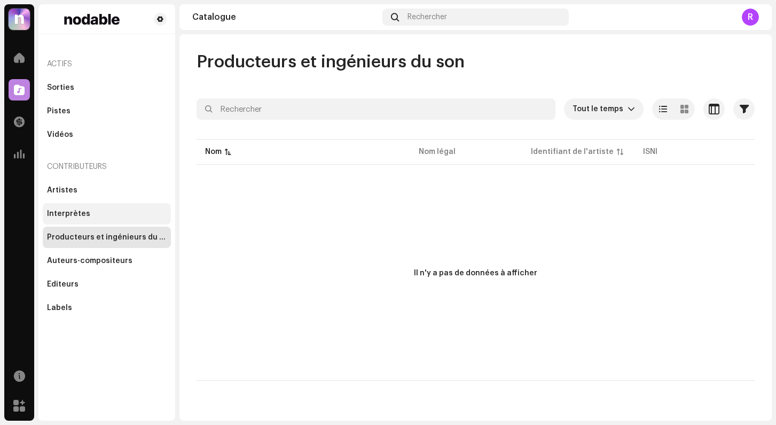
click at [87, 216] on div "Interprètes" at bounding box center [68, 213] width 43 height 9
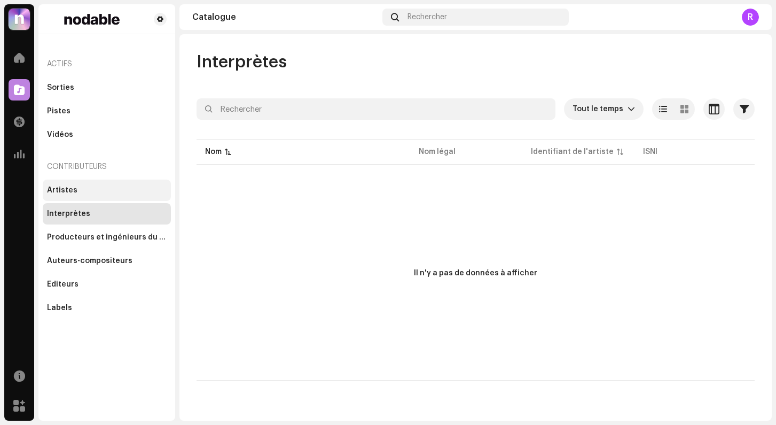
click at [79, 192] on div "Artistes" at bounding box center [107, 190] width 120 height 9
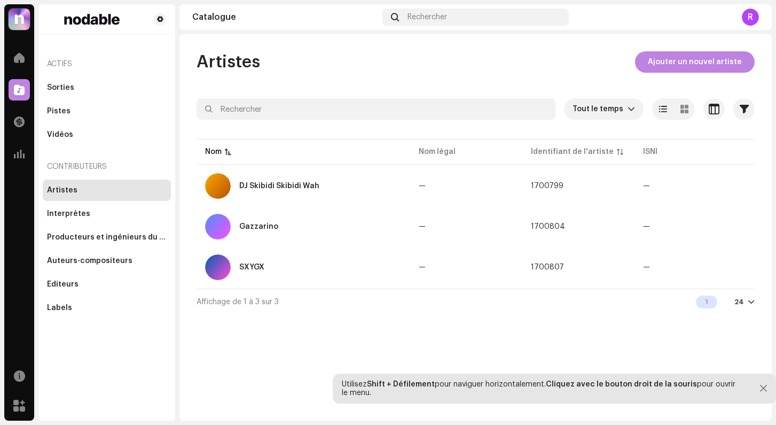
click at [73, 147] on div "Actifs Sorties Pistes Vidéos Contributeurs Artistes Interprètes Producteurs et …" at bounding box center [107, 184] width 128 height 267
click at [72, 136] on div "Vidéos" at bounding box center [107, 134] width 120 height 9
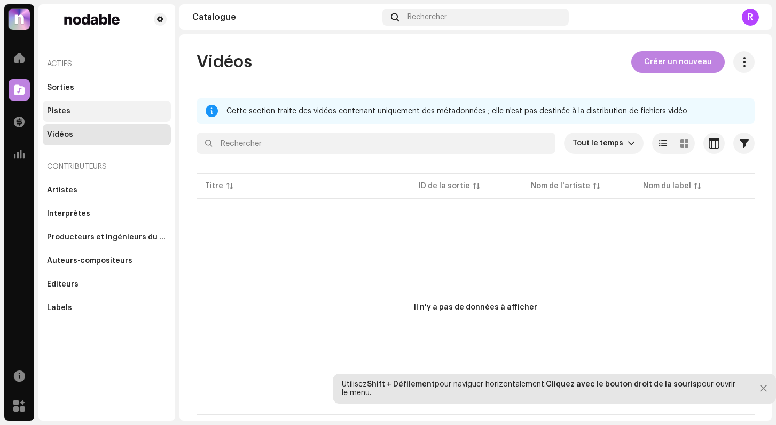
click at [72, 121] on div "Pistes" at bounding box center [107, 110] width 128 height 21
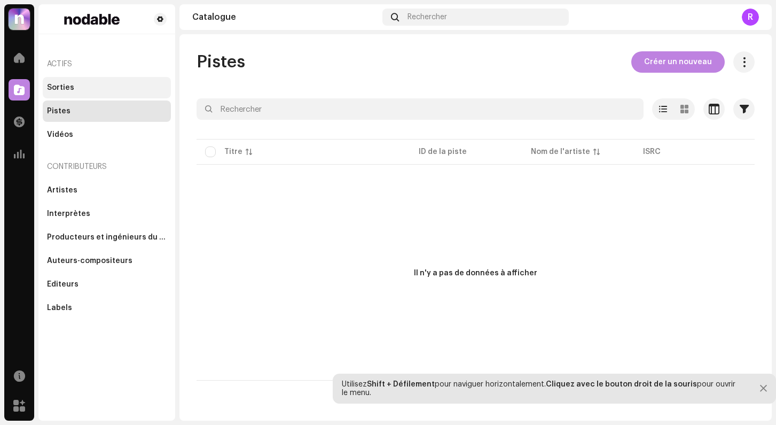
click at [68, 96] on div "Sorties" at bounding box center [107, 87] width 128 height 21
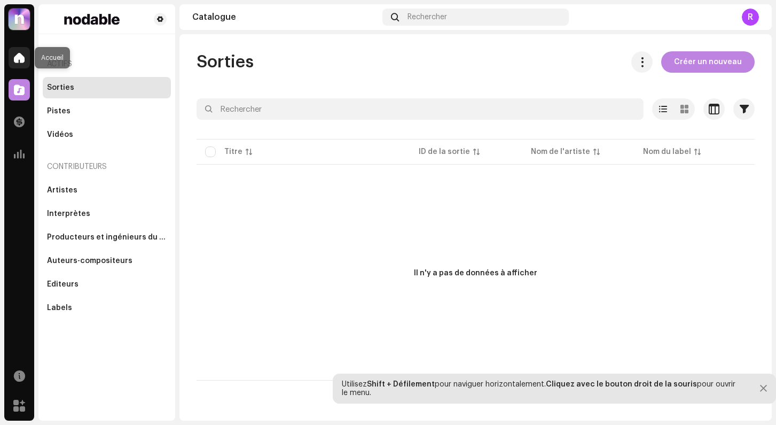
click at [26, 64] on div at bounding box center [19, 57] width 21 height 21
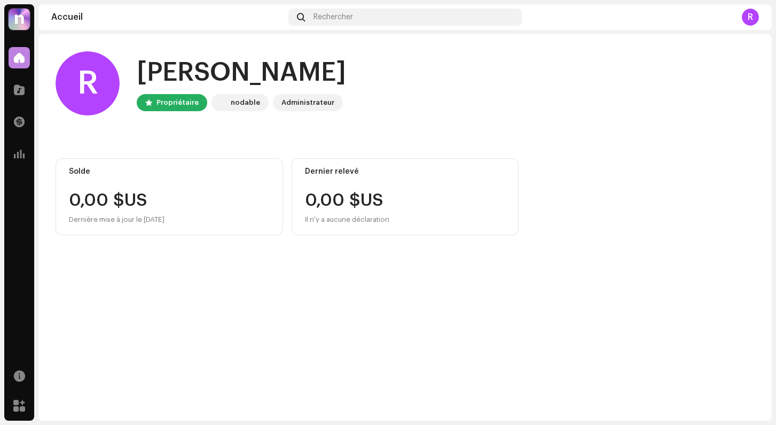
click at [17, 101] on div "Catalogue" at bounding box center [19, 90] width 30 height 30
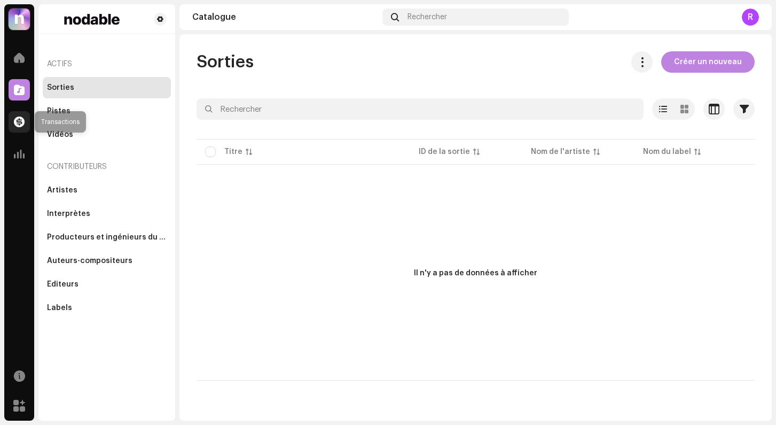
click at [19, 124] on span at bounding box center [19, 122] width 11 height 9
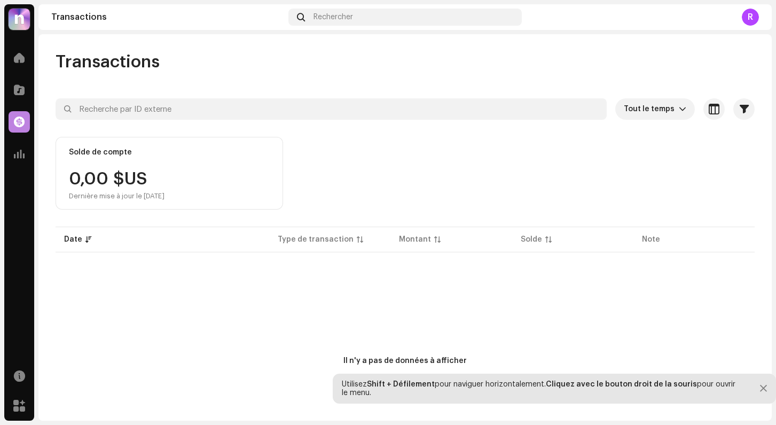
click at [19, 101] on div "Catalogue" at bounding box center [19, 90] width 30 height 30
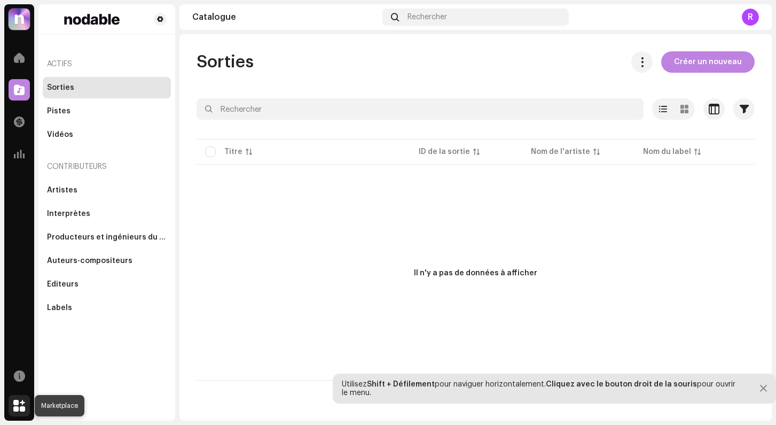
click at [19, 405] on span at bounding box center [19, 405] width 12 height 9
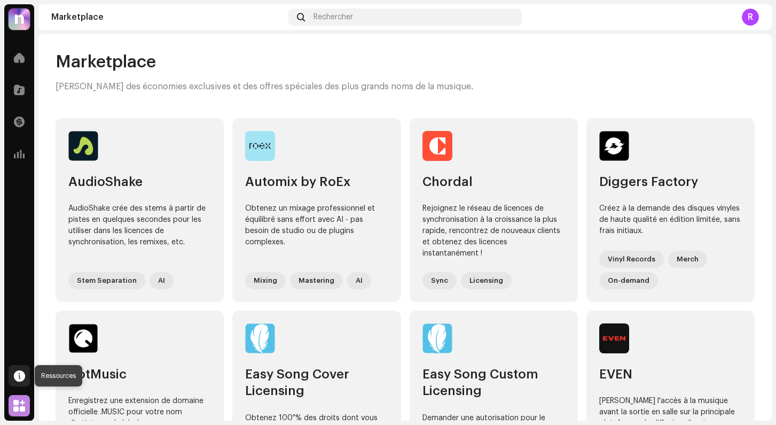
click at [18, 377] on span at bounding box center [19, 375] width 11 height 9
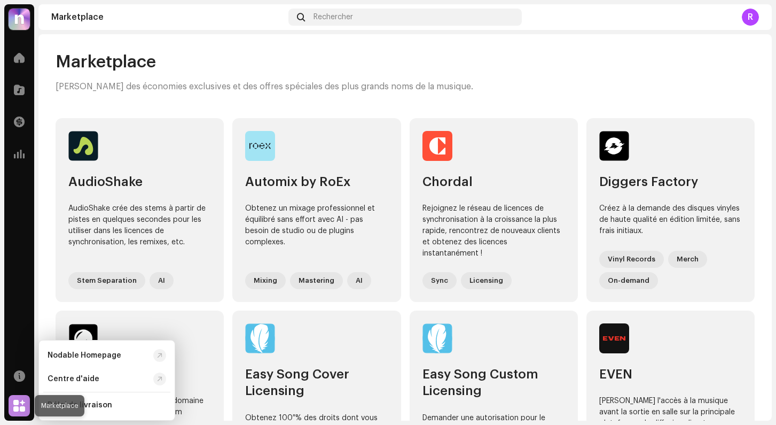
click at [16, 399] on div at bounding box center [19, 405] width 21 height 21
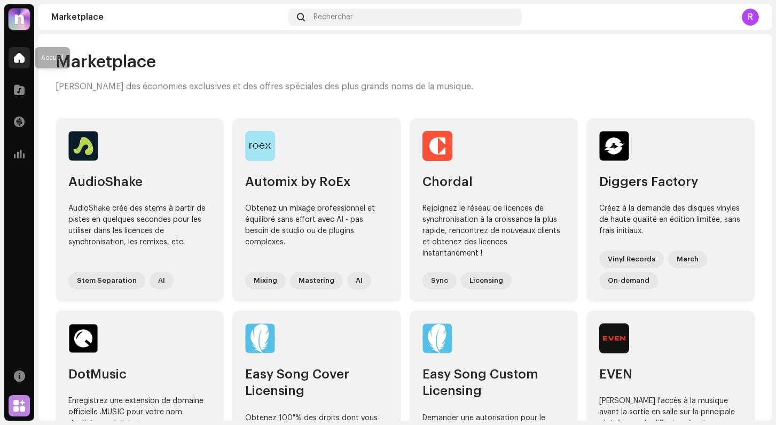
click at [17, 67] on div at bounding box center [19, 57] width 21 height 21
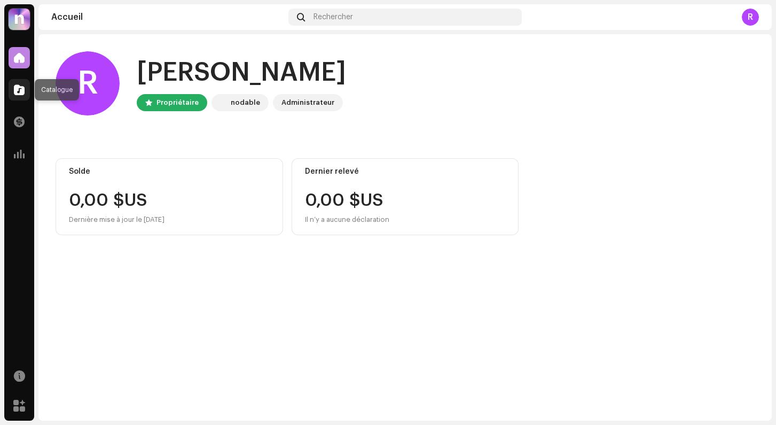
click at [13, 91] on div at bounding box center [19, 89] width 21 height 21
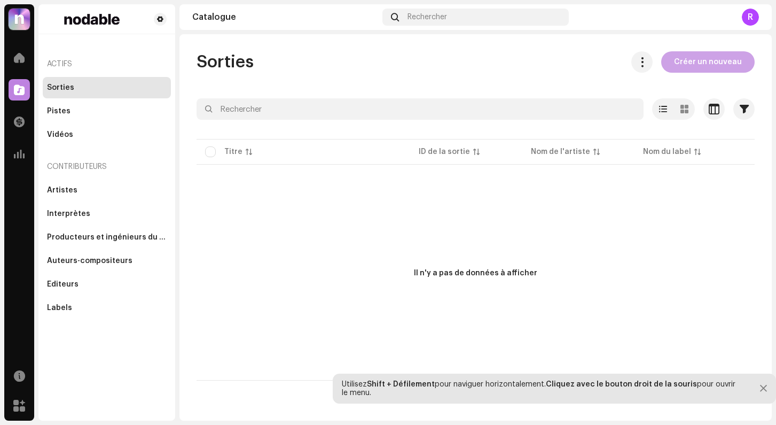
click at [706, 62] on span "Créer un nouveau" at bounding box center [708, 61] width 68 height 21
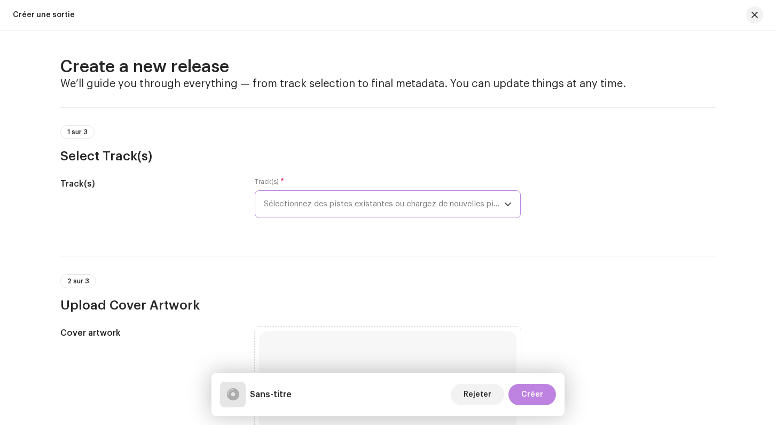
click at [304, 210] on span "Sélectionnez des pistes existantes ou chargez de nouvelles pistes" at bounding box center [384, 204] width 240 height 27
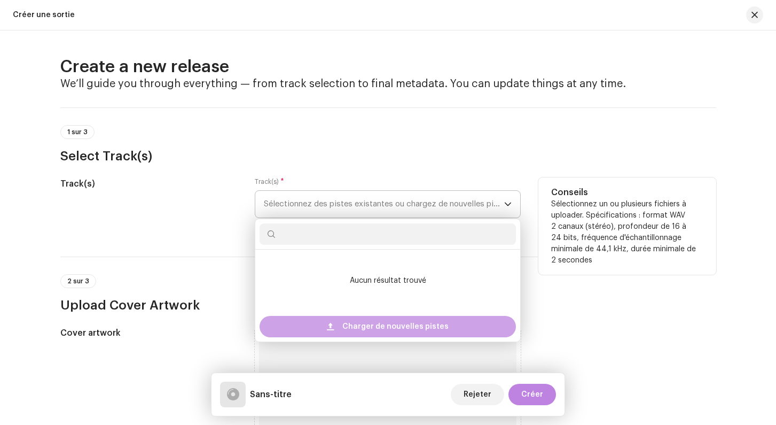
click at [332, 329] on span at bounding box center [330, 326] width 7 height 9
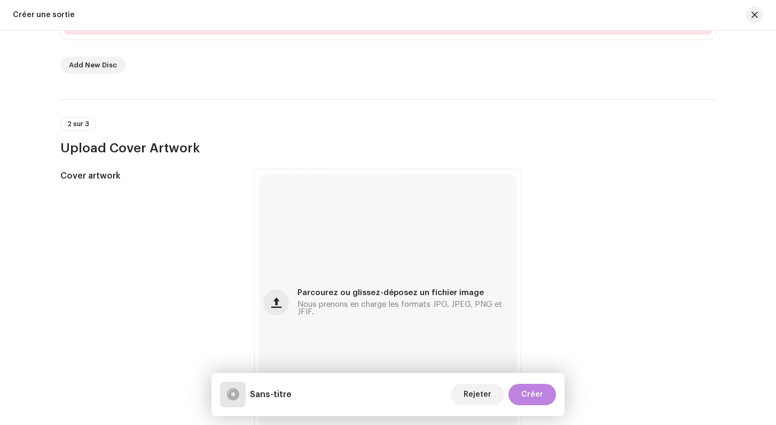
scroll to position [318, 0]
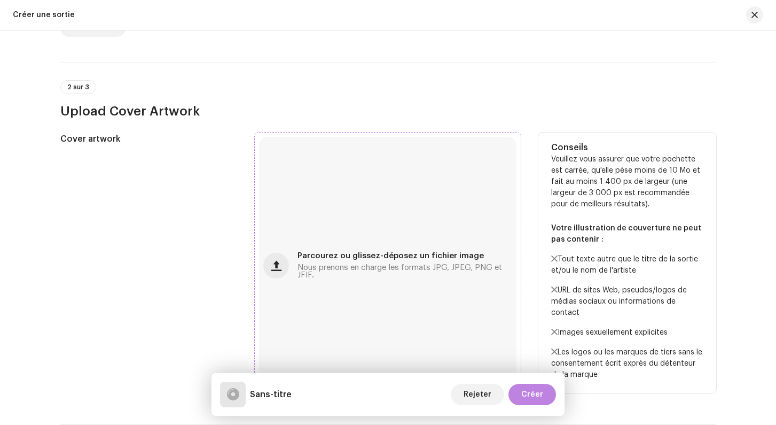
click at [334, 272] on span "Nous prenons en charge les formats JPG, JPEG, PNG et JFIF." at bounding box center [404, 271] width 215 height 15
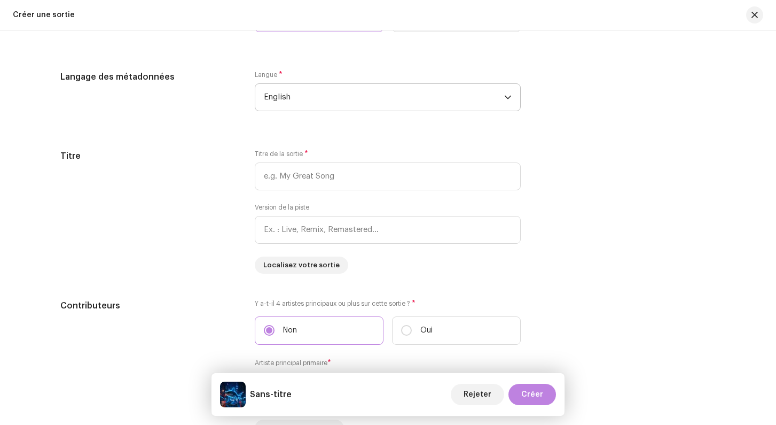
scroll to position [898, 0]
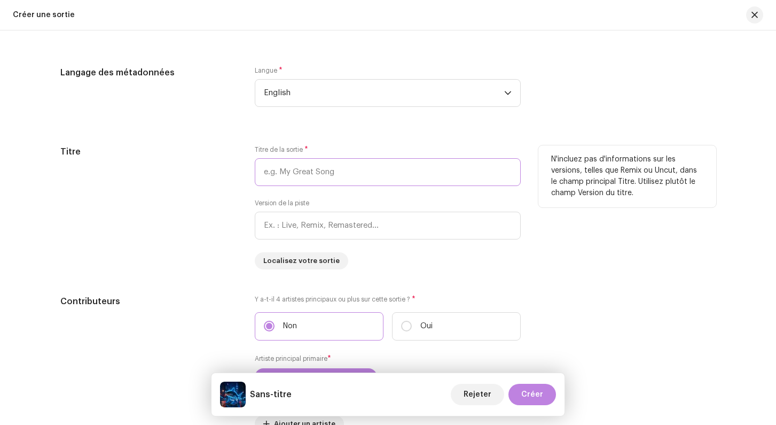
click at [290, 174] on input "text" at bounding box center [388, 172] width 266 height 28
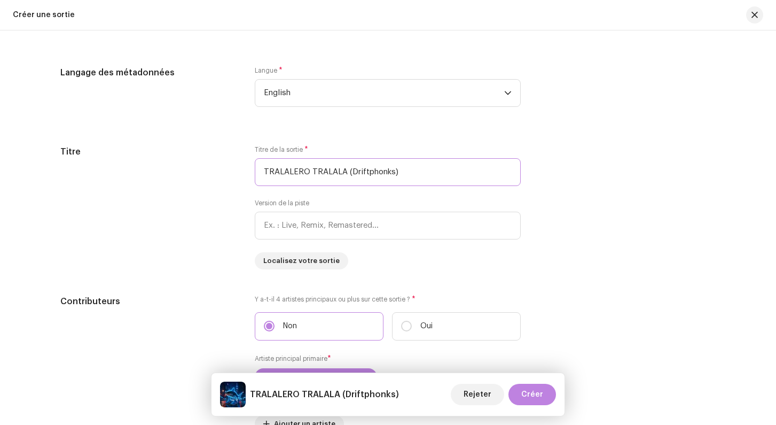
type input "TRALALERO TRALALA (Driftphonks)"
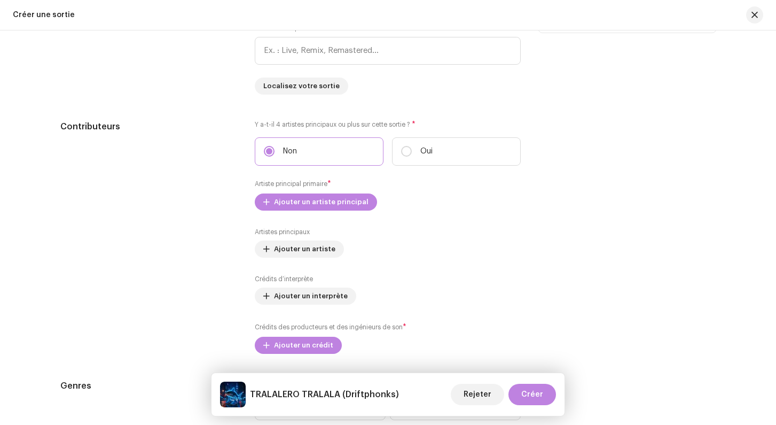
scroll to position [1075, 0]
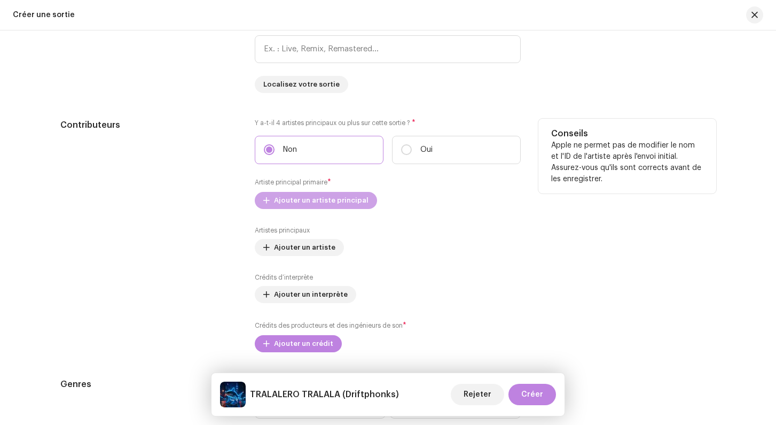
click at [309, 199] on span "Ajouter un artiste principal" at bounding box center [321, 200] width 95 height 21
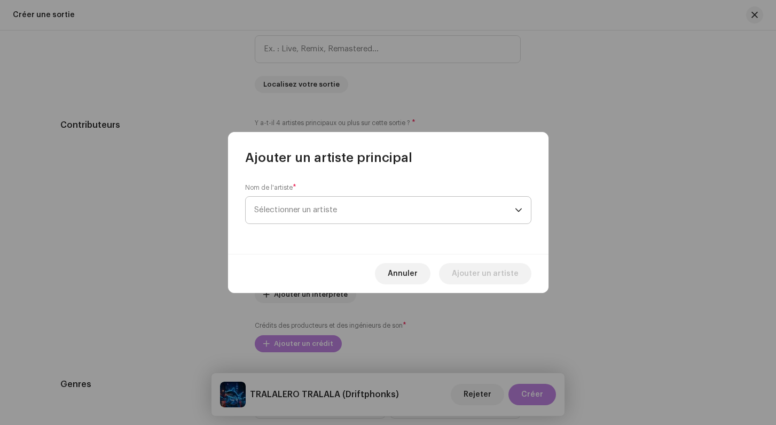
click at [315, 214] on span "Sélectionner un artiste" at bounding box center [295, 210] width 83 height 8
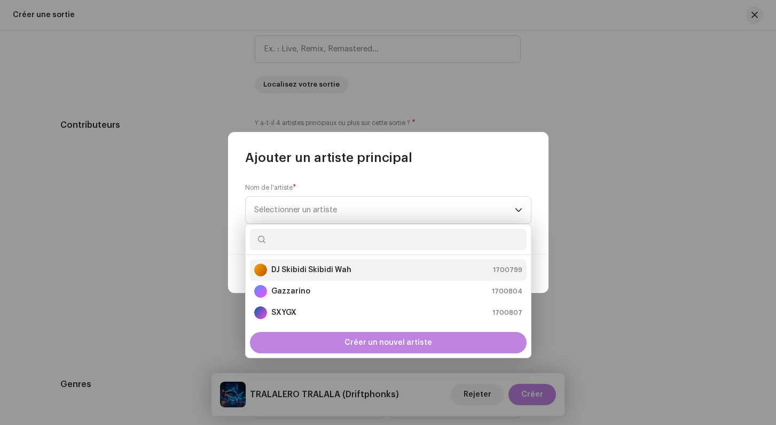
click at [302, 272] on strong "DJ Skibidi Skibidi Wah" at bounding box center [311, 269] width 80 height 11
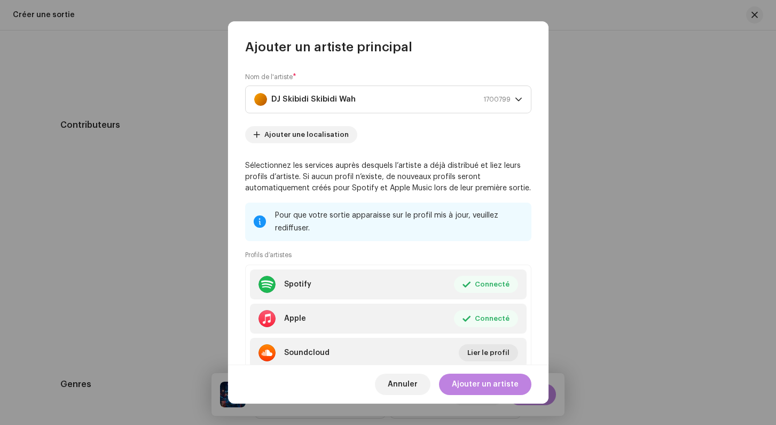
scroll to position [38, 0]
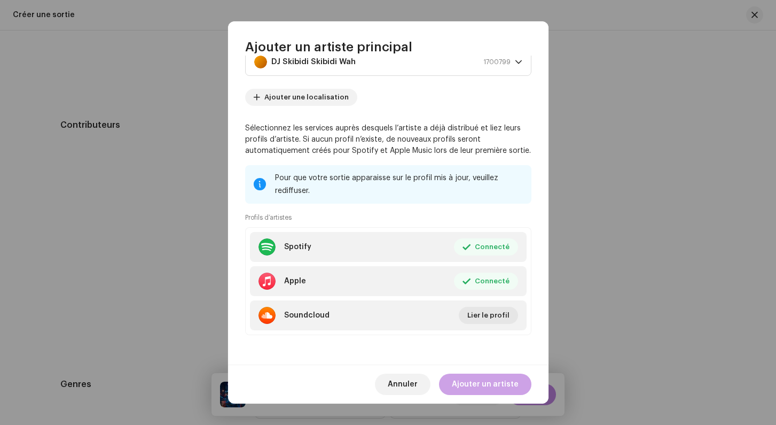
click at [479, 383] on span "Ajouter un artiste" at bounding box center [485, 383] width 67 height 21
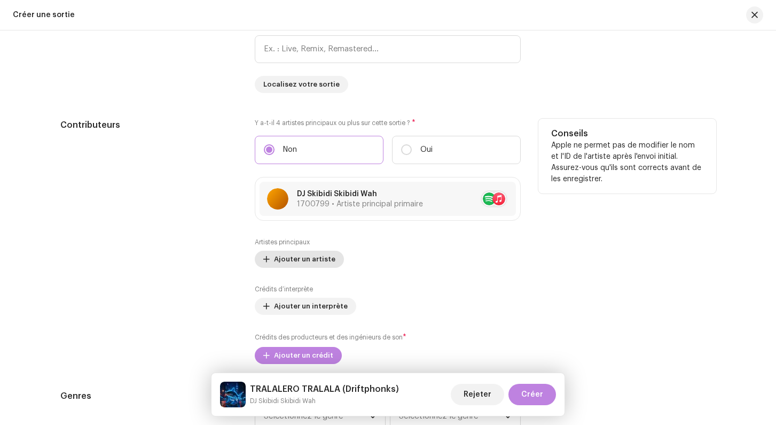
click at [303, 258] on span "Ajouter un artiste" at bounding box center [304, 258] width 61 height 21
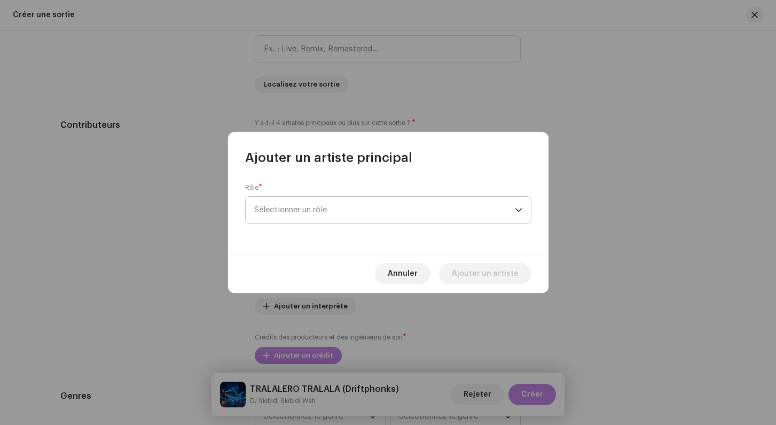
click at [319, 206] on span "Sélectionner un rôle" at bounding box center [384, 210] width 261 height 27
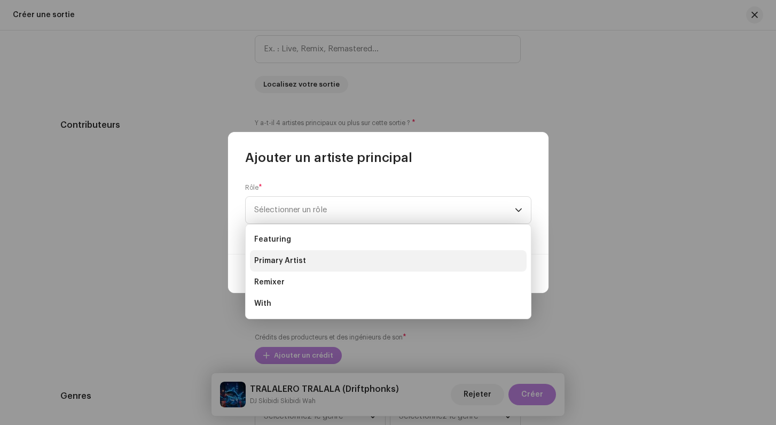
click at [296, 254] on li "Primary Artist" at bounding box center [388, 260] width 277 height 21
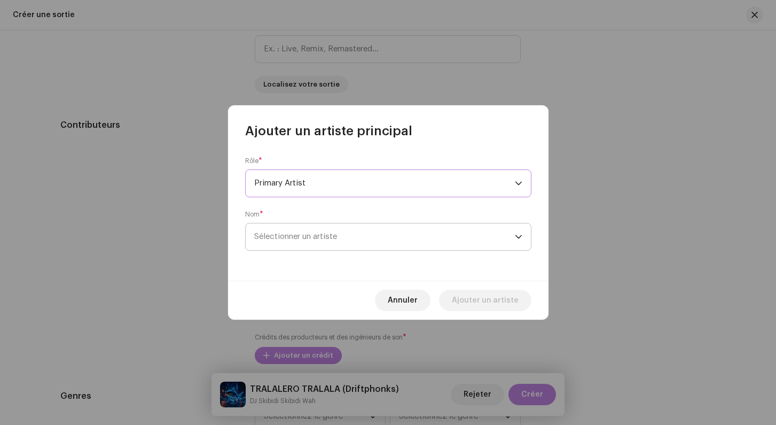
click at [309, 242] on span "Sélectionner un artiste" at bounding box center [384, 236] width 261 height 27
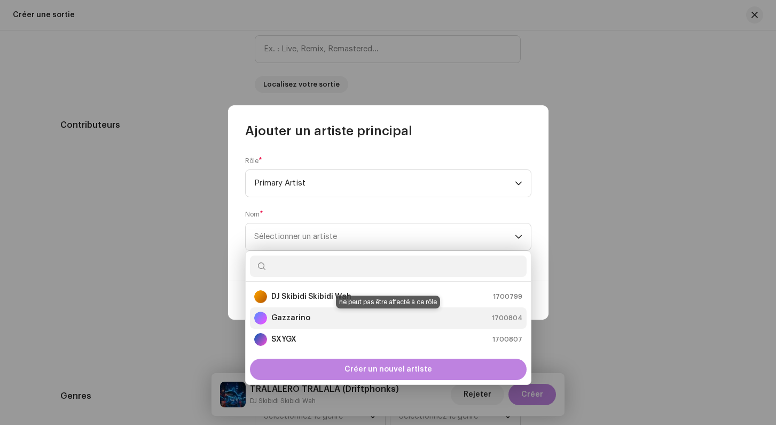
click at [302, 321] on strong "Gazzarino" at bounding box center [290, 317] width 39 height 11
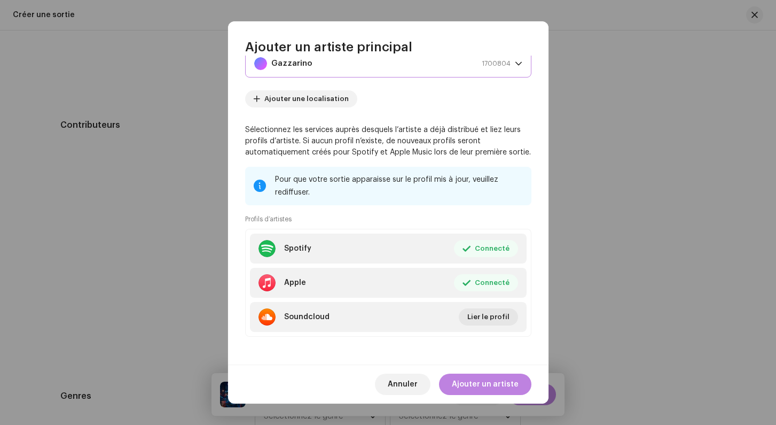
scroll to position [92, 0]
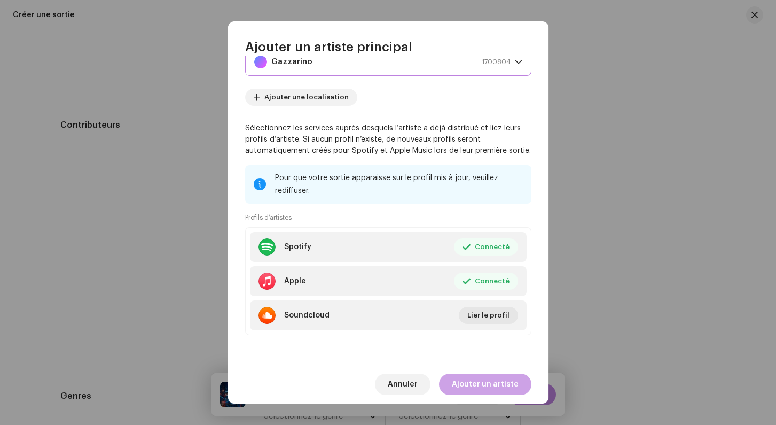
click at [489, 381] on span "Ajouter un artiste" at bounding box center [485, 383] width 67 height 21
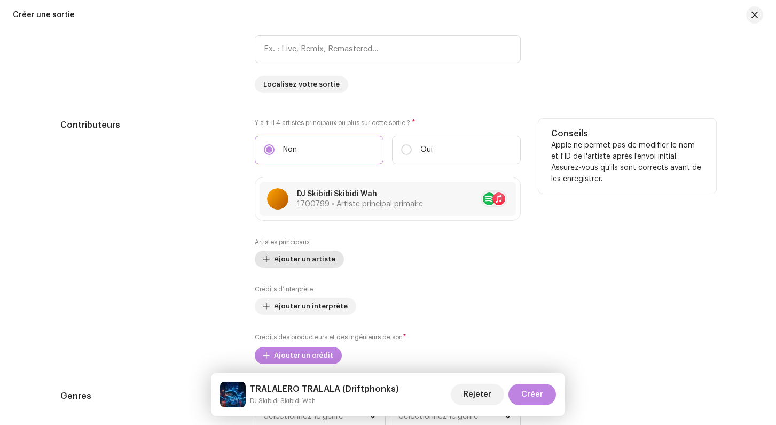
click at [294, 252] on span "Ajouter un artiste" at bounding box center [304, 258] width 61 height 21
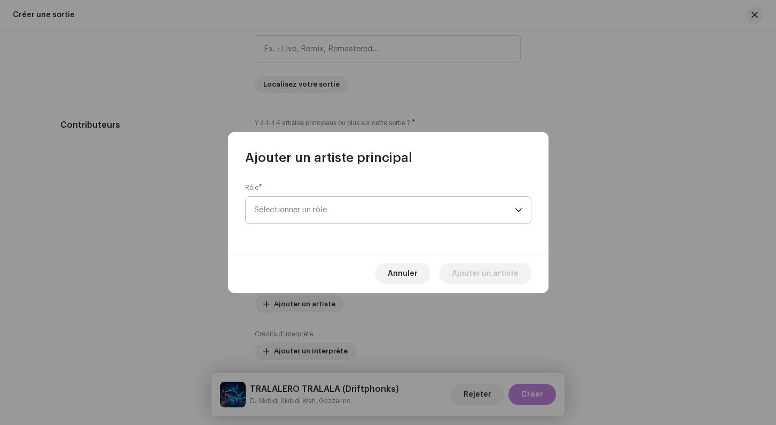
click at [317, 222] on span "Sélectionner un rôle" at bounding box center [384, 210] width 261 height 27
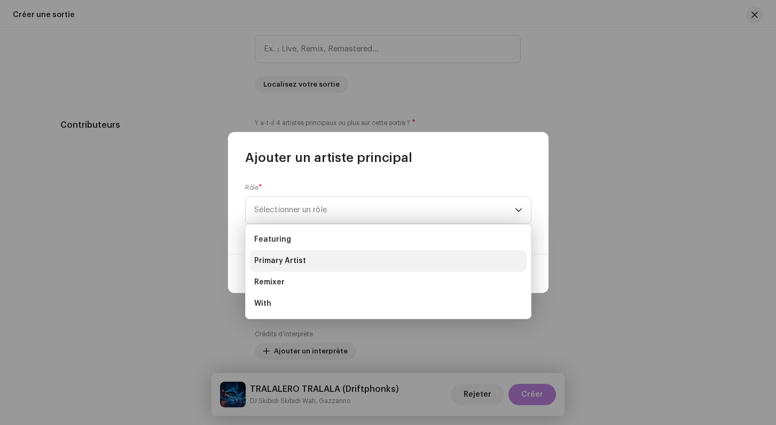
click at [315, 255] on li "Primary Artist" at bounding box center [388, 260] width 277 height 21
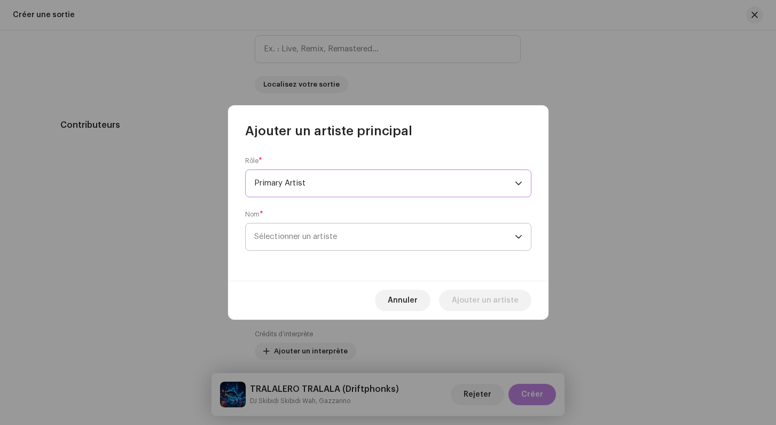
click at [306, 235] on span "Sélectionner un artiste" at bounding box center [295, 236] width 83 height 8
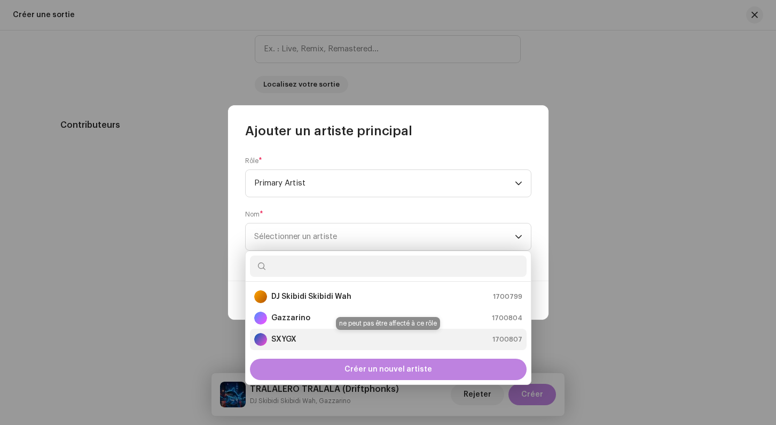
click at [315, 333] on div "SXYGX 1700807" at bounding box center [388, 339] width 268 height 13
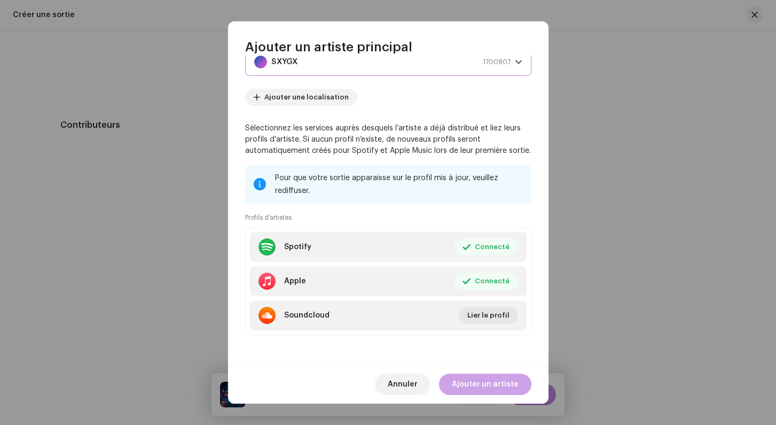
click at [494, 380] on span "Ajouter un artiste" at bounding box center [485, 383] width 67 height 21
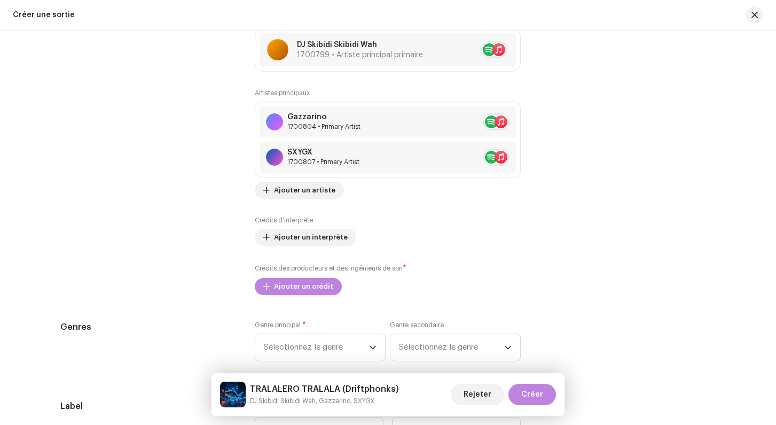
scroll to position [1237, 0]
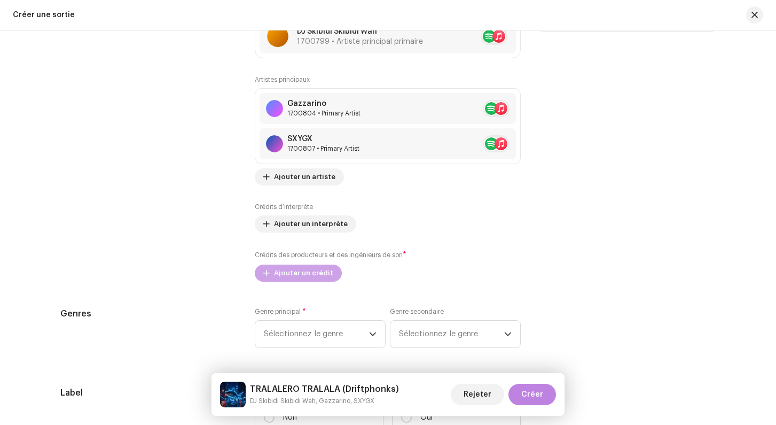
click at [311, 276] on span "Ajouter un crédit" at bounding box center [303, 272] width 59 height 21
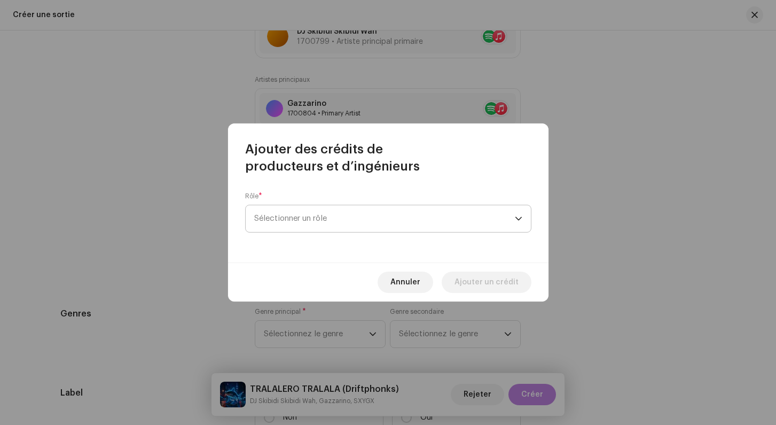
click at [314, 221] on span "Sélectionner un rôle" at bounding box center [384, 218] width 261 height 27
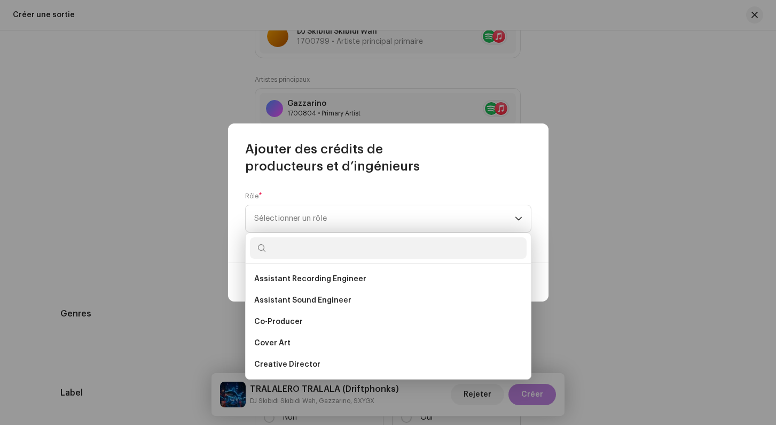
scroll to position [134, 0]
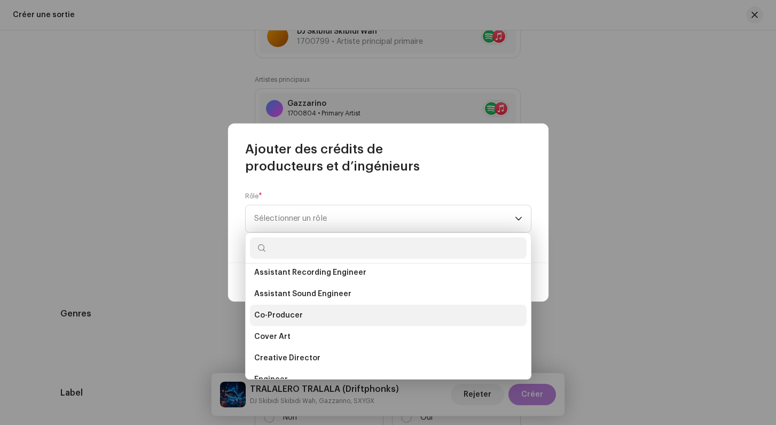
click at [295, 313] on span "Co-Producer" at bounding box center [278, 315] width 49 height 11
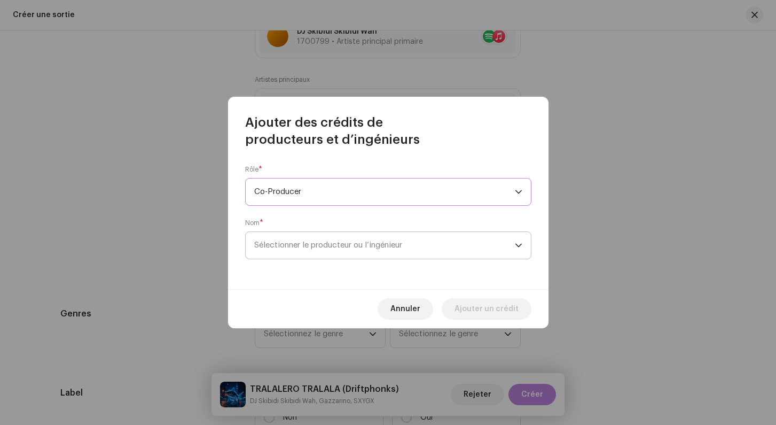
click at [291, 252] on span "Sélectionner le producteur ou l’ingénieur" at bounding box center [384, 245] width 261 height 27
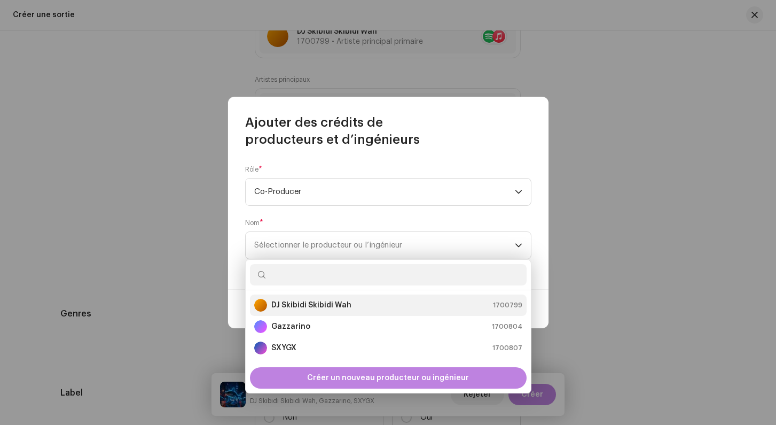
click at [288, 307] on strong "DJ Skibidi Skibidi Wah" at bounding box center [311, 305] width 80 height 11
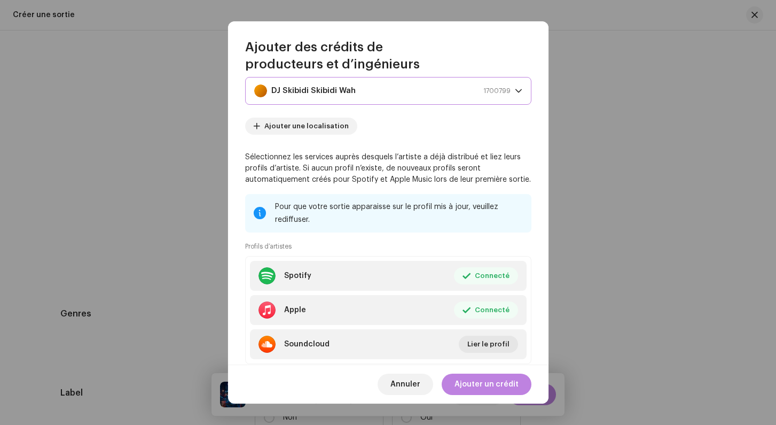
scroll to position [109, 0]
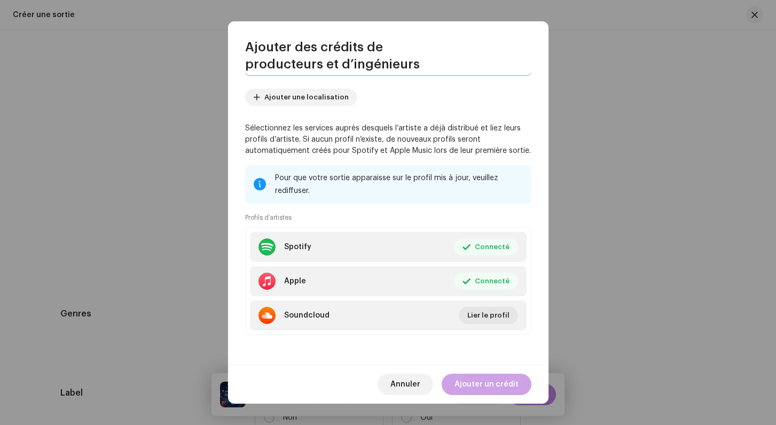
click at [489, 383] on span "Ajouter un crédit" at bounding box center [487, 383] width 64 height 21
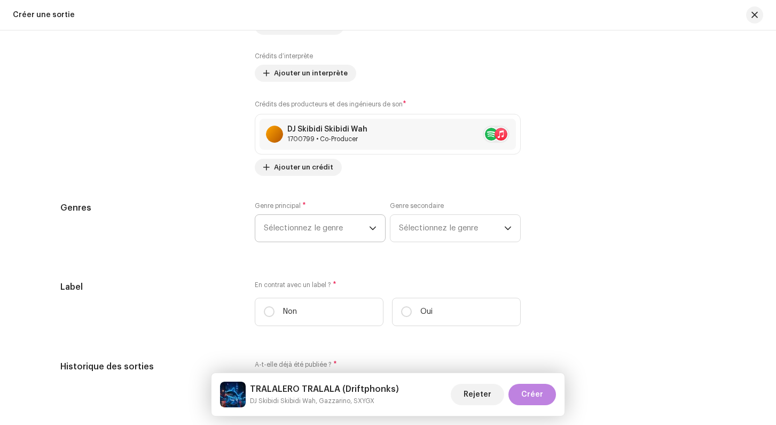
scroll to position [1393, 0]
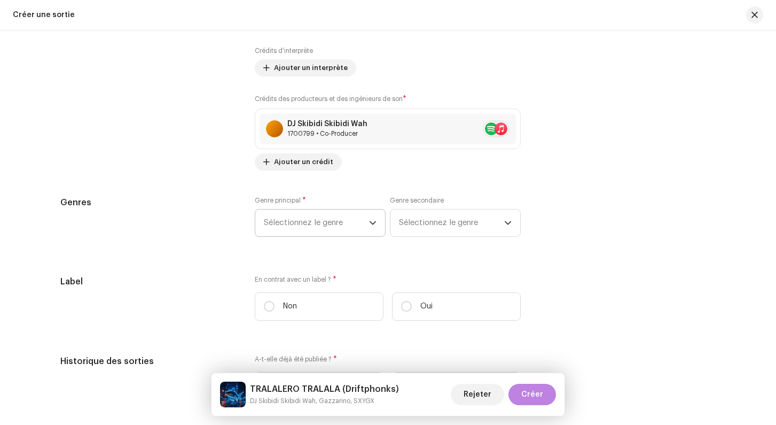
click at [314, 224] on span "Sélectionnez le genre" at bounding box center [316, 222] width 105 height 27
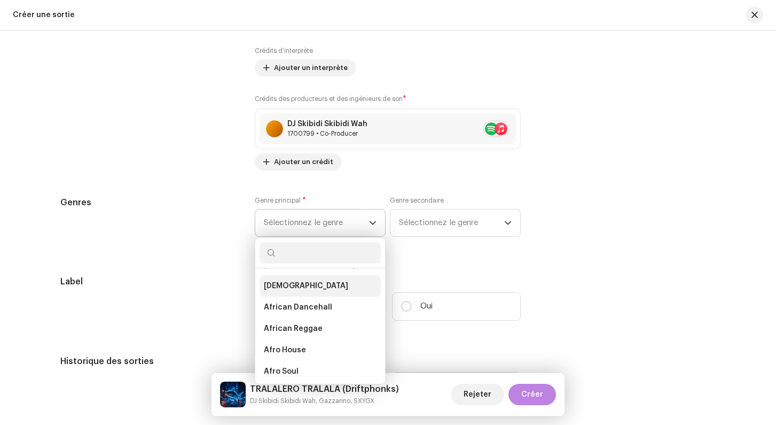
scroll to position [0, 0]
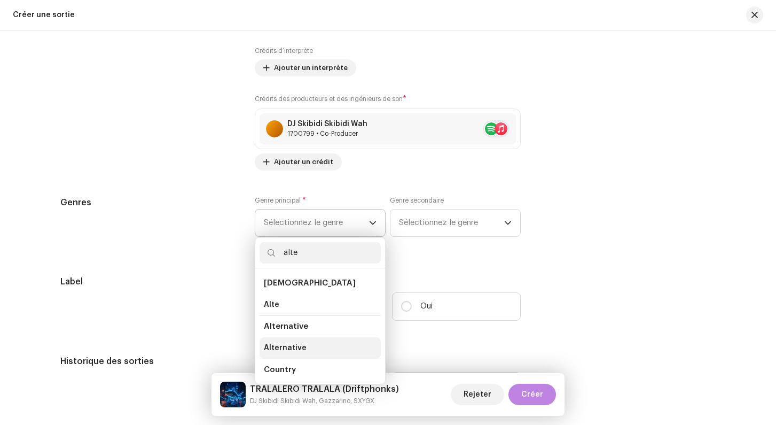
type input "alte"
click at [290, 353] on span "Alternative" at bounding box center [285, 347] width 43 height 11
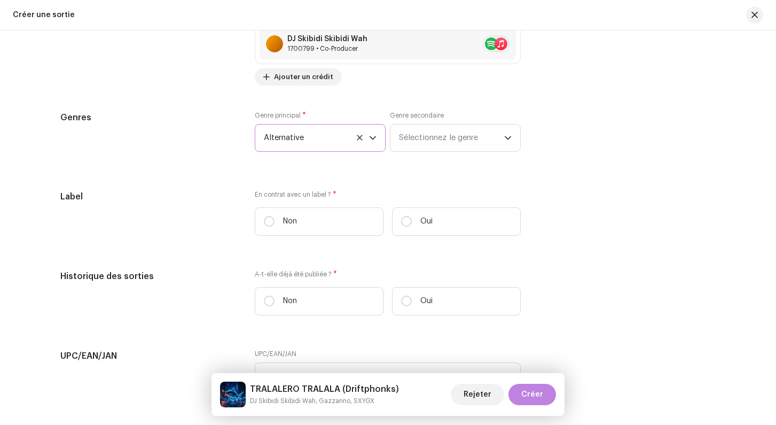
scroll to position [1516, 0]
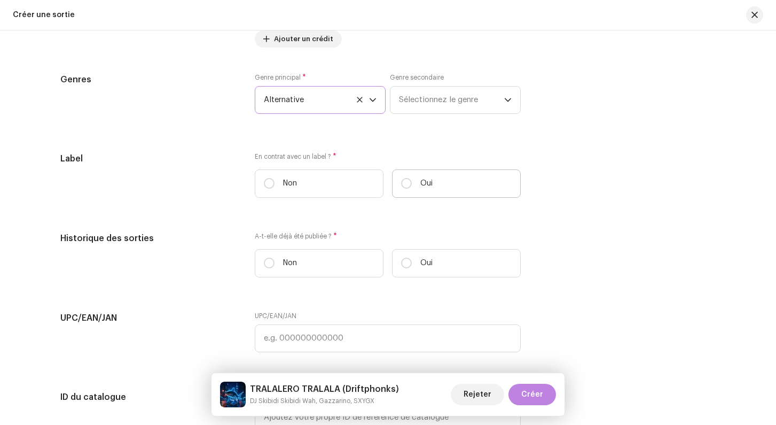
click at [414, 189] on label "Oui" at bounding box center [456, 183] width 129 height 28
click at [412, 189] on input "Oui" at bounding box center [406, 183] width 11 height 11
radio input "true"
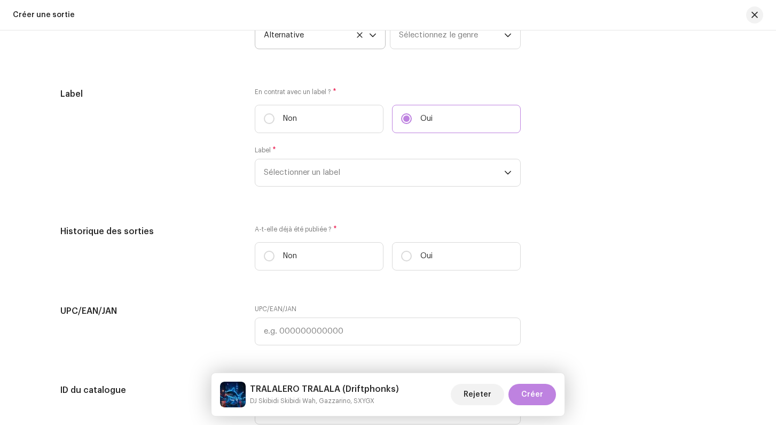
scroll to position [1585, 0]
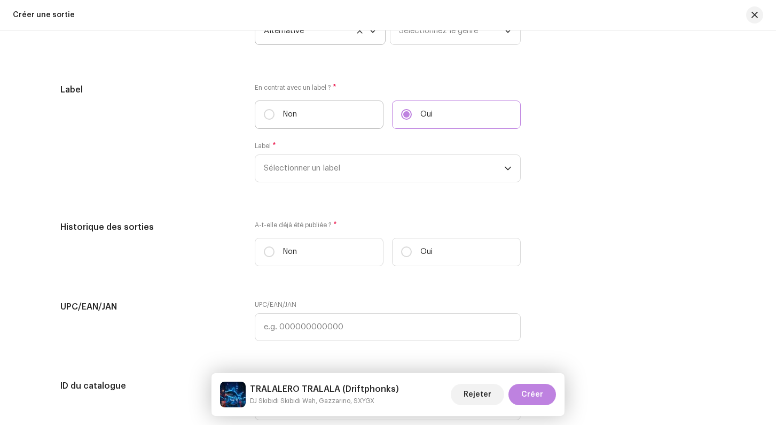
click at [281, 115] on label "Non" at bounding box center [319, 114] width 129 height 28
click at [275, 115] on input "Non" at bounding box center [269, 114] width 11 height 11
radio input "true"
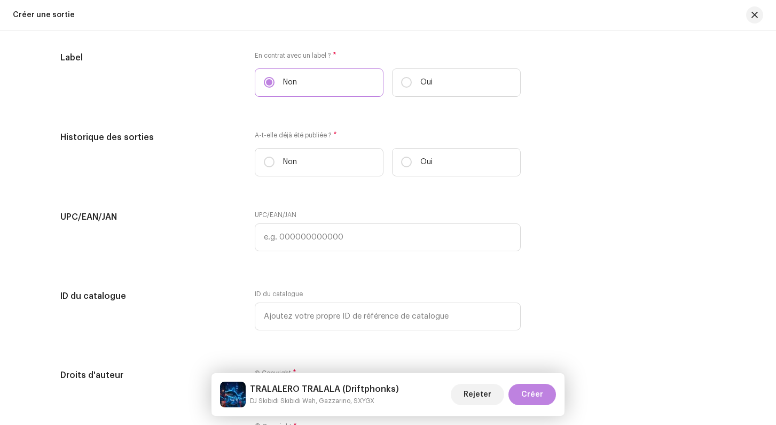
scroll to position [1623, 0]
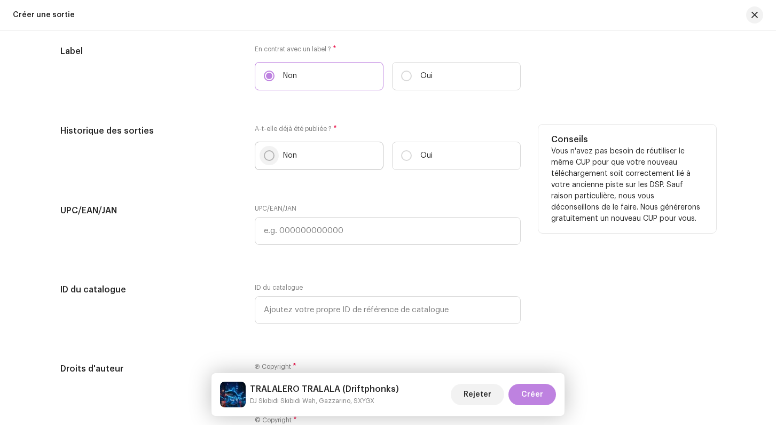
click at [267, 161] on p-radiobutton at bounding box center [269, 155] width 11 height 11
click at [267, 161] on input "Non" at bounding box center [269, 155] width 11 height 11
radio input "true"
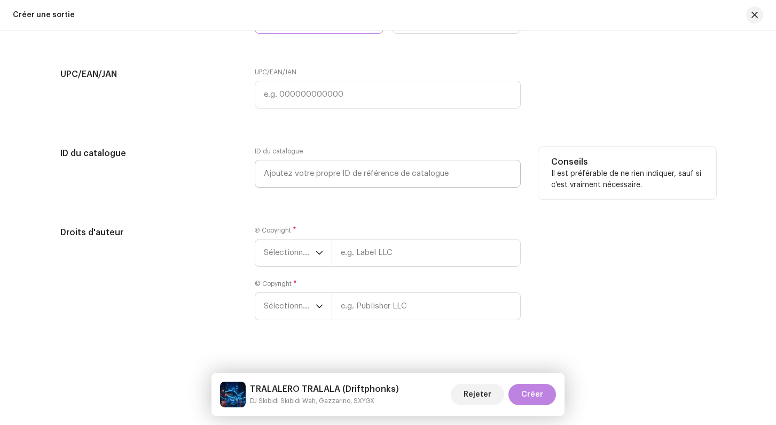
scroll to position [1773, 0]
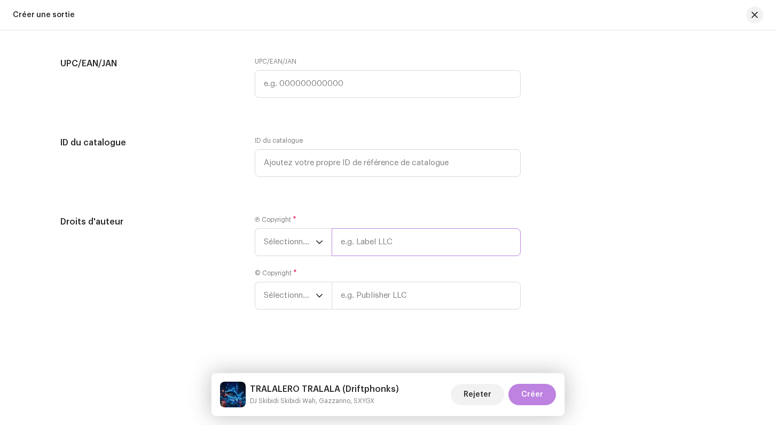
click at [364, 240] on input "text" at bounding box center [426, 242] width 189 height 28
click at [310, 238] on span "Sélectionner une année" at bounding box center [290, 242] width 52 height 27
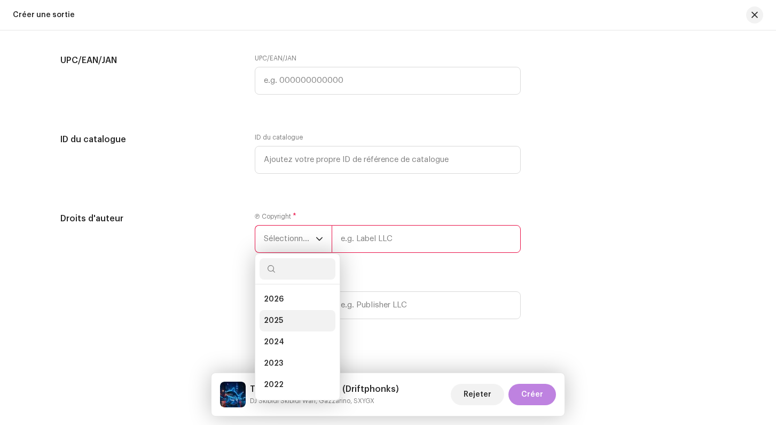
click at [290, 316] on li "2025" at bounding box center [298, 320] width 76 height 21
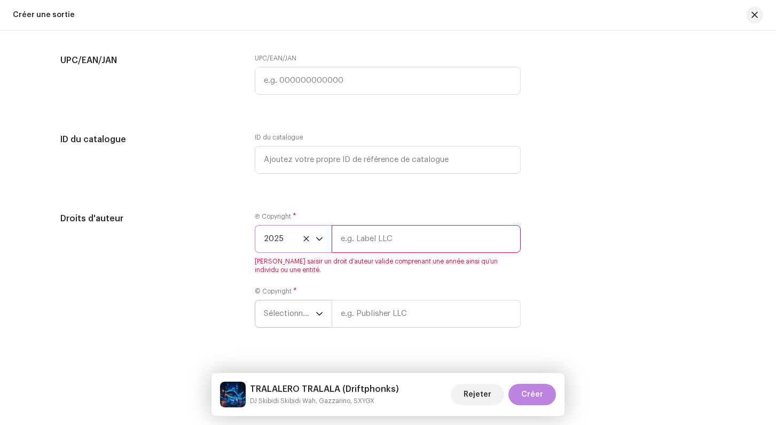
click at [289, 315] on span "Sélectionner une année" at bounding box center [290, 313] width 52 height 27
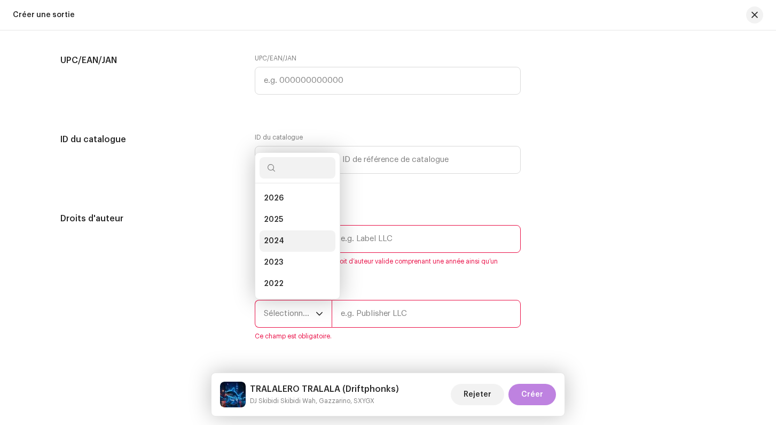
scroll to position [17, 0]
click at [289, 208] on li "2025" at bounding box center [298, 202] width 76 height 21
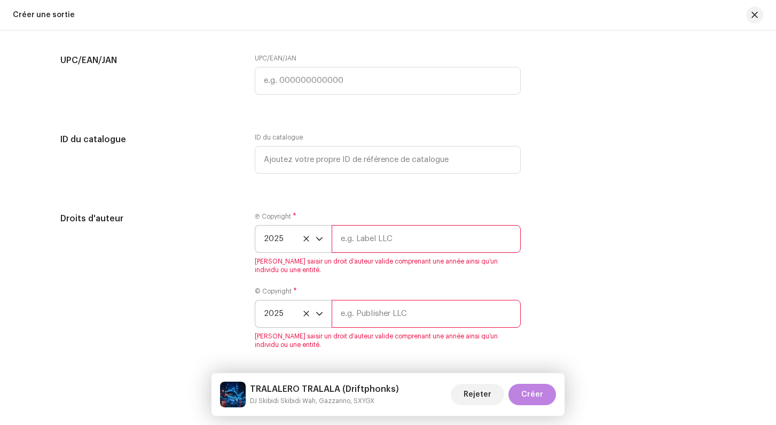
click at [348, 239] on input "text" at bounding box center [426, 239] width 189 height 28
type input "Skibidi"
click at [371, 316] on input "text" at bounding box center [426, 314] width 189 height 28
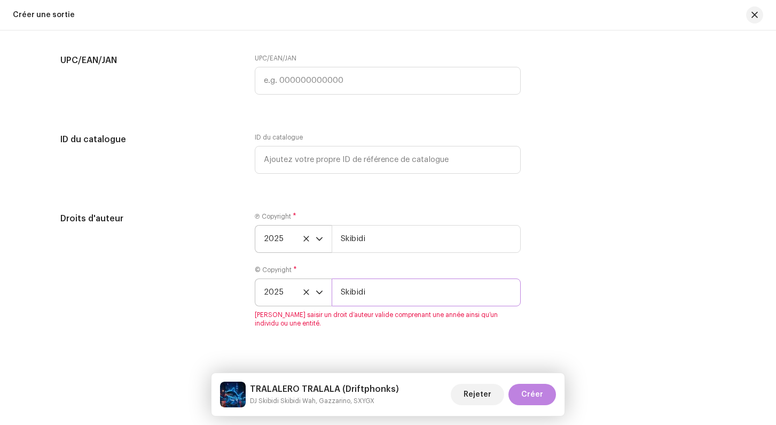
type input "Skibidi"
click at [207, 249] on div "Droits d'auteur" at bounding box center [149, 276] width 178 height 128
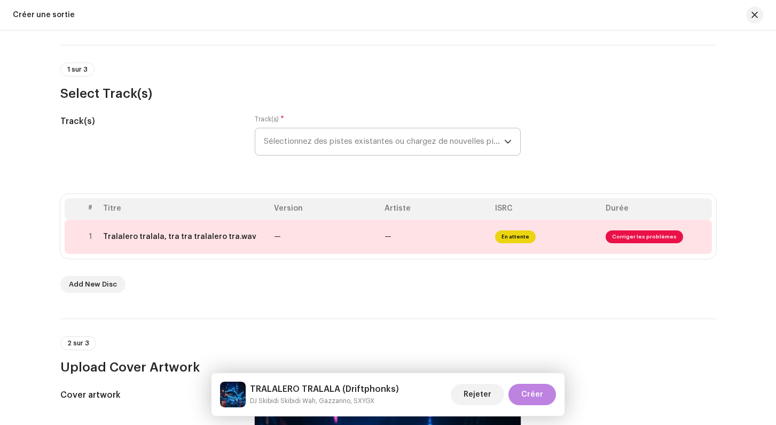
scroll to position [30, 0]
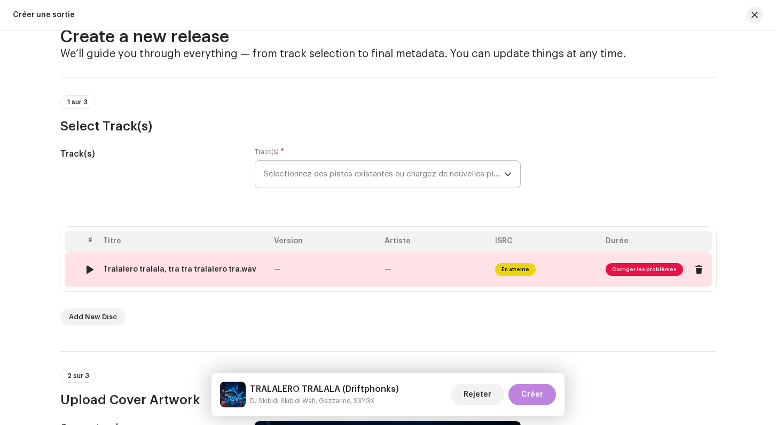
click at [630, 270] on span "Corriger les problèmes" at bounding box center [644, 269] width 77 height 13
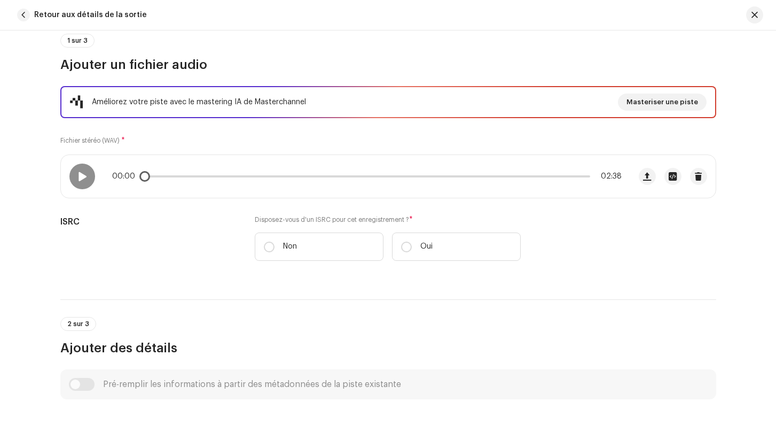
scroll to position [145, 0]
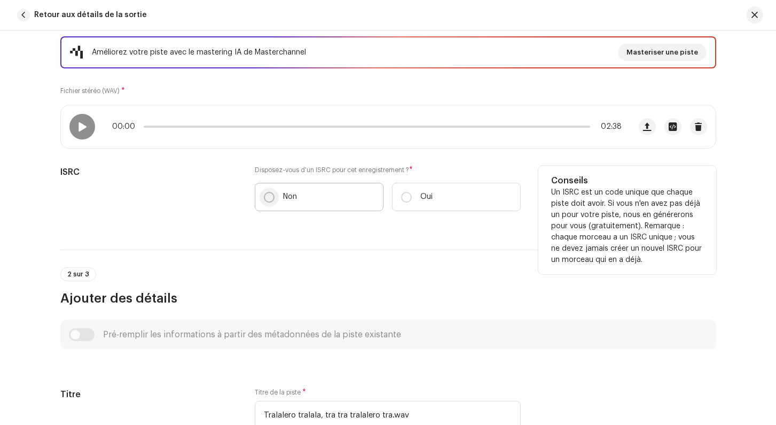
click at [272, 193] on input "Non" at bounding box center [269, 197] width 11 height 11
radio input "true"
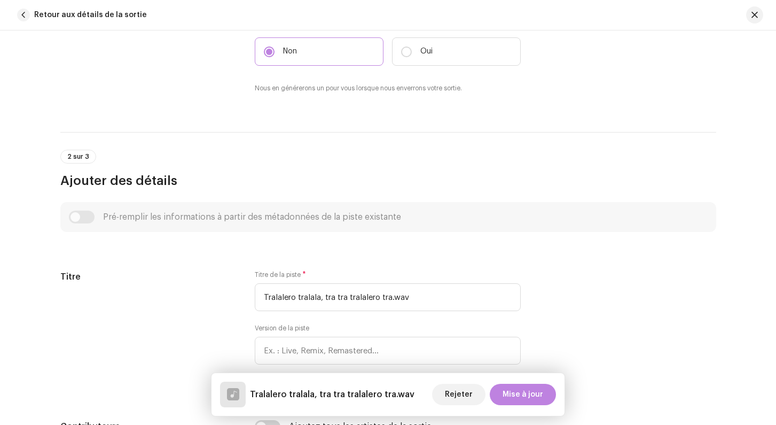
scroll to position [308, 0]
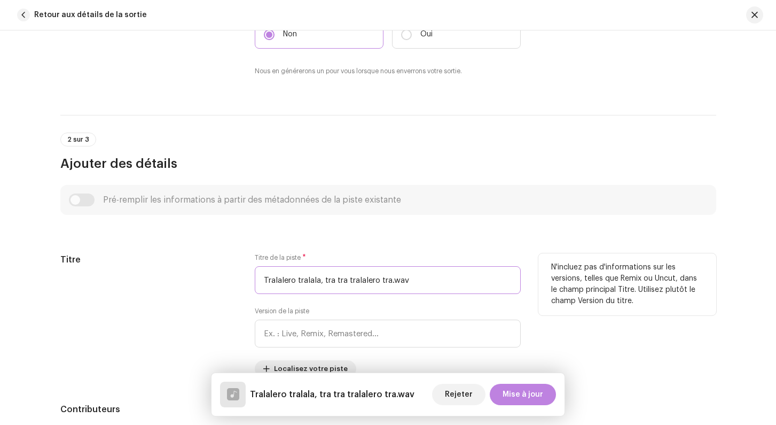
click at [312, 283] on input "Tralalero tralala, tra tra tralalero tra.wav" at bounding box center [388, 280] width 266 height 28
click at [211, 267] on div "Titre" at bounding box center [149, 315] width 178 height 124
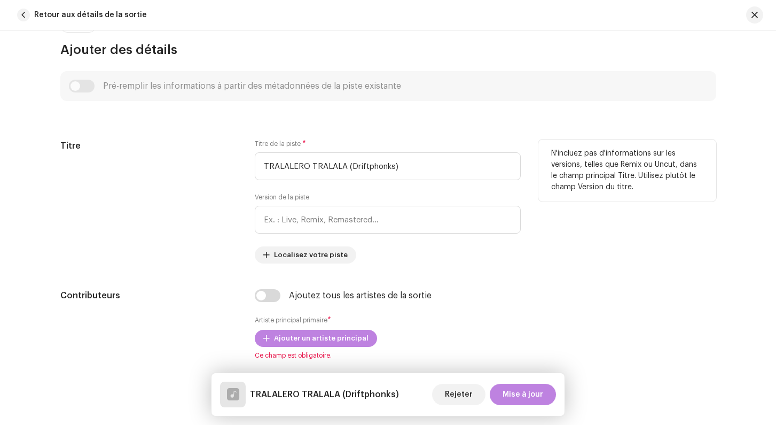
scroll to position [426, 0]
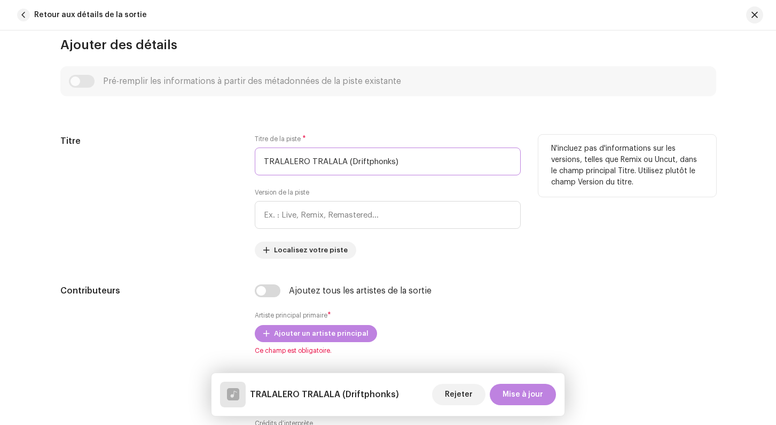
click at [375, 166] on input "TRALALERO TRALALA (Driftphonks)" at bounding box center [388, 161] width 266 height 28
click at [373, 163] on input "TRALALERO TRALALA (Driftphonks)" at bounding box center [388, 161] width 266 height 28
click at [257, 168] on input "TRALALERO TRALALA (DriftPhonks)" at bounding box center [388, 161] width 266 height 28
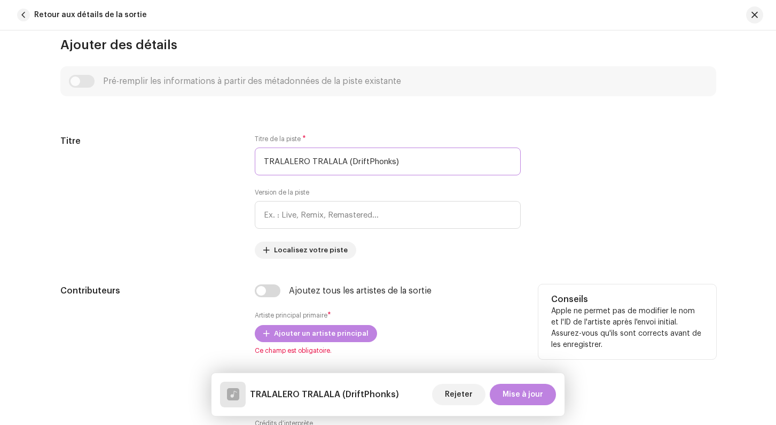
type input "TRALALERO TRALALA (DriftPhonks)"
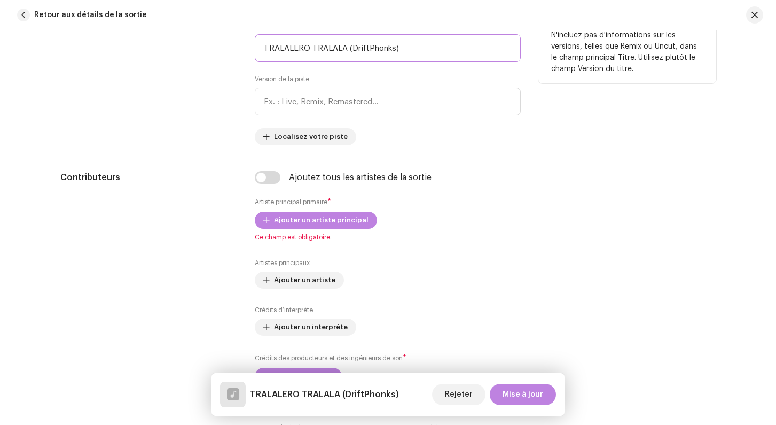
scroll to position [549, 0]
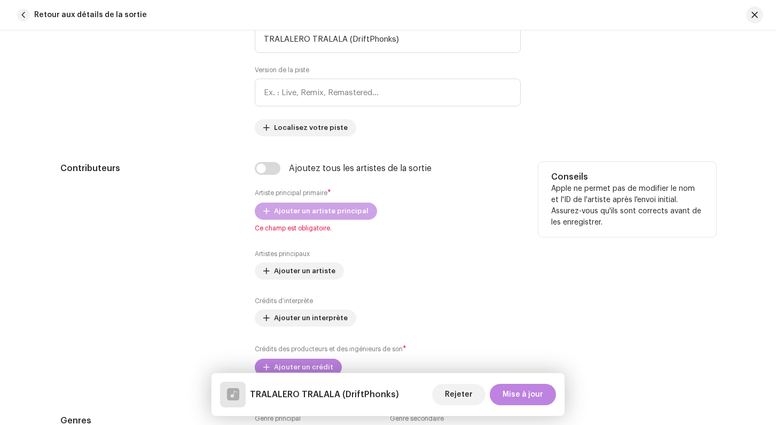
click at [287, 214] on span "Ajouter un artiste principal" at bounding box center [321, 210] width 95 height 21
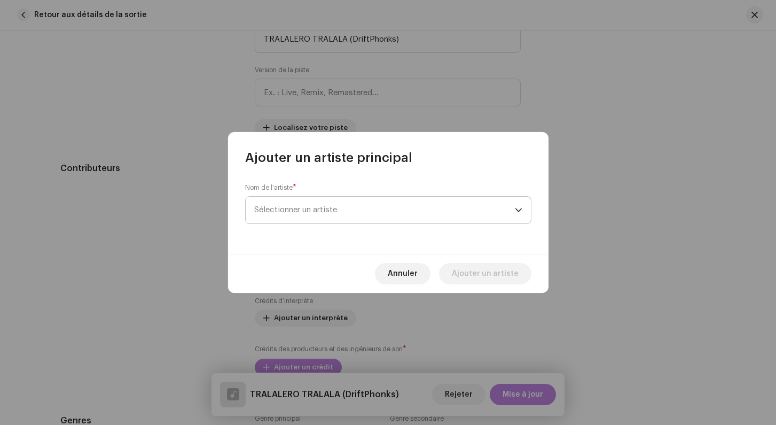
click at [288, 214] on span "Sélectionner un artiste" at bounding box center [295, 210] width 83 height 8
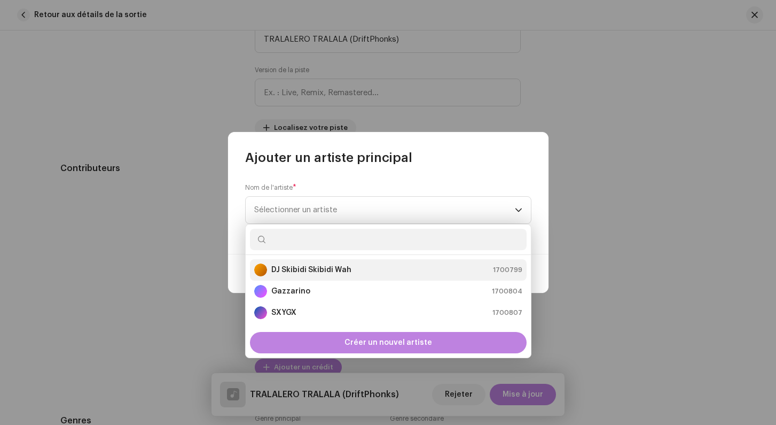
click at [297, 271] on strong "DJ Skibidi Skibidi Wah" at bounding box center [311, 269] width 80 height 11
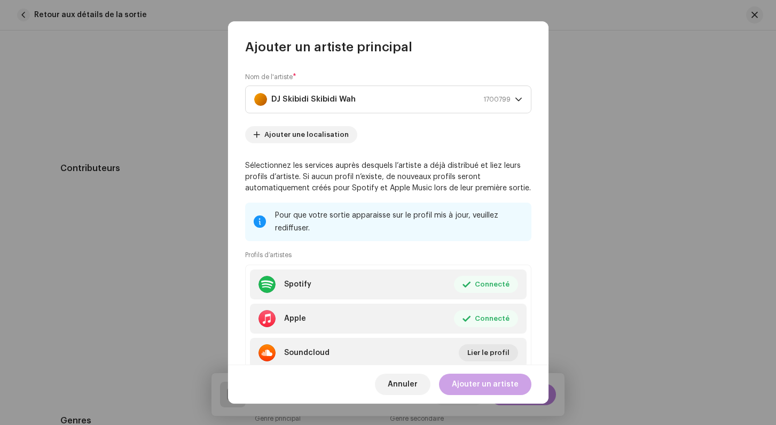
click at [490, 380] on span "Ajouter un artiste" at bounding box center [485, 383] width 67 height 21
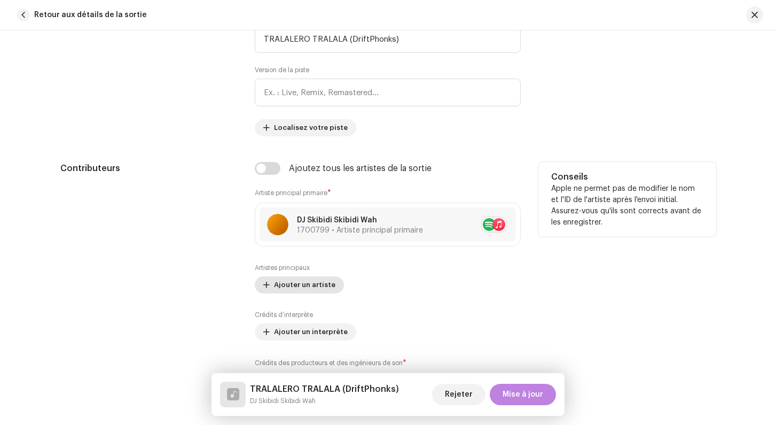
click at [315, 288] on span "Ajouter un artiste" at bounding box center [304, 284] width 61 height 21
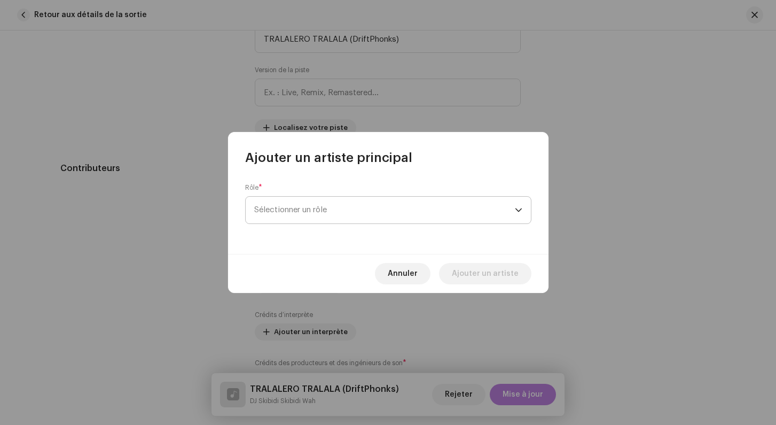
click at [322, 209] on span "Sélectionner un rôle" at bounding box center [384, 210] width 261 height 27
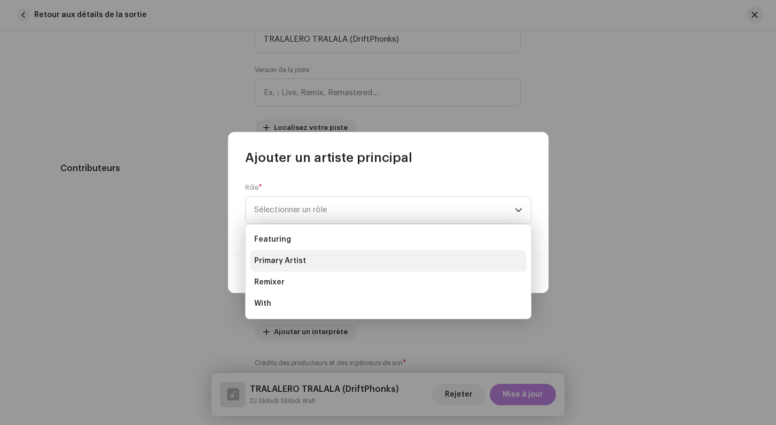
click at [315, 256] on li "Primary Artist" at bounding box center [388, 260] width 277 height 21
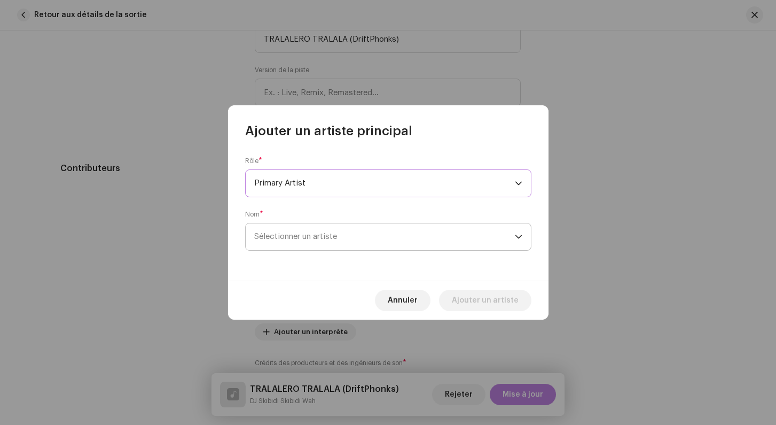
click at [316, 238] on span "Sélectionner un artiste" at bounding box center [295, 236] width 83 height 8
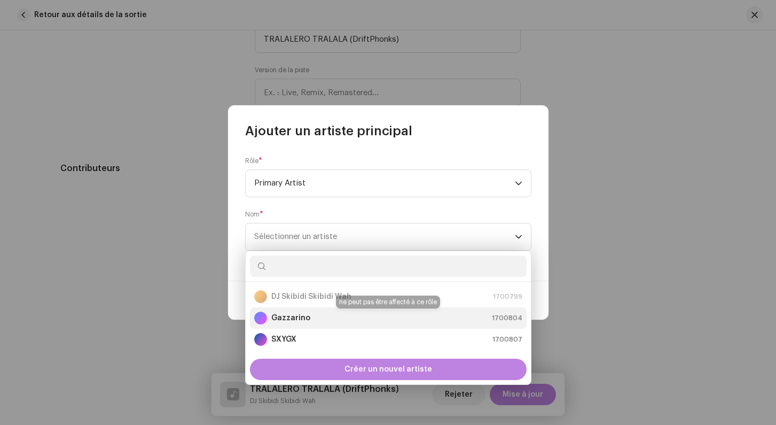
click at [319, 315] on div "Gazzarino 1700804" at bounding box center [388, 317] width 268 height 13
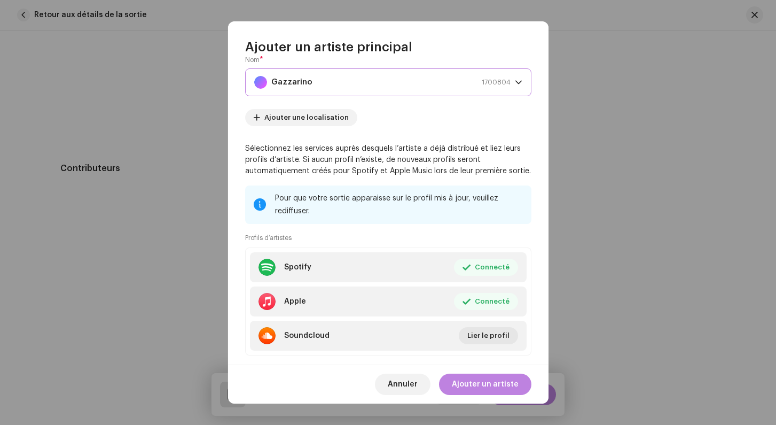
scroll to position [92, 0]
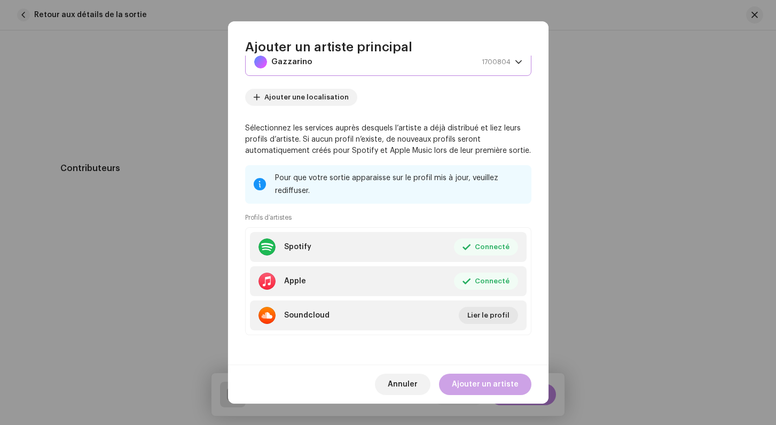
click at [485, 385] on span "Ajouter un artiste" at bounding box center [485, 383] width 67 height 21
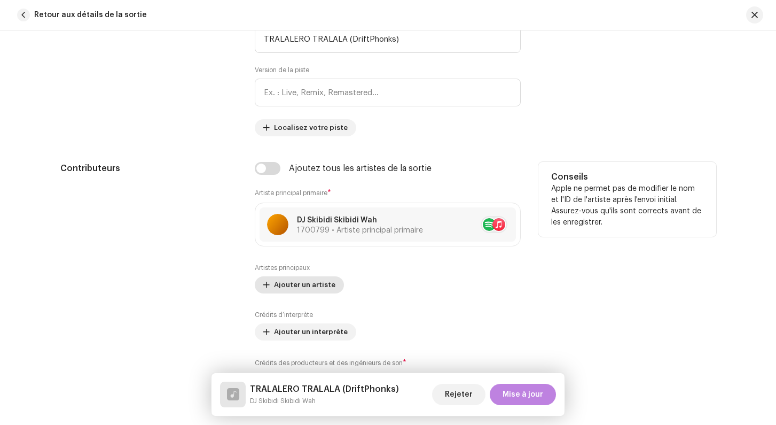
click at [299, 288] on div "Artistes principaux Ajouter un artiste" at bounding box center [388, 278] width 266 height 30
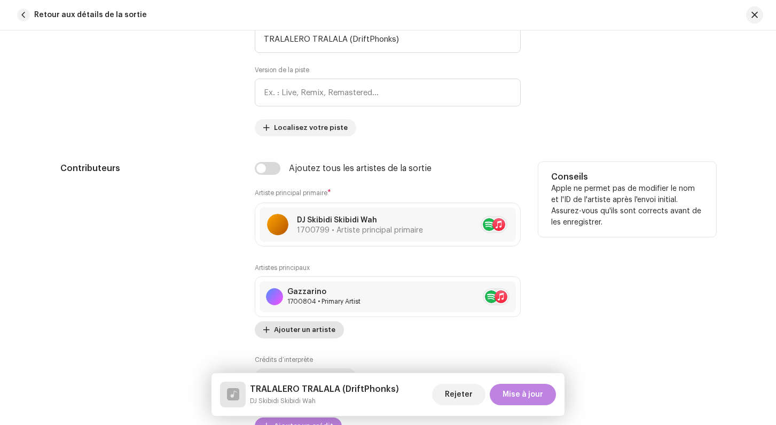
click at [307, 329] on span "Ajouter un artiste" at bounding box center [304, 329] width 61 height 21
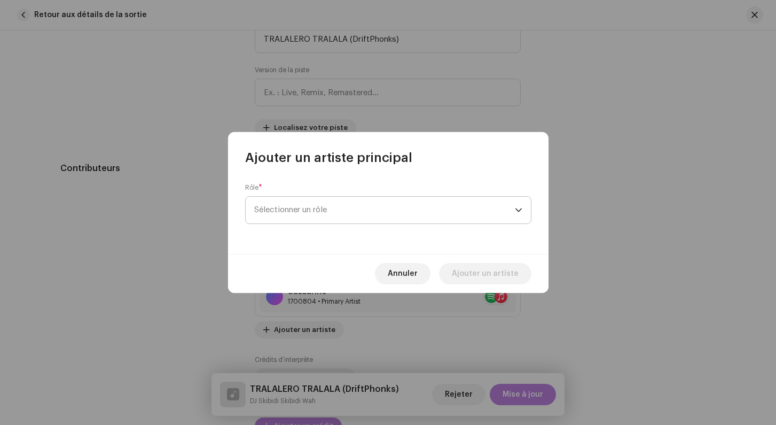
click at [307, 217] on span "Sélectionner un rôle" at bounding box center [384, 210] width 261 height 27
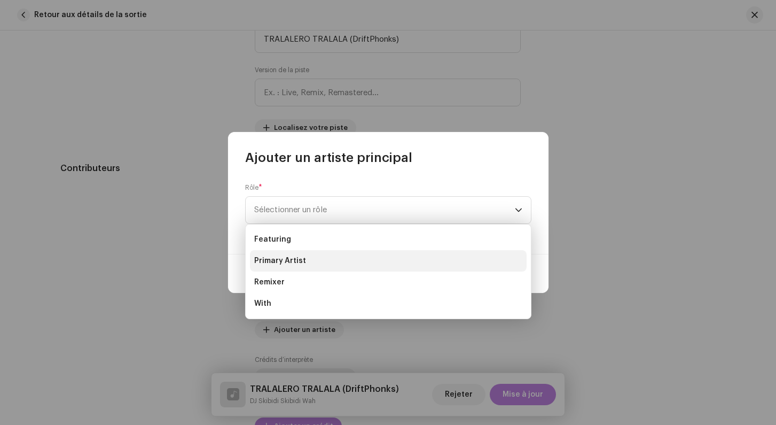
click at [293, 261] on span "Primary Artist" at bounding box center [280, 260] width 52 height 11
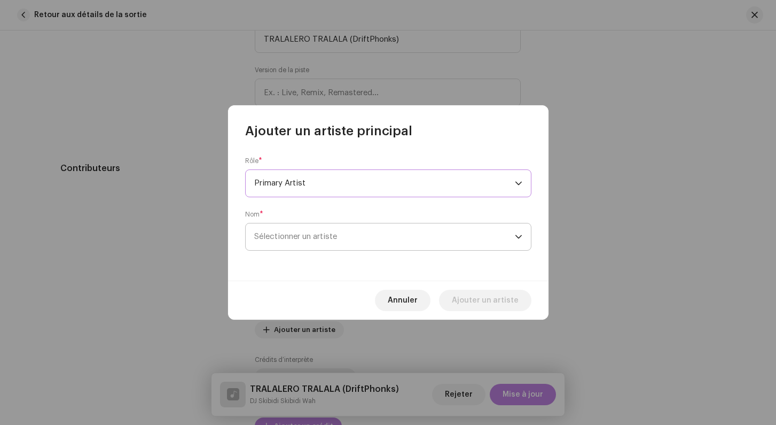
click at [292, 231] on span "Sélectionner un artiste" at bounding box center [384, 236] width 261 height 27
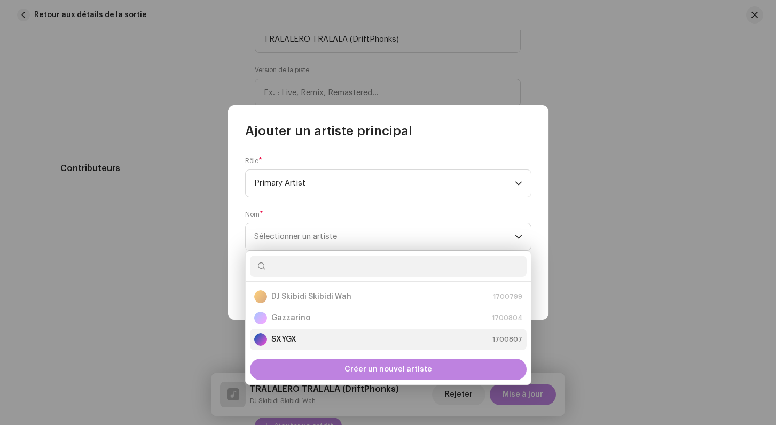
click at [298, 333] on li "SXYGX 1700807" at bounding box center [388, 338] width 277 height 21
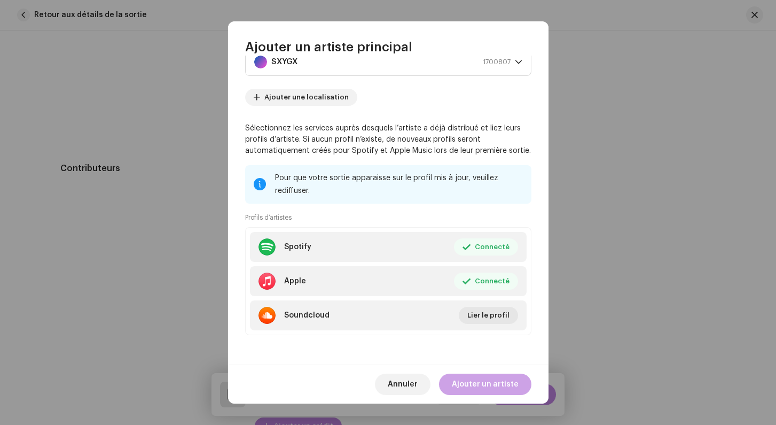
click at [480, 379] on span "Ajouter un artiste" at bounding box center [485, 383] width 67 height 21
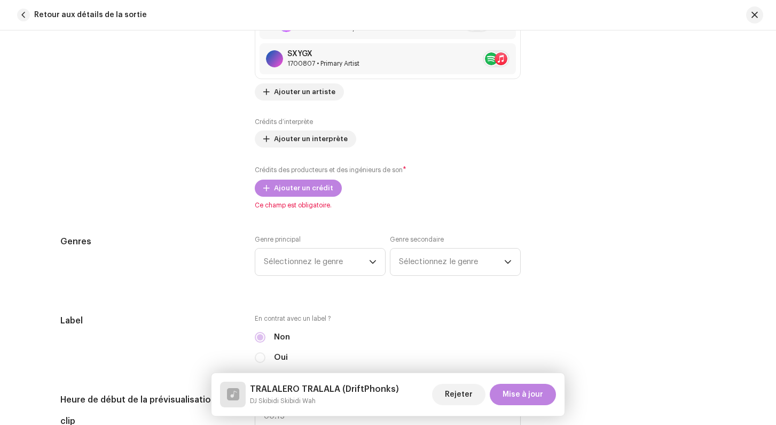
scroll to position [842, 0]
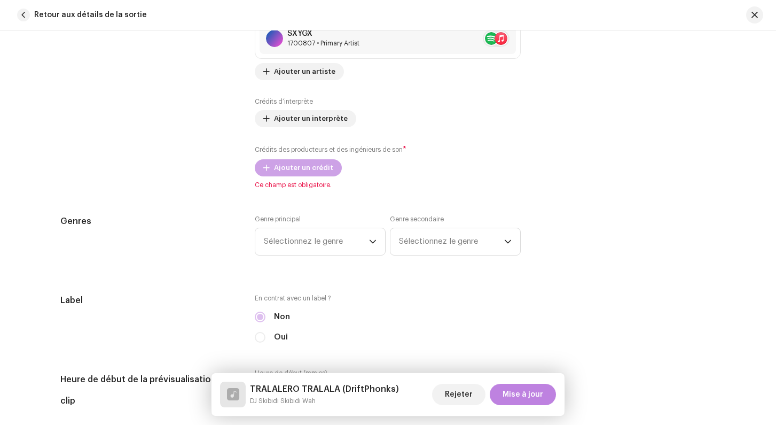
click at [300, 167] on span "Ajouter un crédit" at bounding box center [303, 167] width 59 height 21
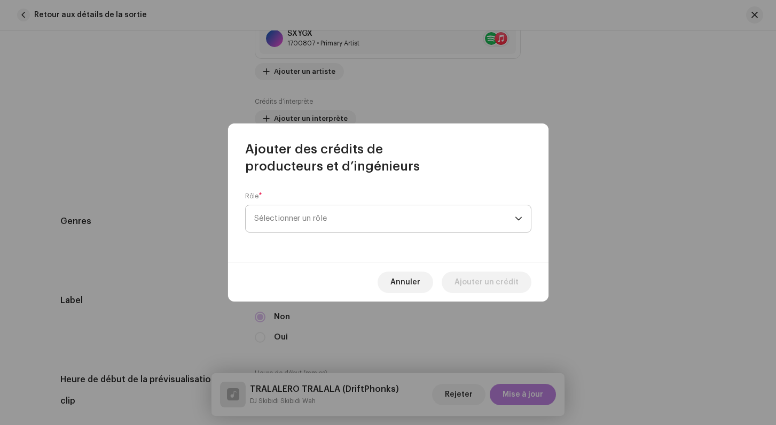
click at [286, 223] on span "Sélectionner un rôle" at bounding box center [384, 218] width 261 height 27
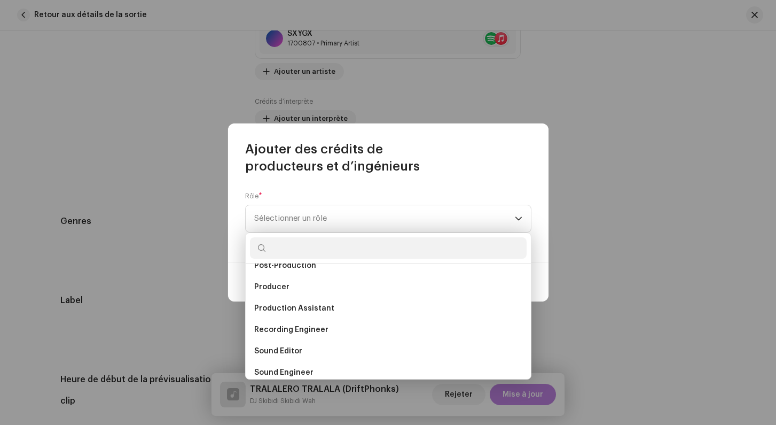
scroll to position [413, 0]
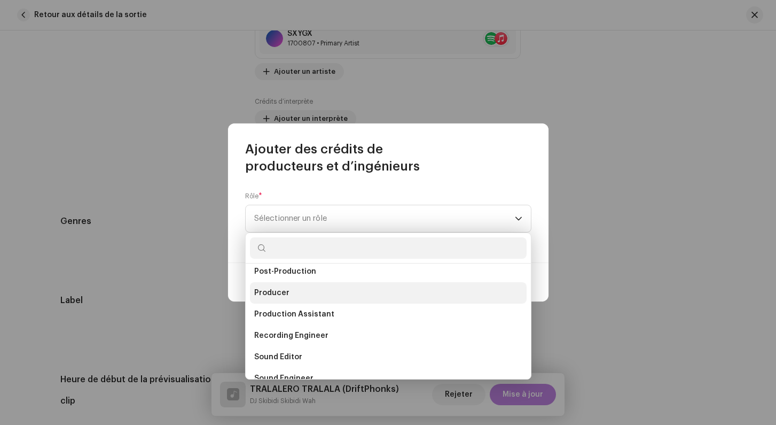
click at [288, 297] on li "Producer" at bounding box center [388, 292] width 277 height 21
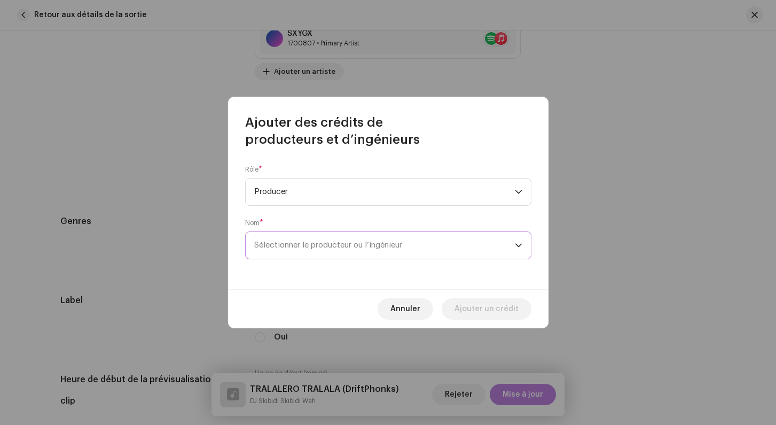
click at [289, 247] on span "Sélectionner le producteur ou l’ingénieur" at bounding box center [328, 245] width 148 height 8
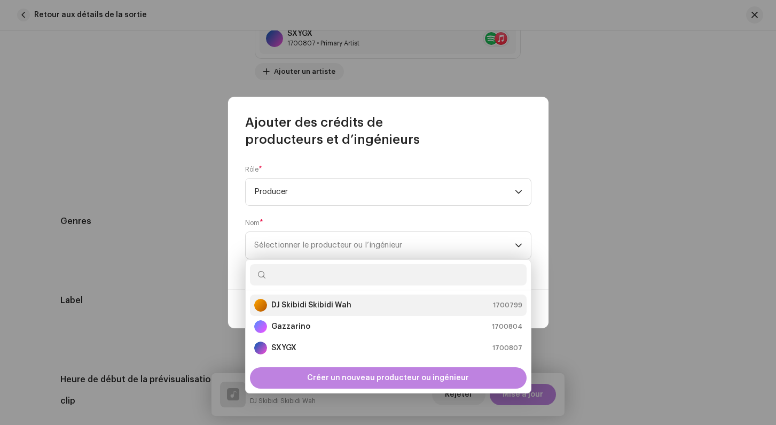
click at [289, 306] on strong "DJ Skibidi Skibidi Wah" at bounding box center [311, 305] width 80 height 11
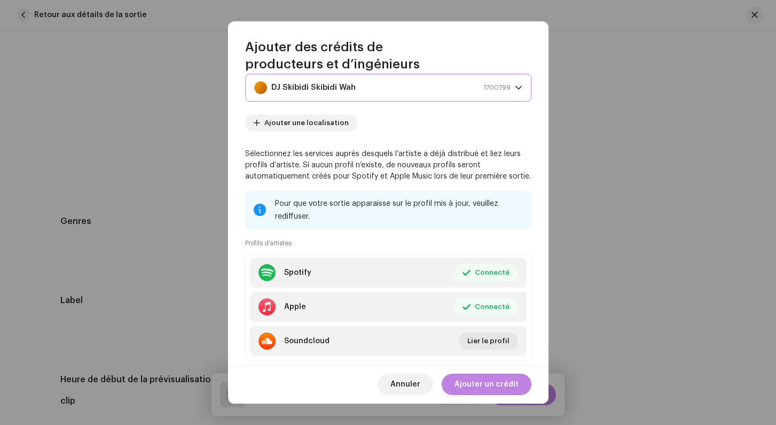
scroll to position [109, 0]
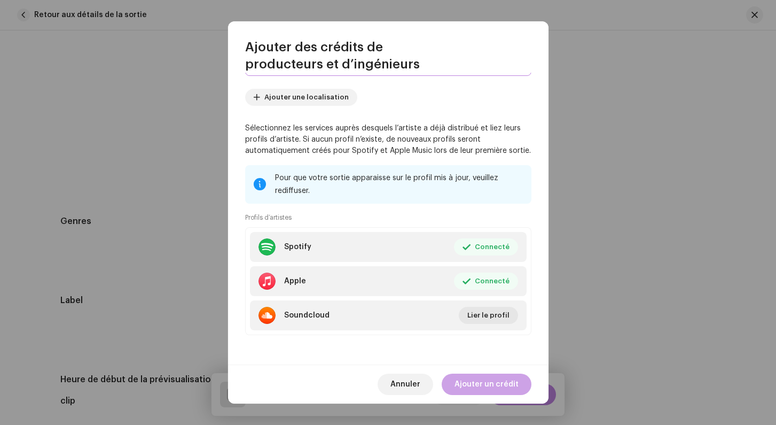
click at [483, 386] on span "Ajouter un crédit" at bounding box center [487, 383] width 64 height 21
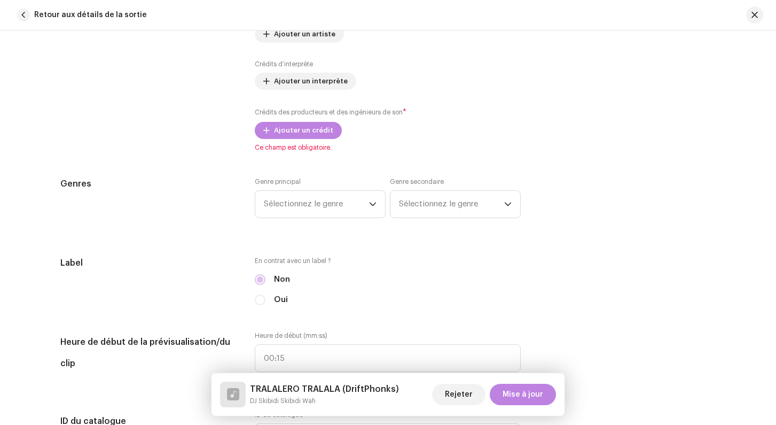
scroll to position [888, 0]
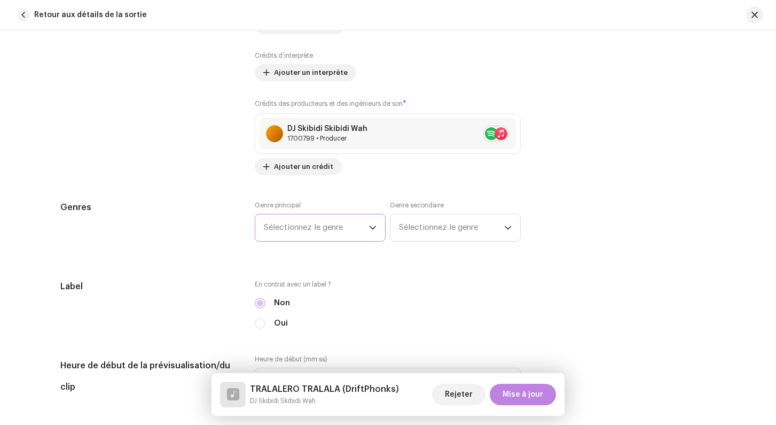
click at [338, 225] on span "Sélectionnez le genre" at bounding box center [316, 227] width 105 height 27
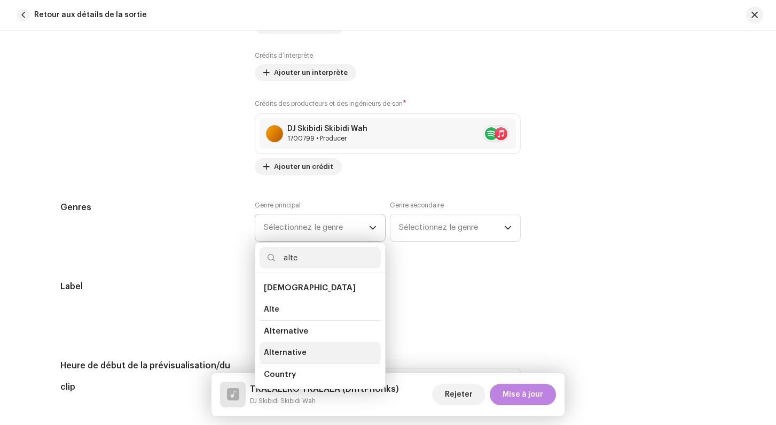
type input "alte"
click at [288, 350] on span "Alternative" at bounding box center [285, 352] width 43 height 11
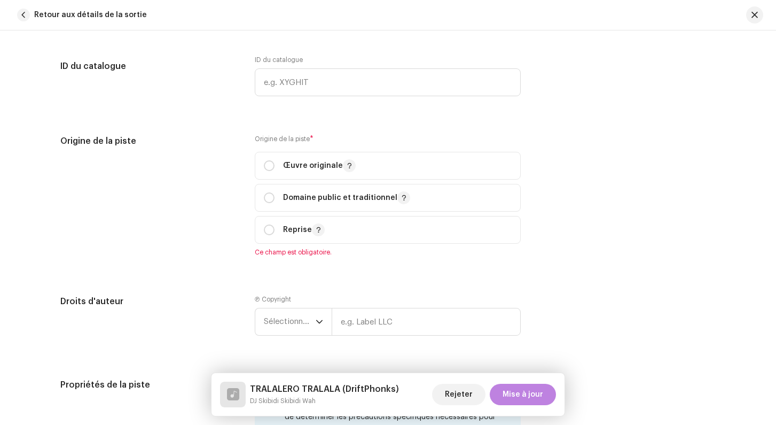
scroll to position [1283, 0]
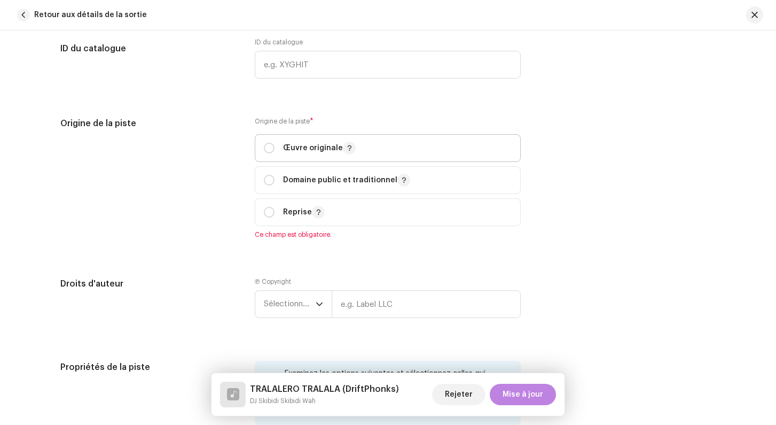
click at [268, 140] on span "Œuvre originale" at bounding box center [388, 148] width 248 height 27
radio input "true"
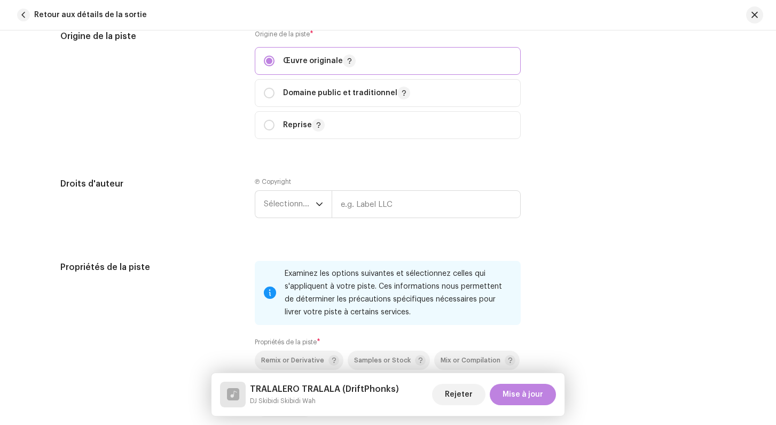
scroll to position [1396, 0]
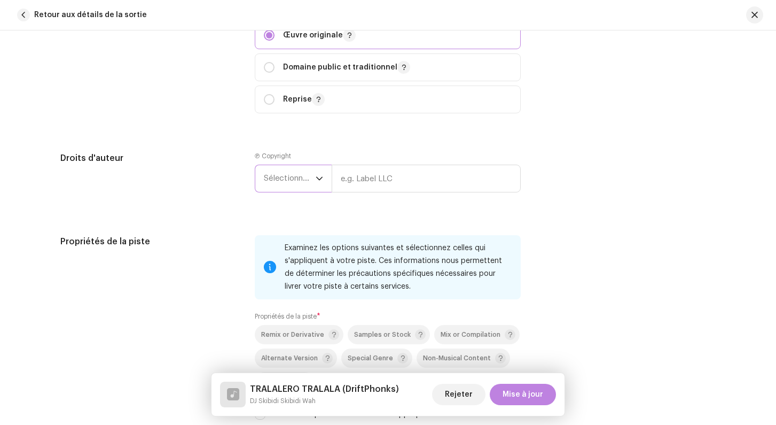
click at [290, 189] on span "Sélectionner une année" at bounding box center [290, 178] width 52 height 27
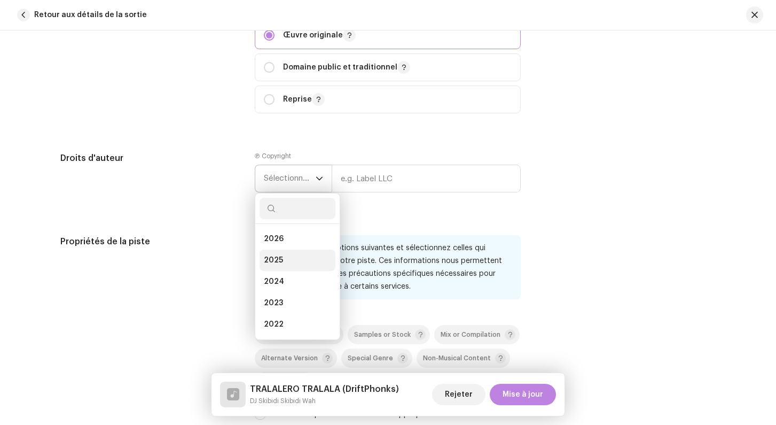
click at [285, 255] on li "2025" at bounding box center [298, 259] width 76 height 21
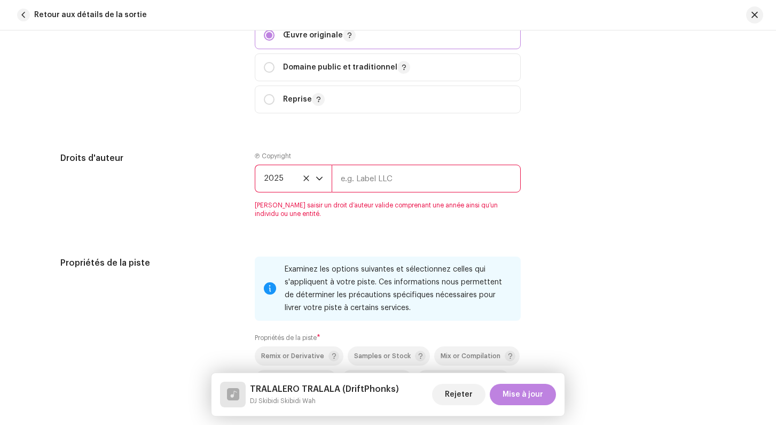
click at [375, 187] on input "text" at bounding box center [426, 179] width 189 height 28
type input "Skibidi"
click at [231, 159] on h5 "Droits d'auteur" at bounding box center [149, 158] width 178 height 13
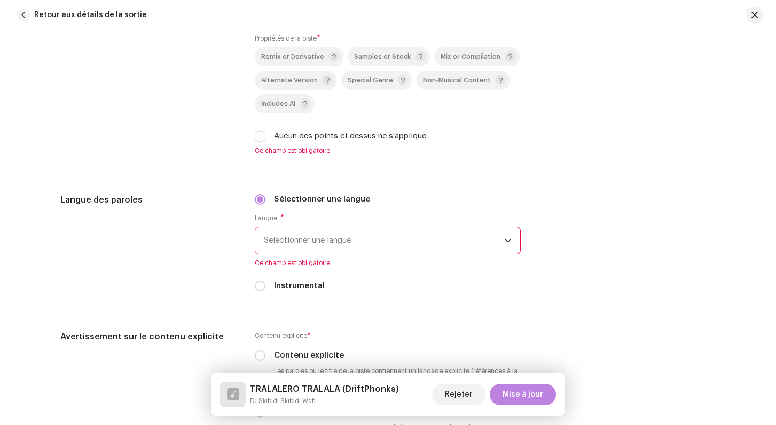
scroll to position [1641, 0]
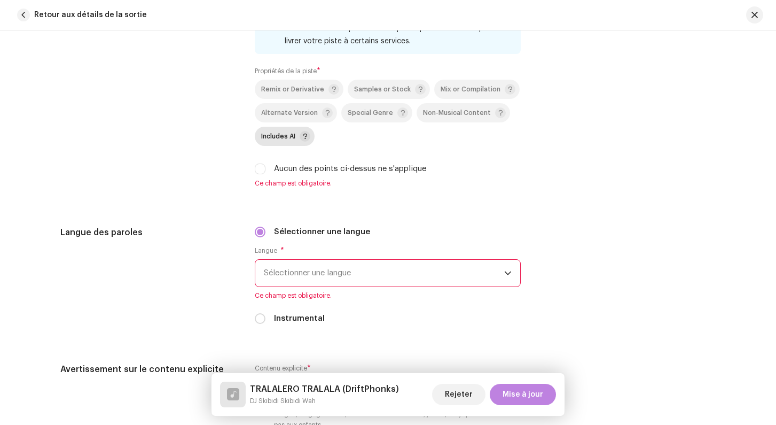
click at [281, 137] on span "Includes AI" at bounding box center [278, 136] width 34 height 7
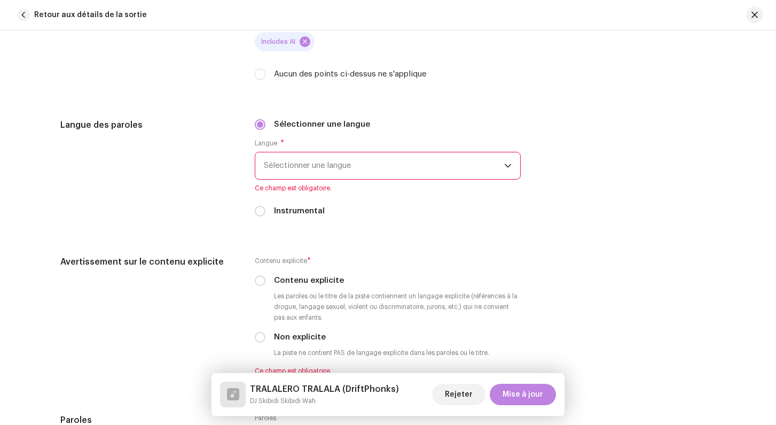
scroll to position [1739, 0]
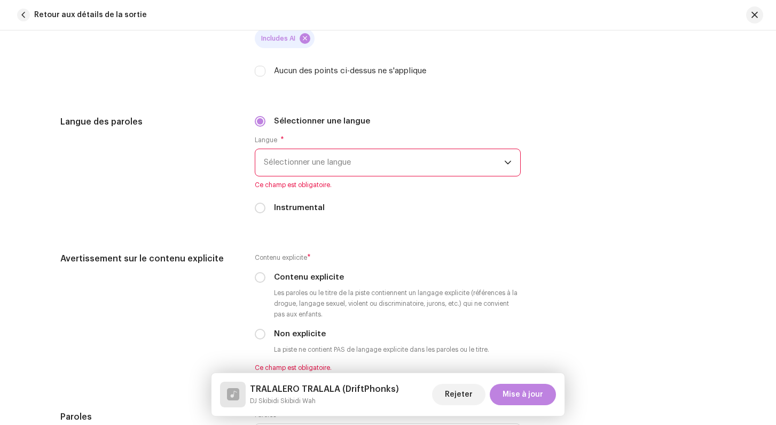
click at [290, 164] on span "Sélectionner une langue" at bounding box center [384, 162] width 240 height 27
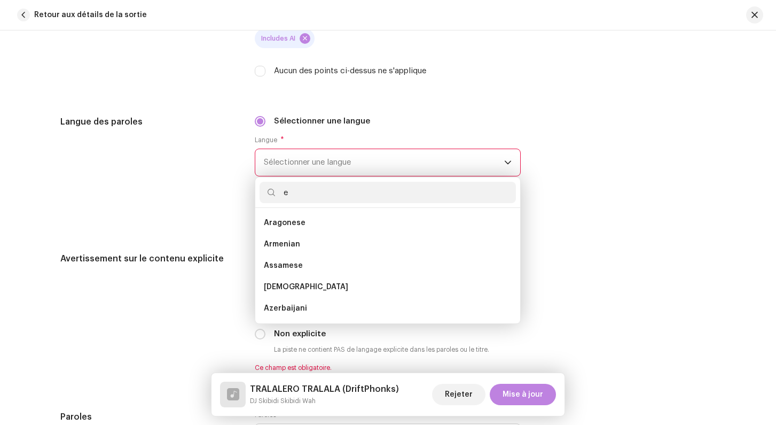
scroll to position [4, 0]
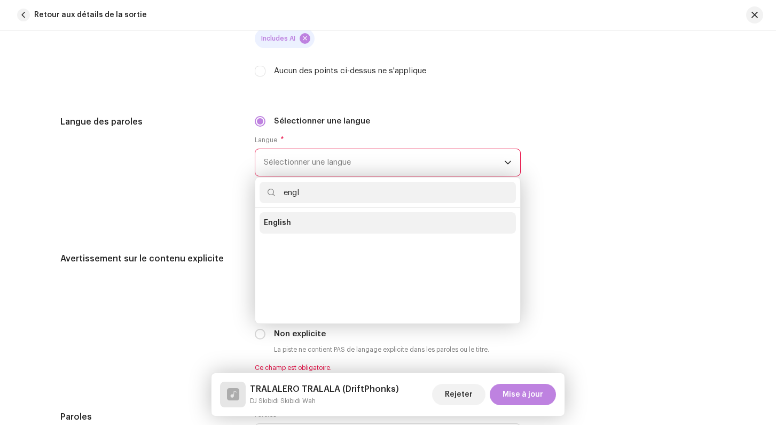
type input "engl"
click at [289, 215] on li "English" at bounding box center [388, 222] width 256 height 21
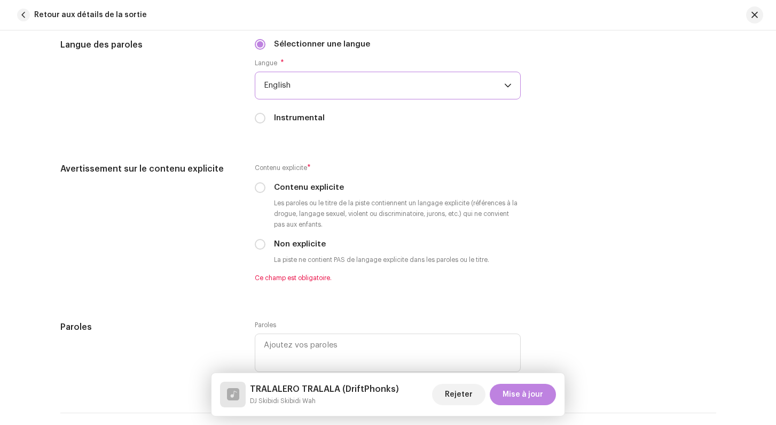
scroll to position [1835, 0]
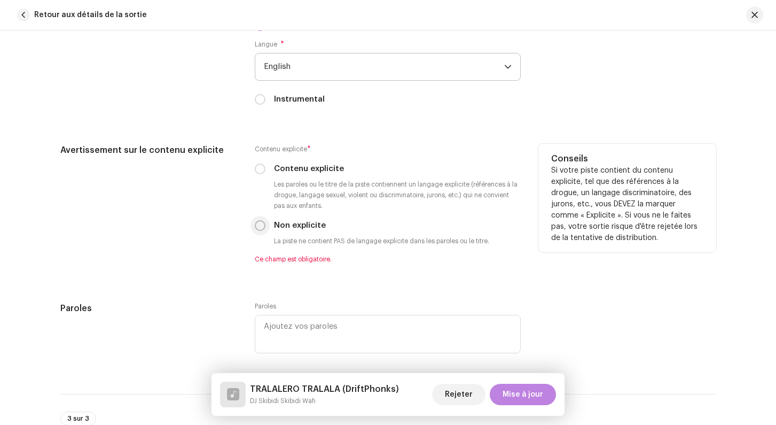
click at [262, 230] on input "Non explicite" at bounding box center [260, 225] width 11 height 11
radio input "true"
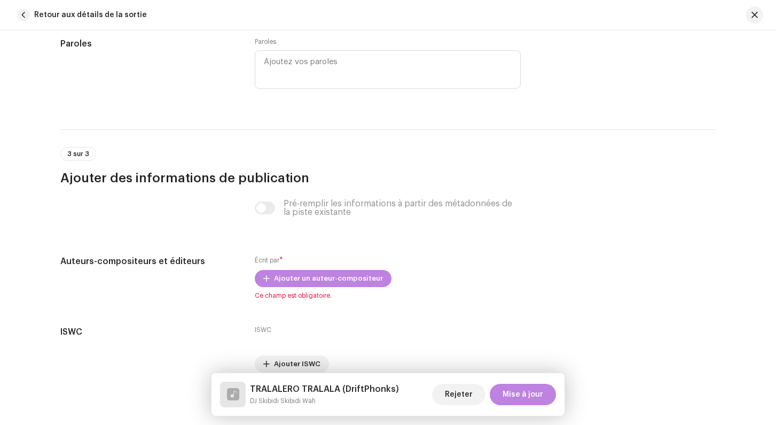
scroll to position [2106, 0]
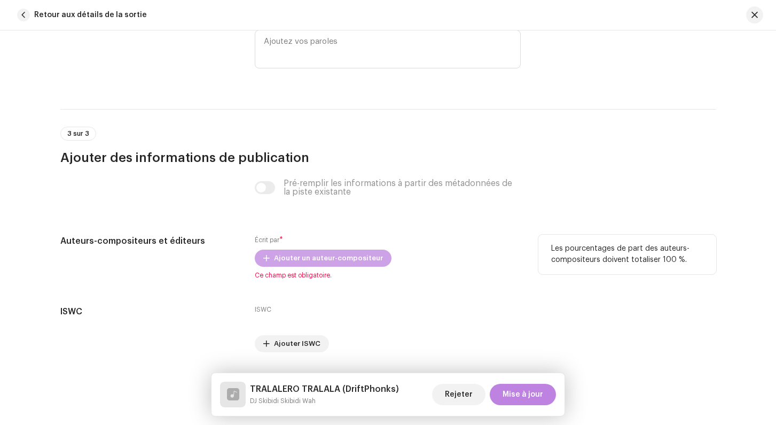
click at [288, 258] on span "Ajouter un auteur-compositeur" at bounding box center [328, 257] width 109 height 21
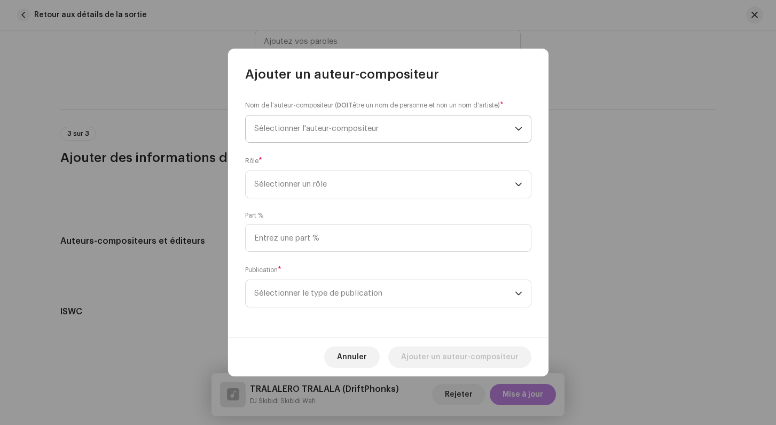
click at [319, 129] on span "Sélectionner l'auteur-compositeur" at bounding box center [316, 128] width 124 height 8
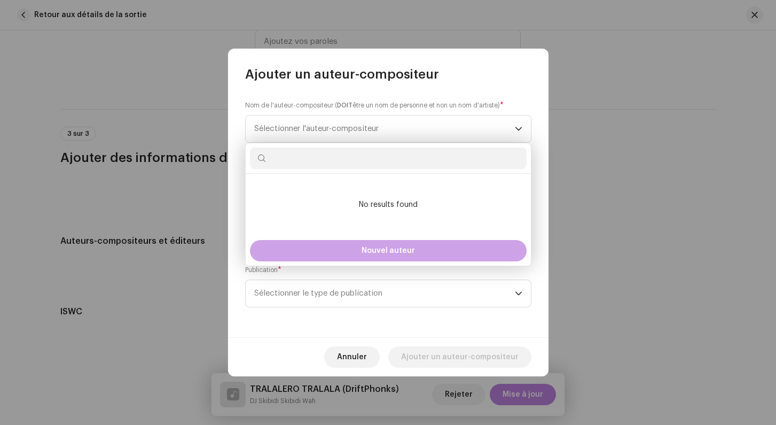
click at [334, 253] on button "Nouvel auteur" at bounding box center [388, 250] width 277 height 21
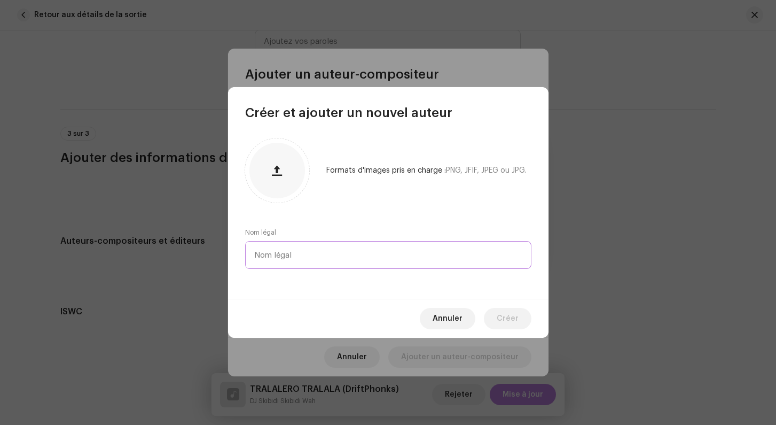
click at [311, 265] on input "text" at bounding box center [388, 255] width 286 height 28
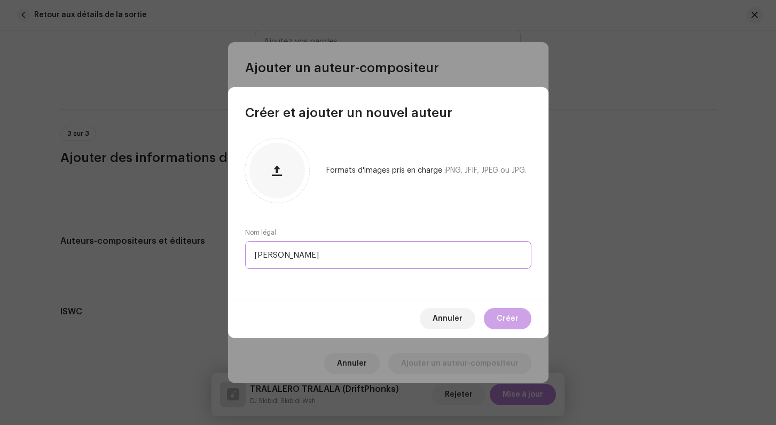
type input "[PERSON_NAME]"
click at [502, 312] on span "Créer" at bounding box center [508, 318] width 22 height 21
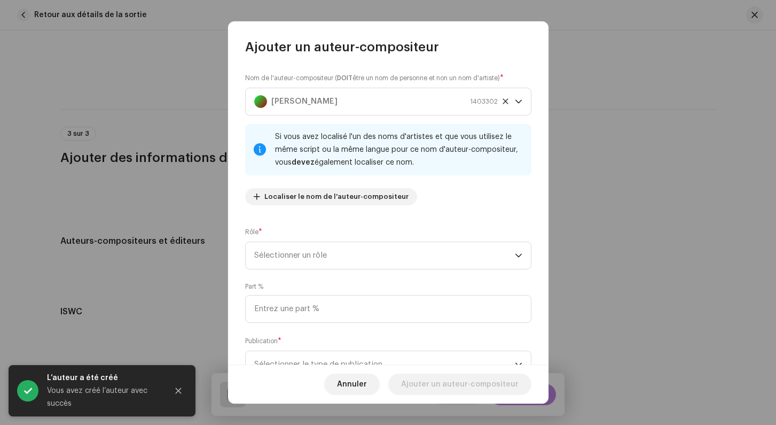
scroll to position [20, 0]
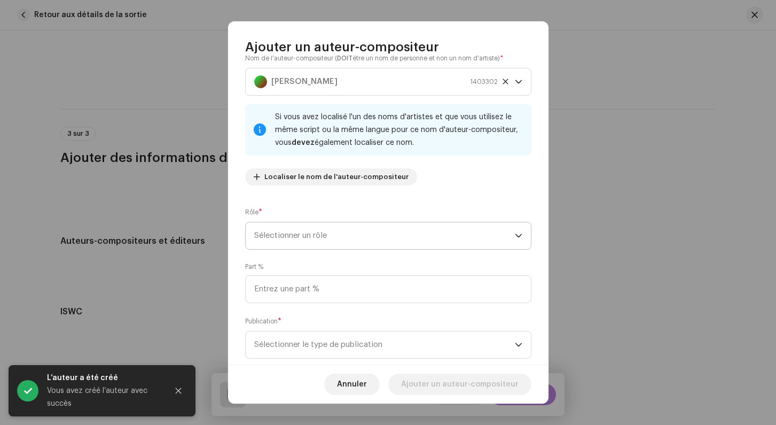
click at [308, 241] on span "Sélectionner un rôle" at bounding box center [384, 235] width 261 height 27
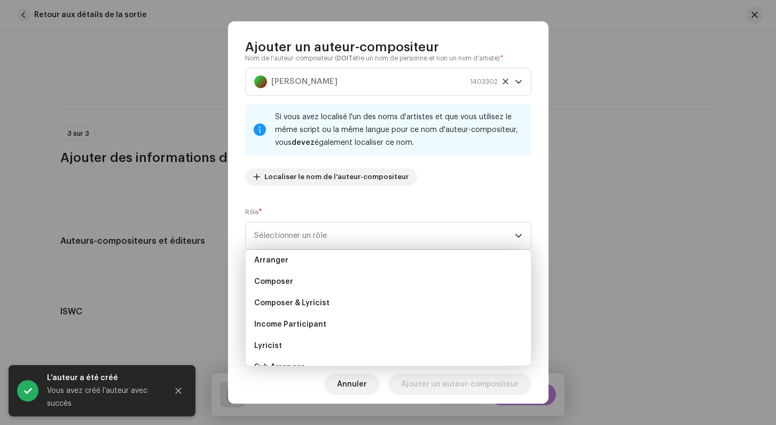
scroll to position [24, 0]
click at [300, 303] on span "Composer & Lyricist" at bounding box center [291, 305] width 75 height 11
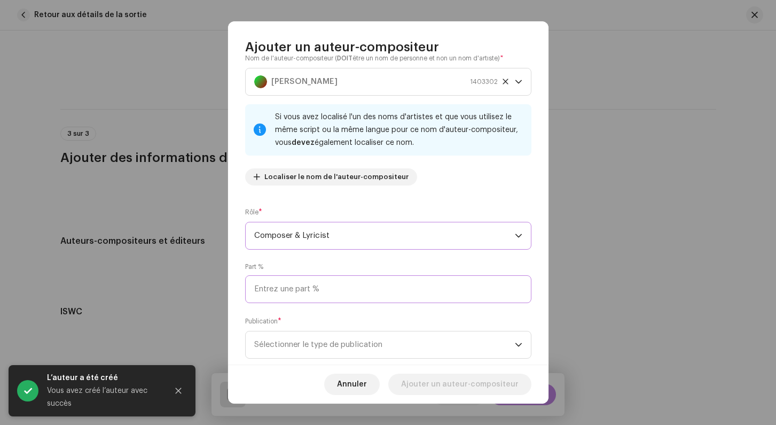
click at [295, 294] on input at bounding box center [388, 289] width 286 height 28
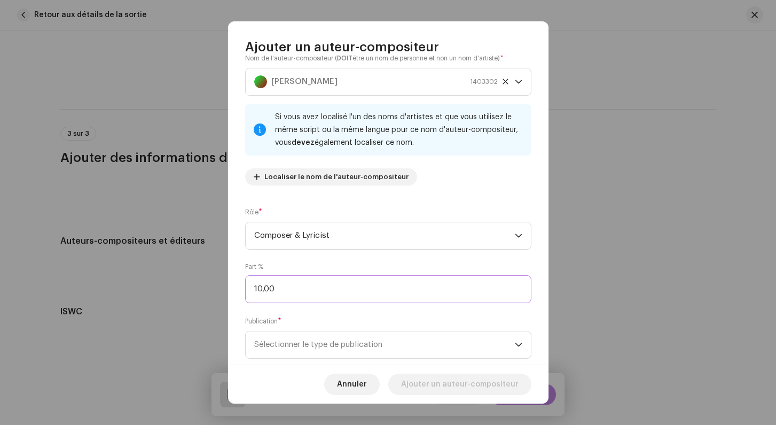
type input "100,00"
click at [237, 270] on div "Nom de l'auteur-compositeur ( DOIT être un nom de personne et non un nom d'arti…" at bounding box center [388, 210] width 320 height 309
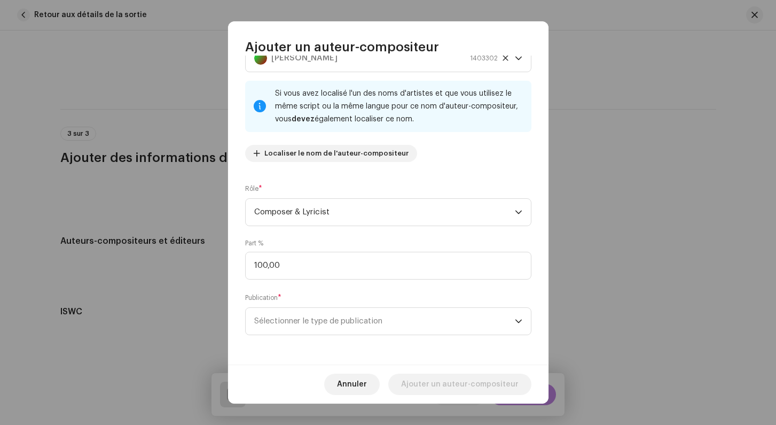
click at [288, 306] on div "Publication * Sélectionner le type de publication" at bounding box center [388, 313] width 286 height 43
click at [288, 317] on span "Sélectionner le type de publication" at bounding box center [384, 321] width 261 height 27
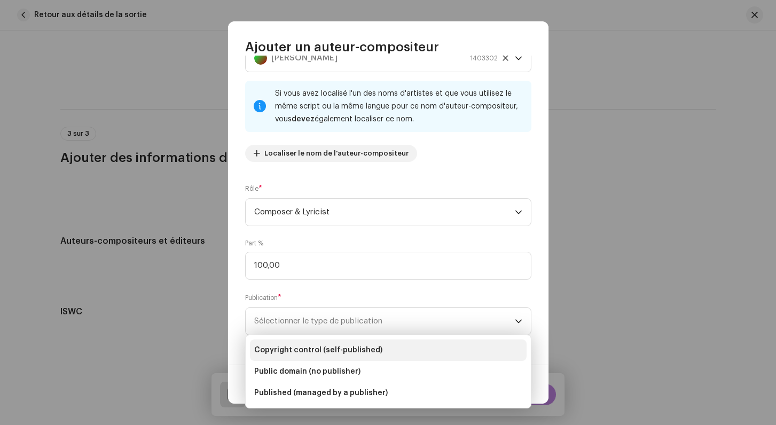
click at [293, 350] on span "Copyright control (self-published)" at bounding box center [318, 349] width 128 height 11
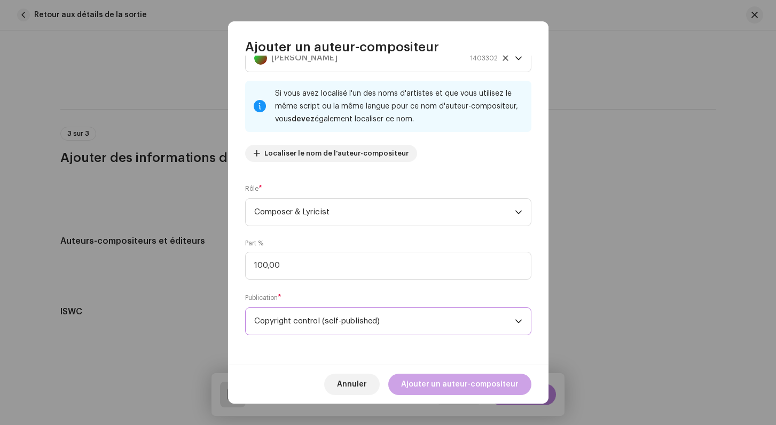
click at [480, 378] on span "Ajouter un auteur-compositeur" at bounding box center [460, 383] width 118 height 21
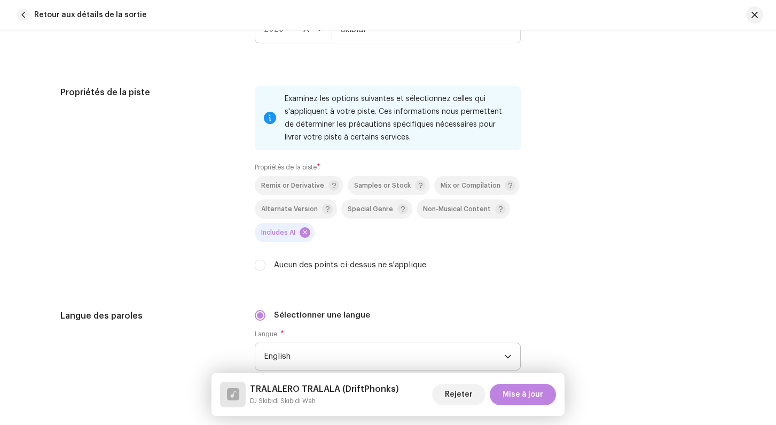
scroll to position [1352, 0]
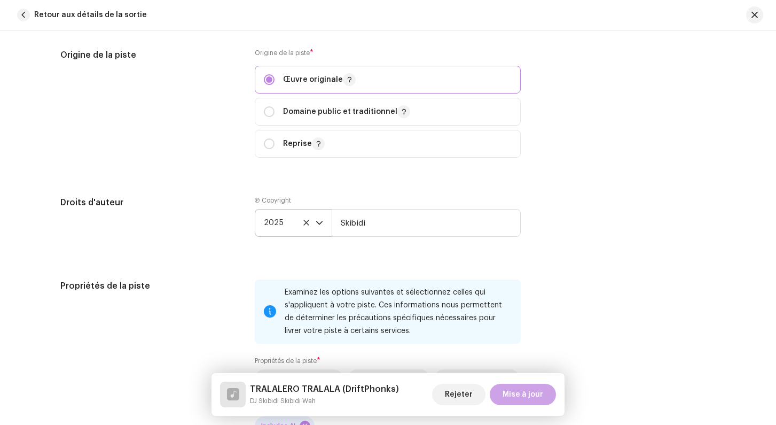
click at [518, 385] on span "Mise à jour" at bounding box center [523, 393] width 41 height 21
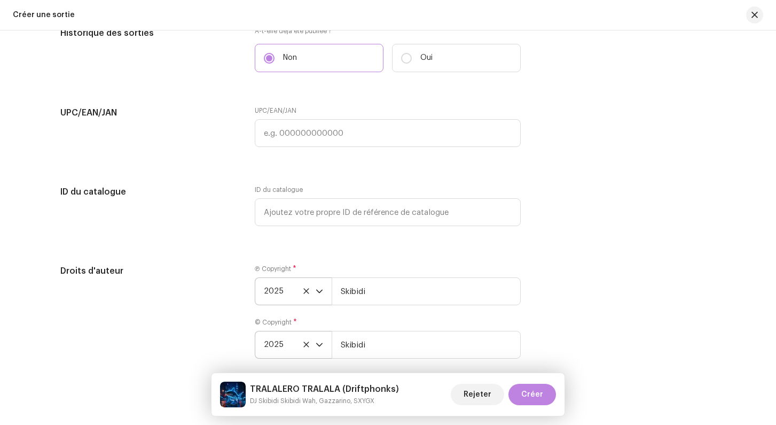
scroll to position [1773, 0]
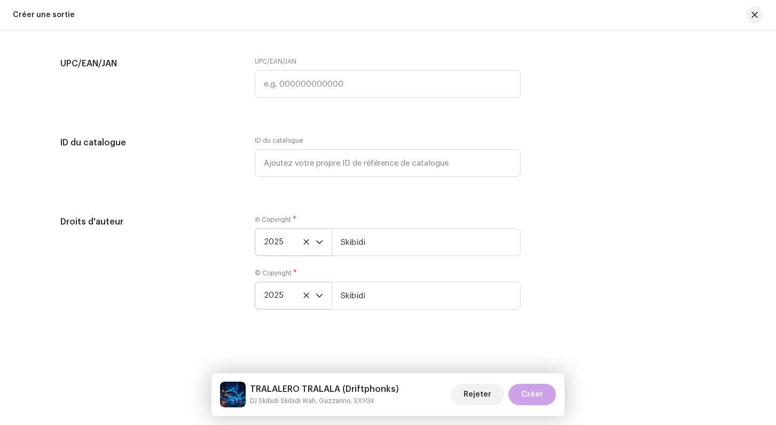
click at [531, 395] on span "Créer" at bounding box center [532, 393] width 22 height 21
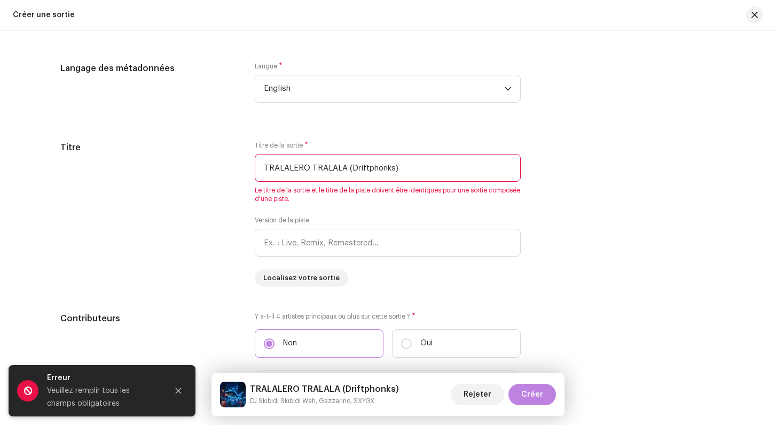
scroll to position [889, 0]
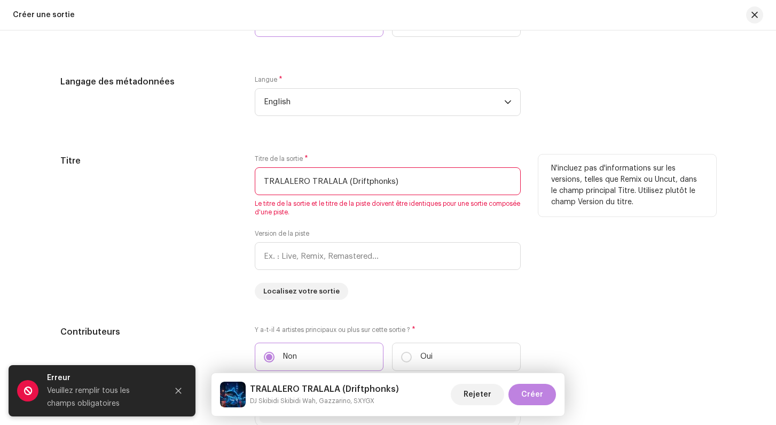
click at [398, 183] on input "TRALALERO TRALALA (Driftphonks)" at bounding box center [388, 181] width 266 height 28
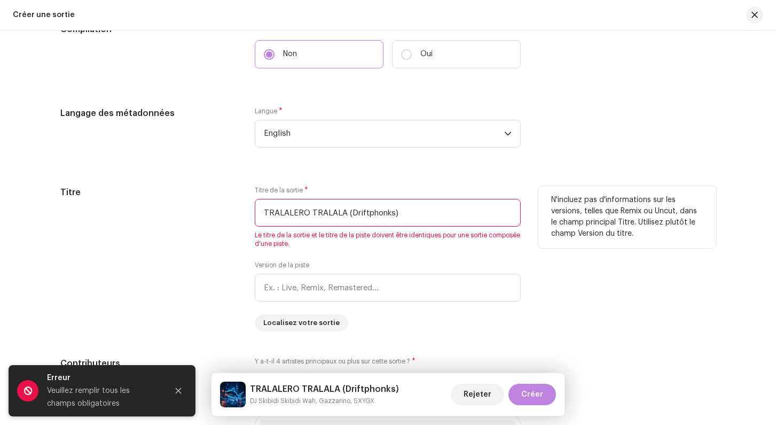
scroll to position [872, 0]
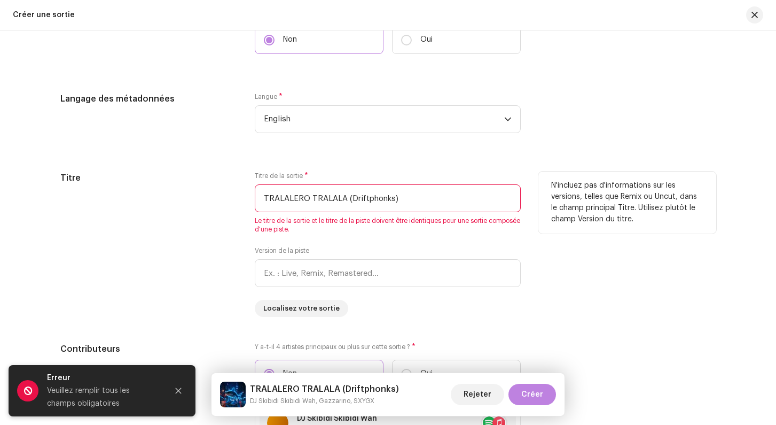
click at [370, 200] on input "TRALALERO TRALALA (Driftphonks)" at bounding box center [388, 198] width 266 height 28
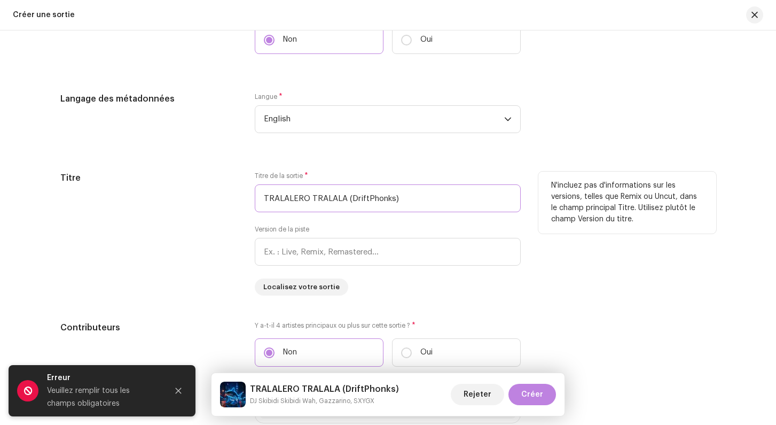
type input "TRALALERO TRALALA (DriftPhonks)"
click at [224, 203] on div "Titre" at bounding box center [149, 233] width 178 height 124
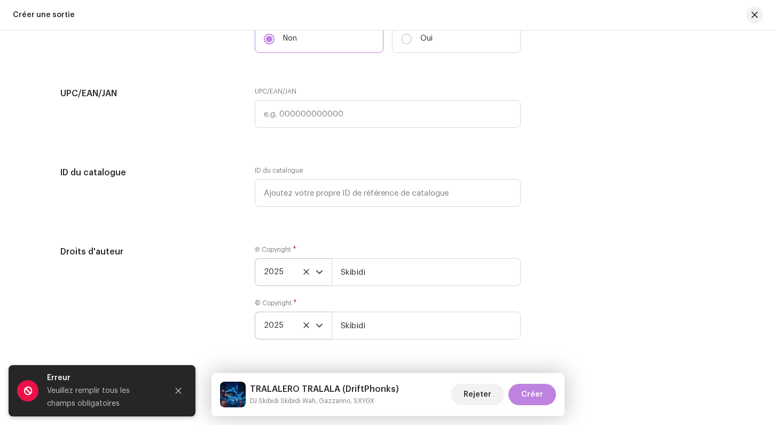
scroll to position [1773, 0]
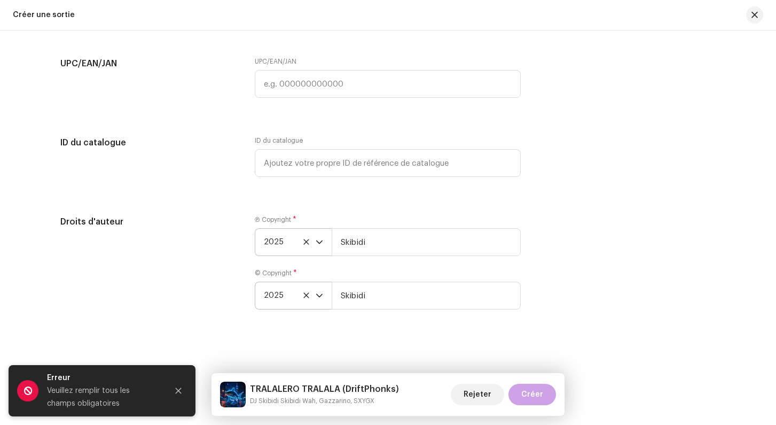
click at [526, 394] on span "Créer" at bounding box center [532, 393] width 22 height 21
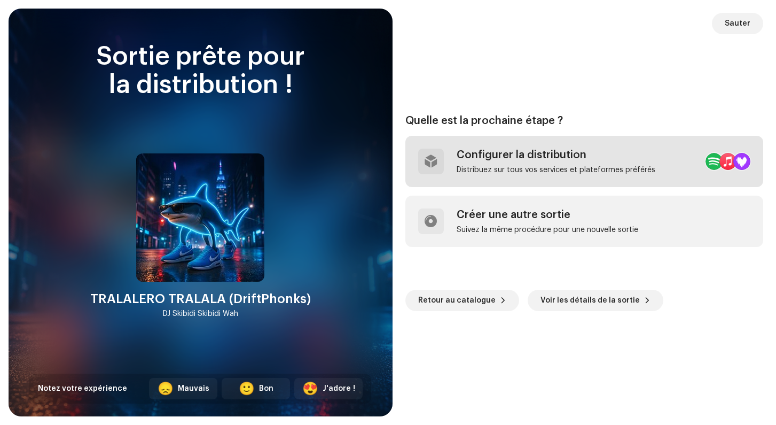
click at [583, 162] on div "Configurer la distribution Distribuez sur tous vos services et plateformes préf…" at bounding box center [556, 161] width 199 height 26
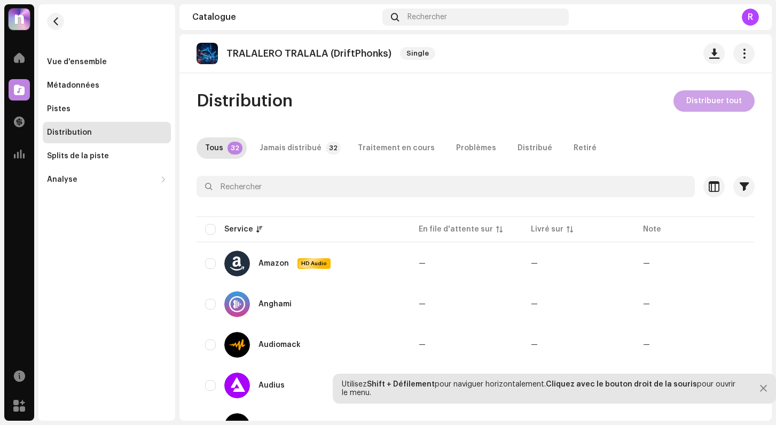
click at [718, 103] on span "Distribuer tout" at bounding box center [714, 100] width 56 height 21
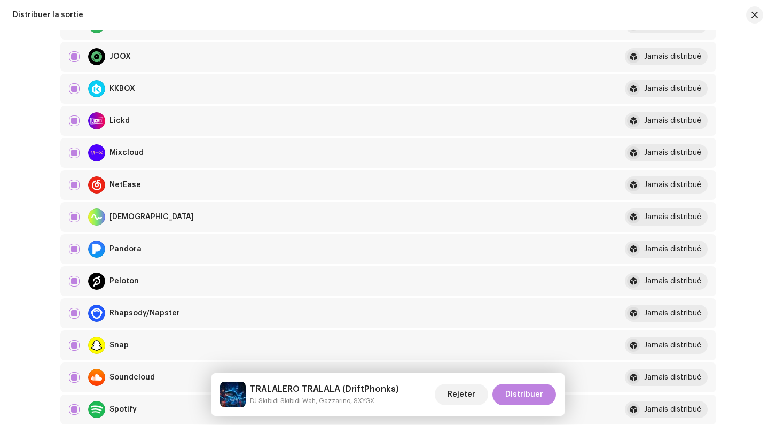
scroll to position [810, 0]
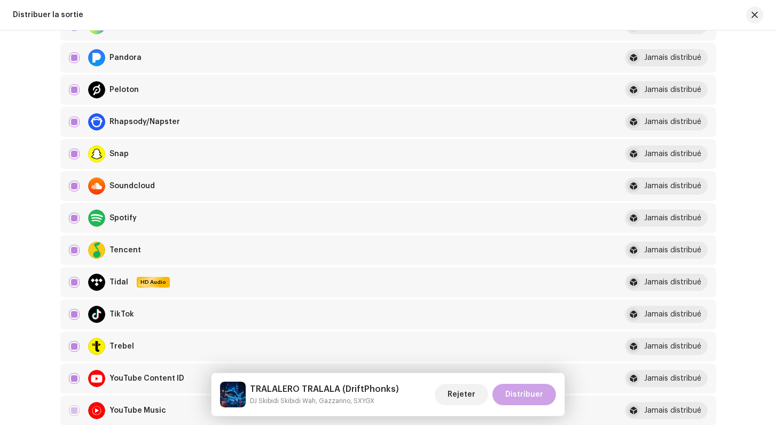
click at [534, 397] on span "Distribuer" at bounding box center [524, 393] width 38 height 21
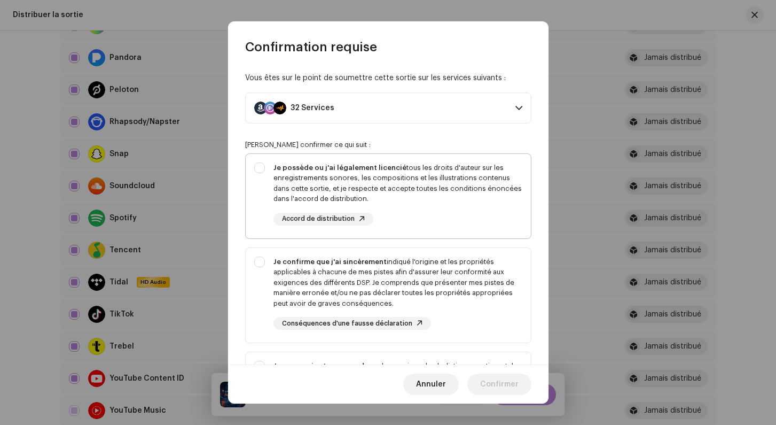
click at [259, 173] on div "Je possède ou j'ai légalement licencié tous les droits d'auteur sur les enregis…" at bounding box center [388, 194] width 285 height 80
checkbox input "true"
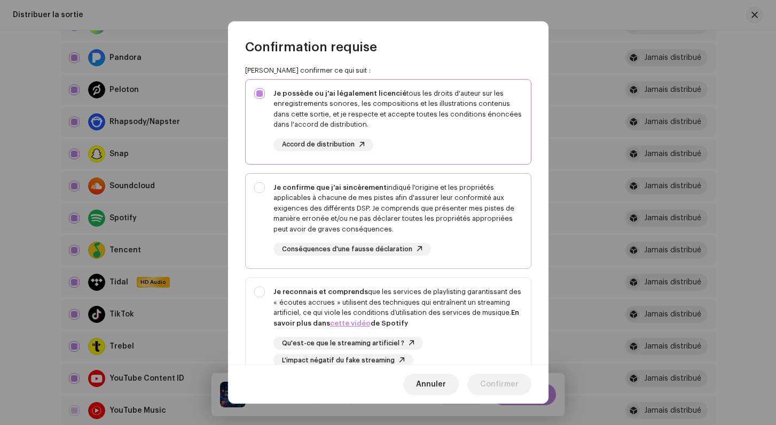
click at [261, 202] on div "Je confirme que j'ai sincèrement indiqué l'origine et les propriétés applicable…" at bounding box center [388, 219] width 285 height 91
checkbox input "true"
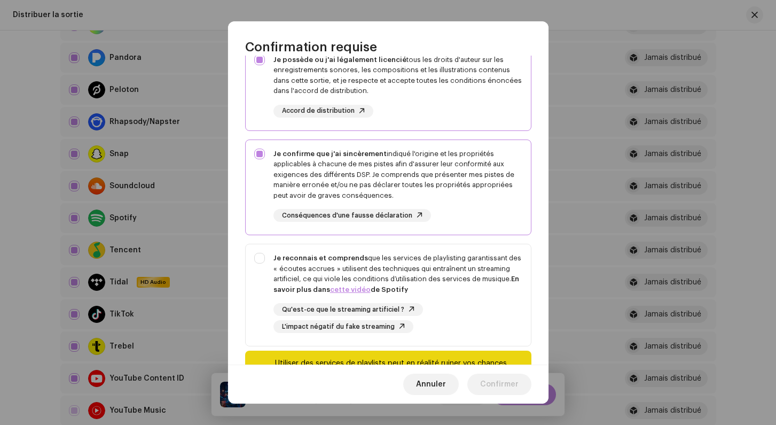
scroll to position [162, 0]
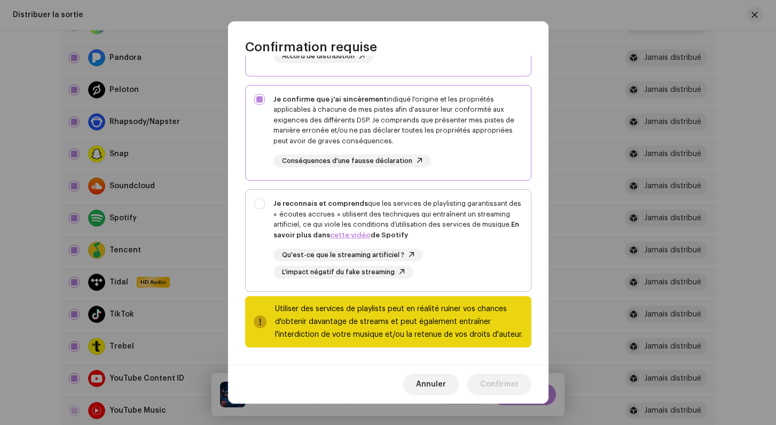
click at [261, 203] on div "Je reconnais et comprends que les services de playlisting garantissant des « éc…" at bounding box center [388, 238] width 285 height 97
checkbox input "true"
click at [510, 385] on span "Confirmer" at bounding box center [499, 383] width 38 height 21
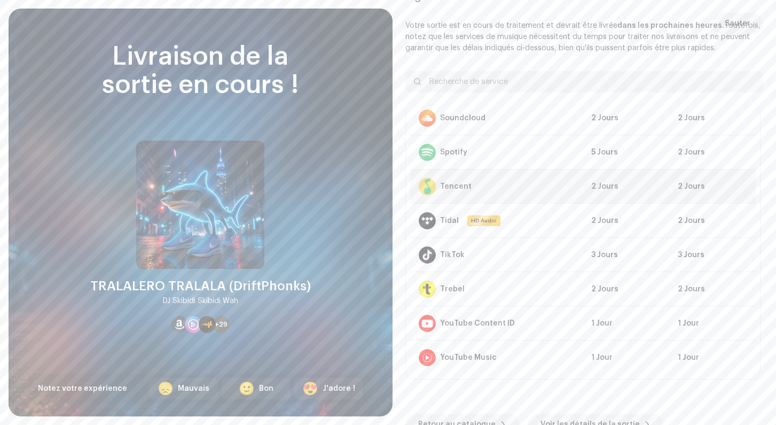
scroll to position [0, 0]
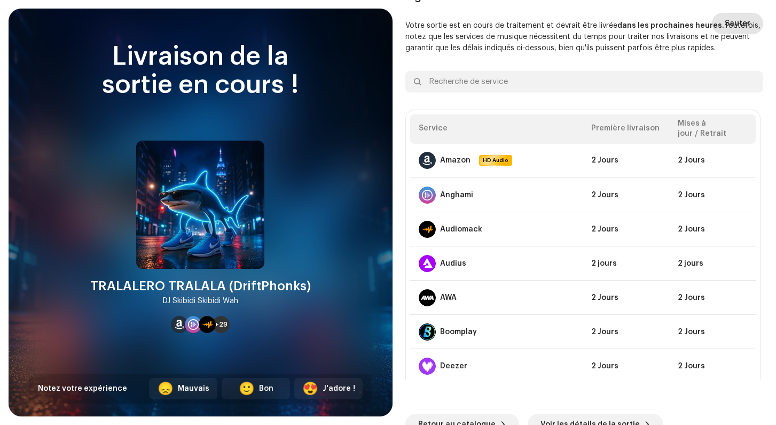
click at [738, 24] on span "Sauter" at bounding box center [738, 23] width 26 height 21
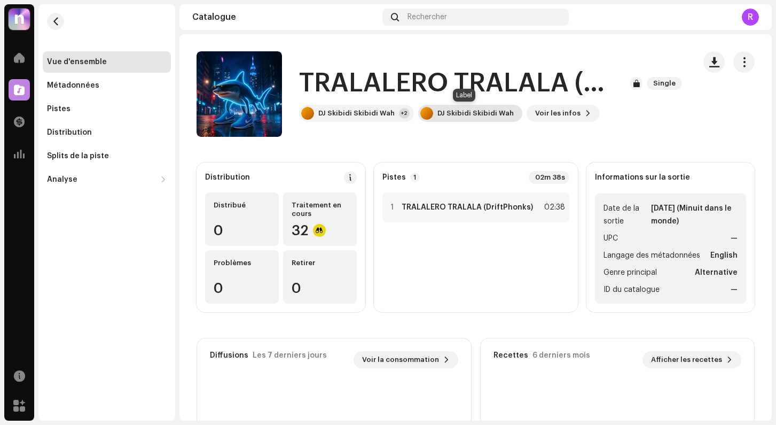
click at [452, 112] on div "DJ Skibidi Skibidi Wah" at bounding box center [475, 113] width 76 height 9
click at [337, 113] on div "DJ Skibidi Skibidi Wah" at bounding box center [356, 113] width 76 height 9
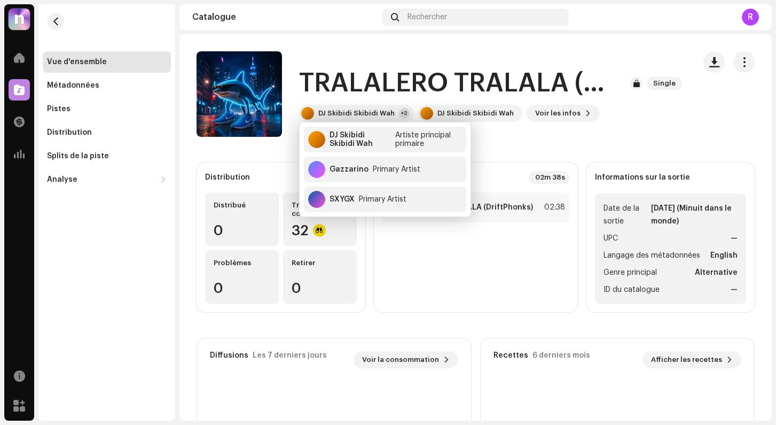
click at [341, 101] on div "TRALALERO TRALALA (DriftPhonks) Single DJ Skibidi Skibidi Wah +2 DJ Skibidi Ski…" at bounding box center [492, 94] width 387 height 56
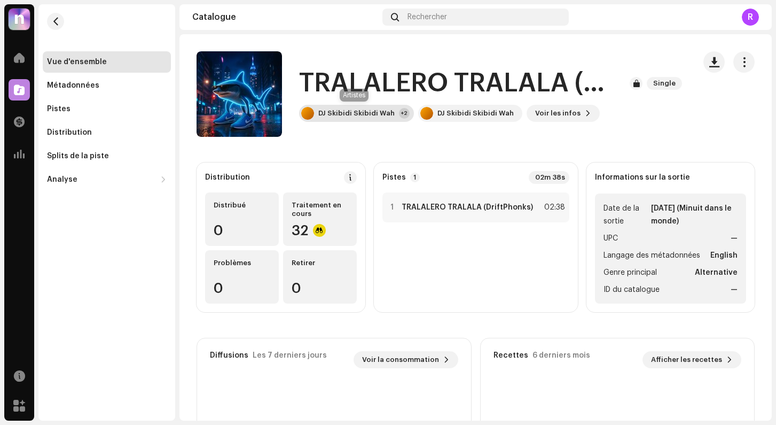
click at [341, 113] on div "DJ Skibidi Skibidi Wah" at bounding box center [356, 113] width 76 height 9
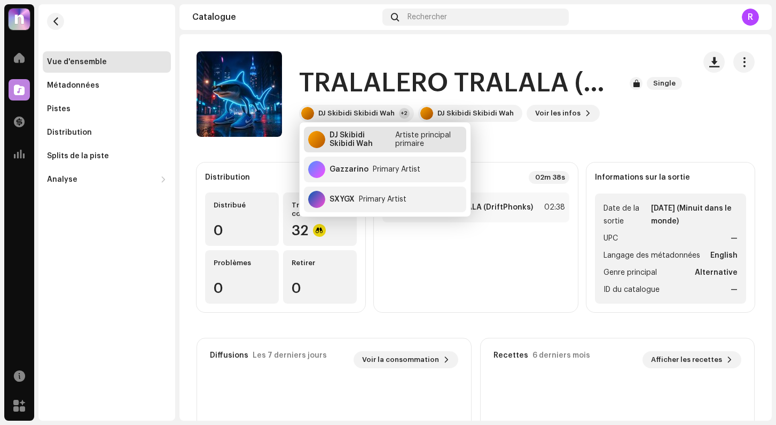
click at [350, 134] on div "DJ Skibidi Skibidi Wah" at bounding box center [360, 139] width 61 height 17
